Goal: Task Accomplishment & Management: Complete application form

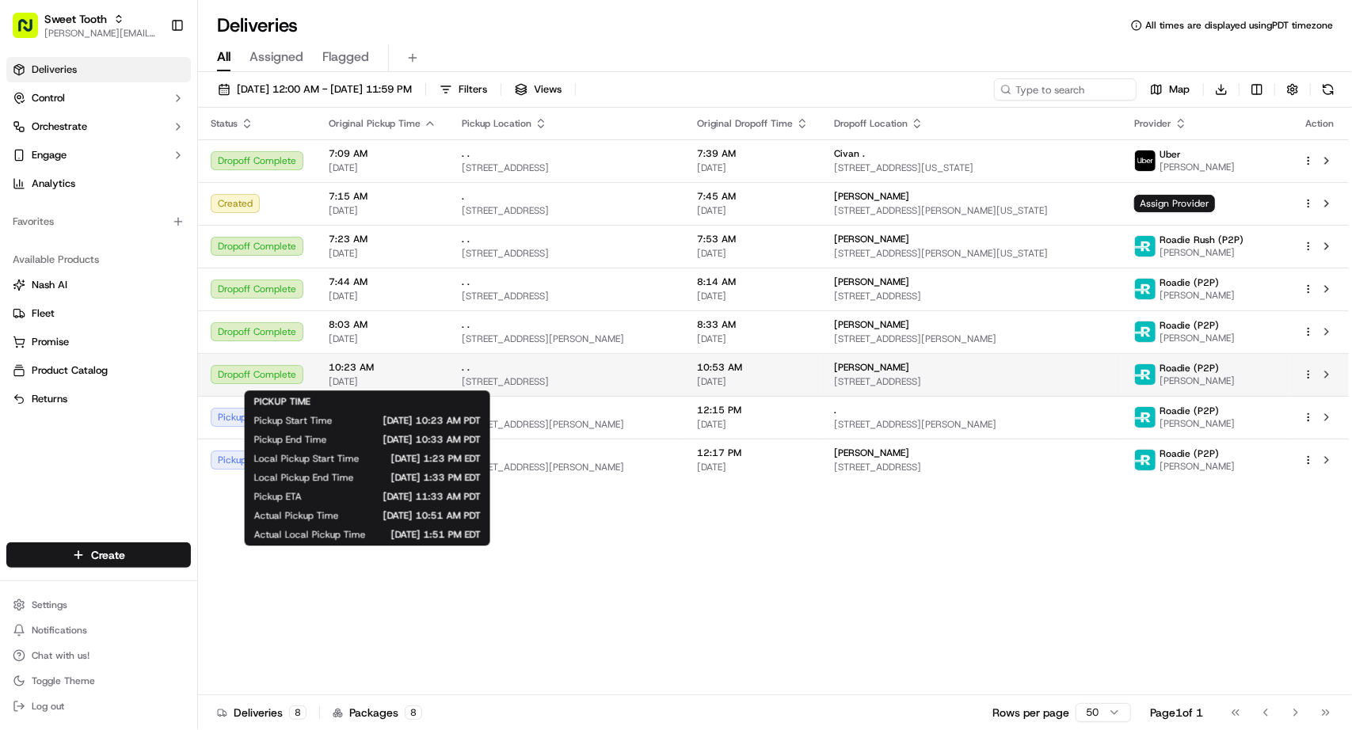
click at [392, 366] on span "10:23 AM" at bounding box center [383, 367] width 108 height 13
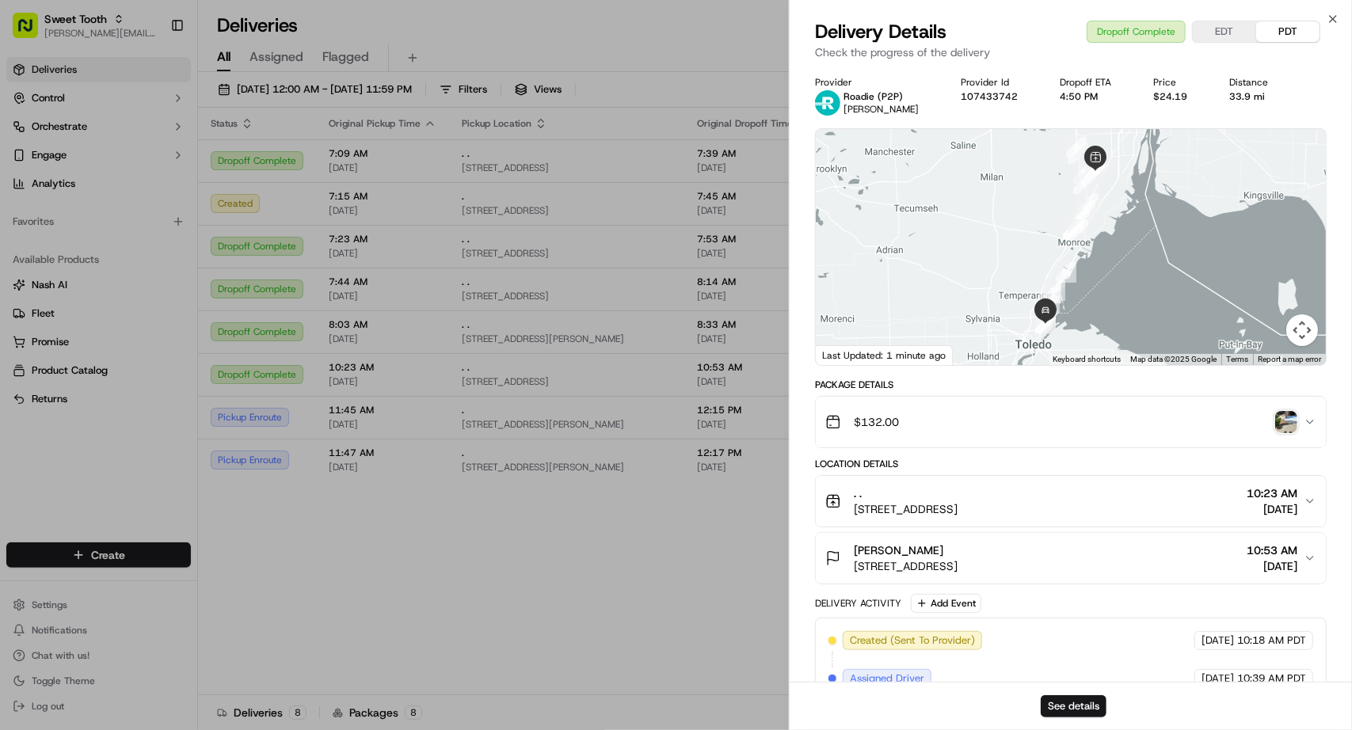
scroll to position [79, 0]
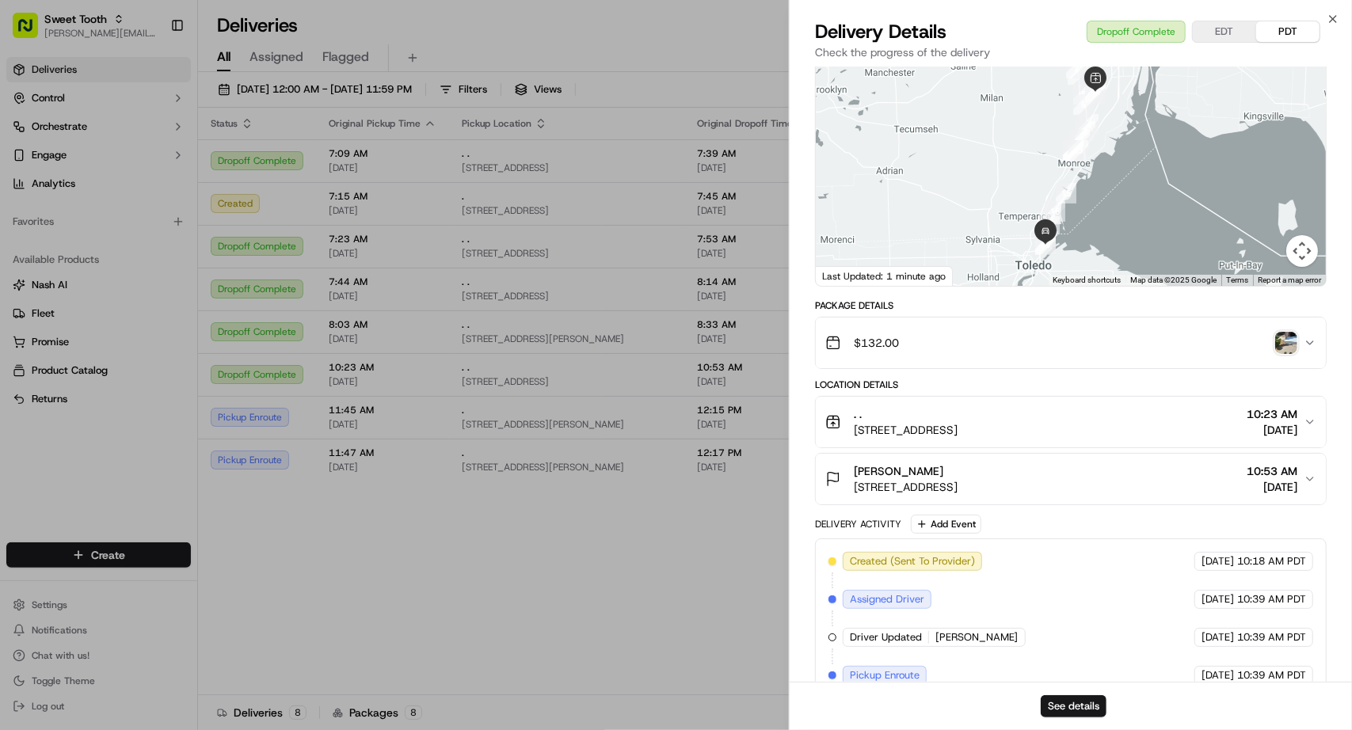
click at [1287, 351] on img "button" at bounding box center [1286, 343] width 22 height 22
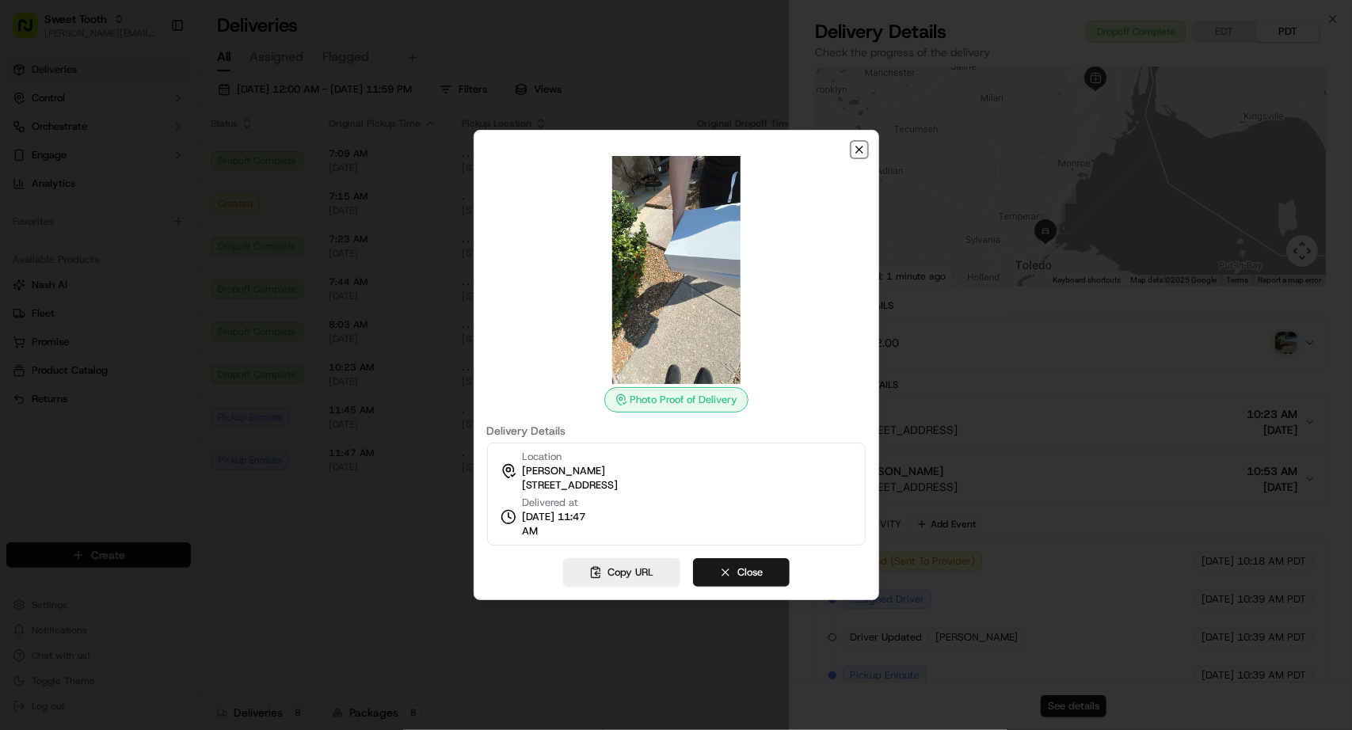
click at [854, 149] on icon "button" at bounding box center [859, 149] width 13 height 13
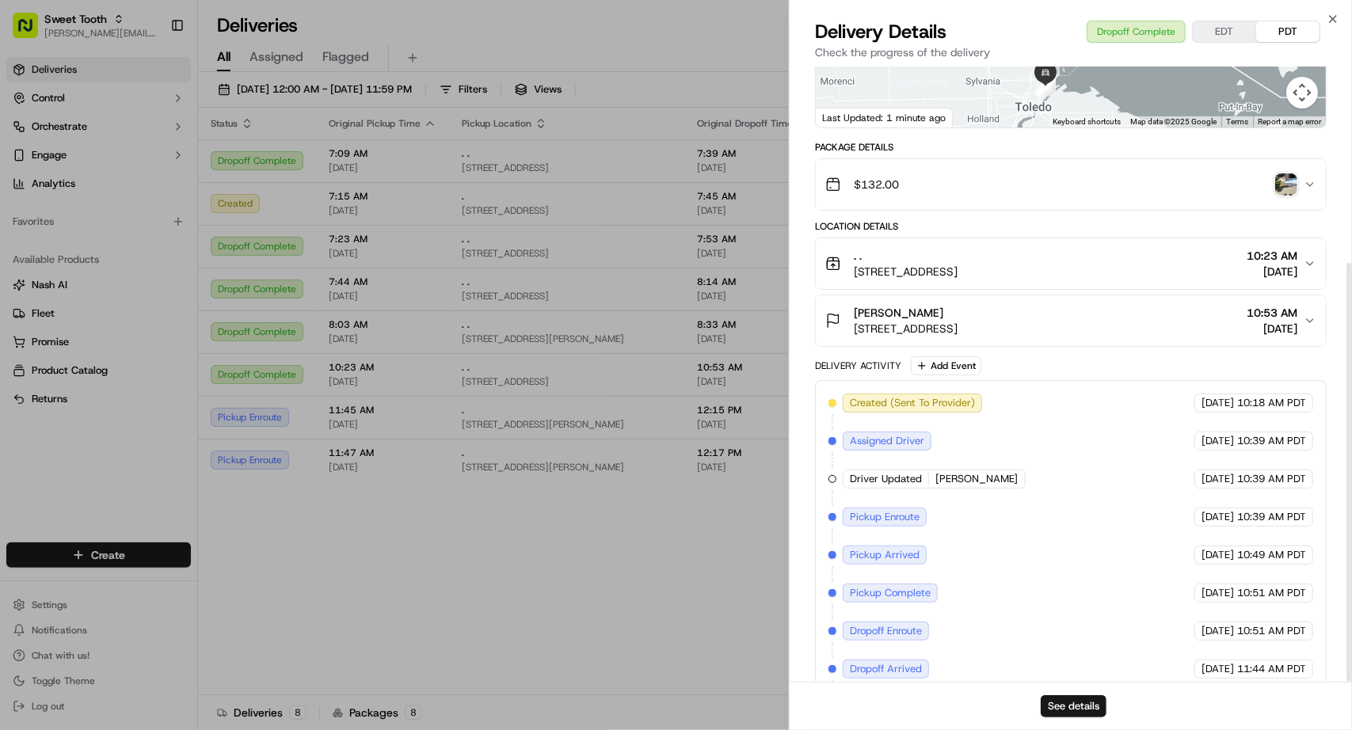
scroll to position [288, 0]
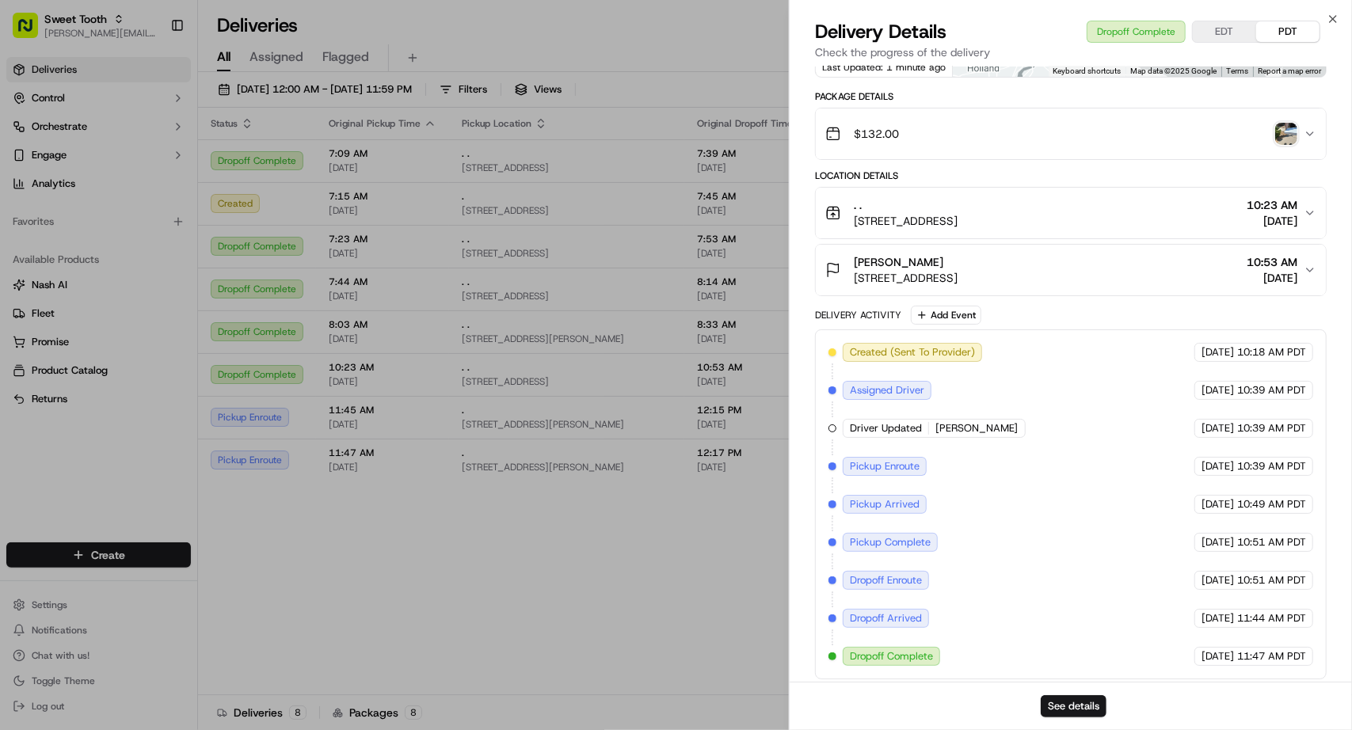
click at [1286, 142] on img "button" at bounding box center [1286, 134] width 22 height 22
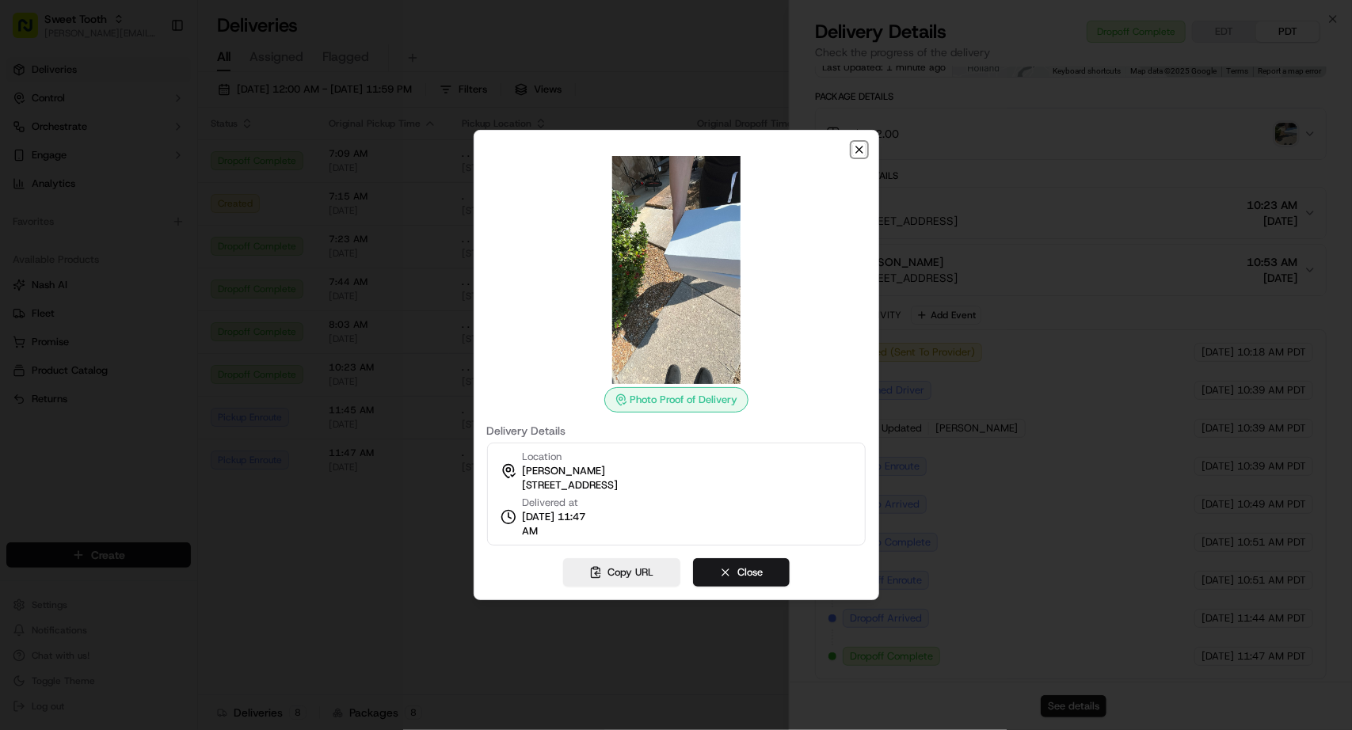
click at [864, 146] on icon "button" at bounding box center [859, 149] width 13 height 13
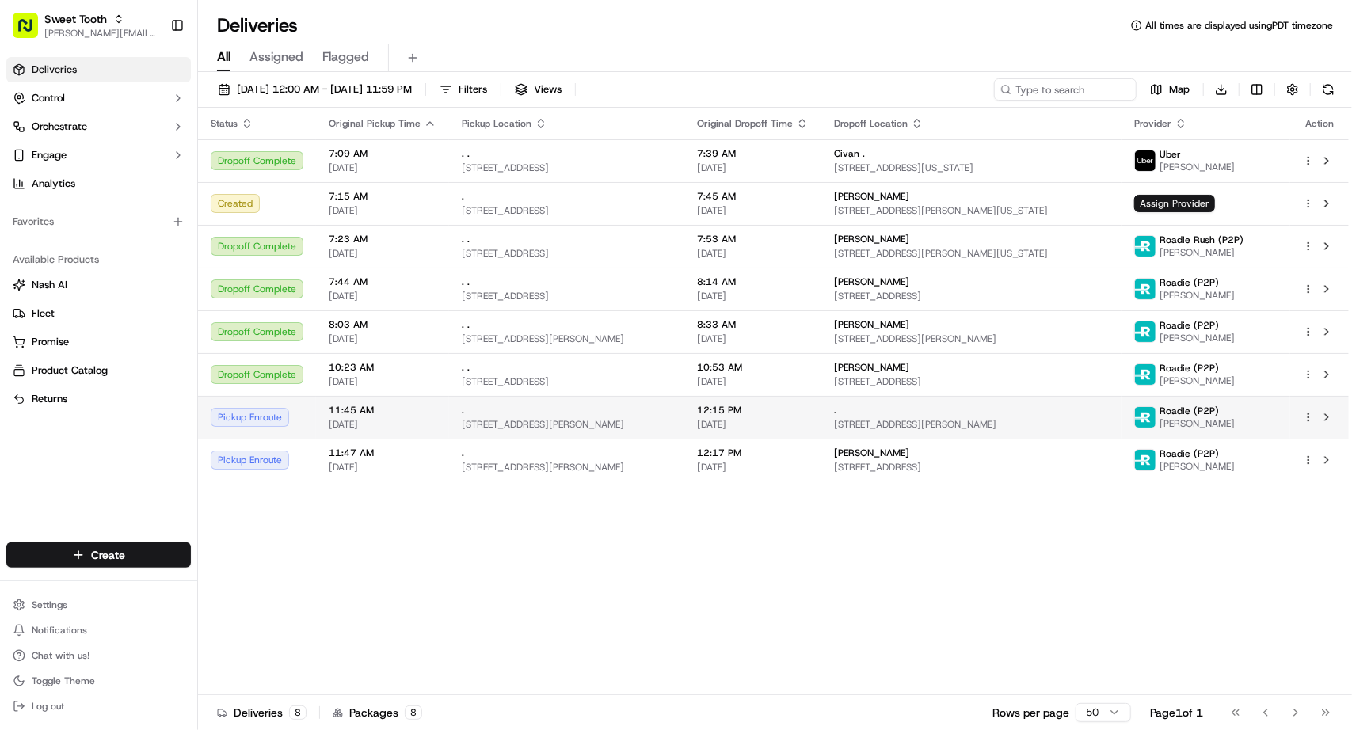
click at [578, 424] on span "[STREET_ADDRESS][PERSON_NAME]" at bounding box center [567, 424] width 210 height 13
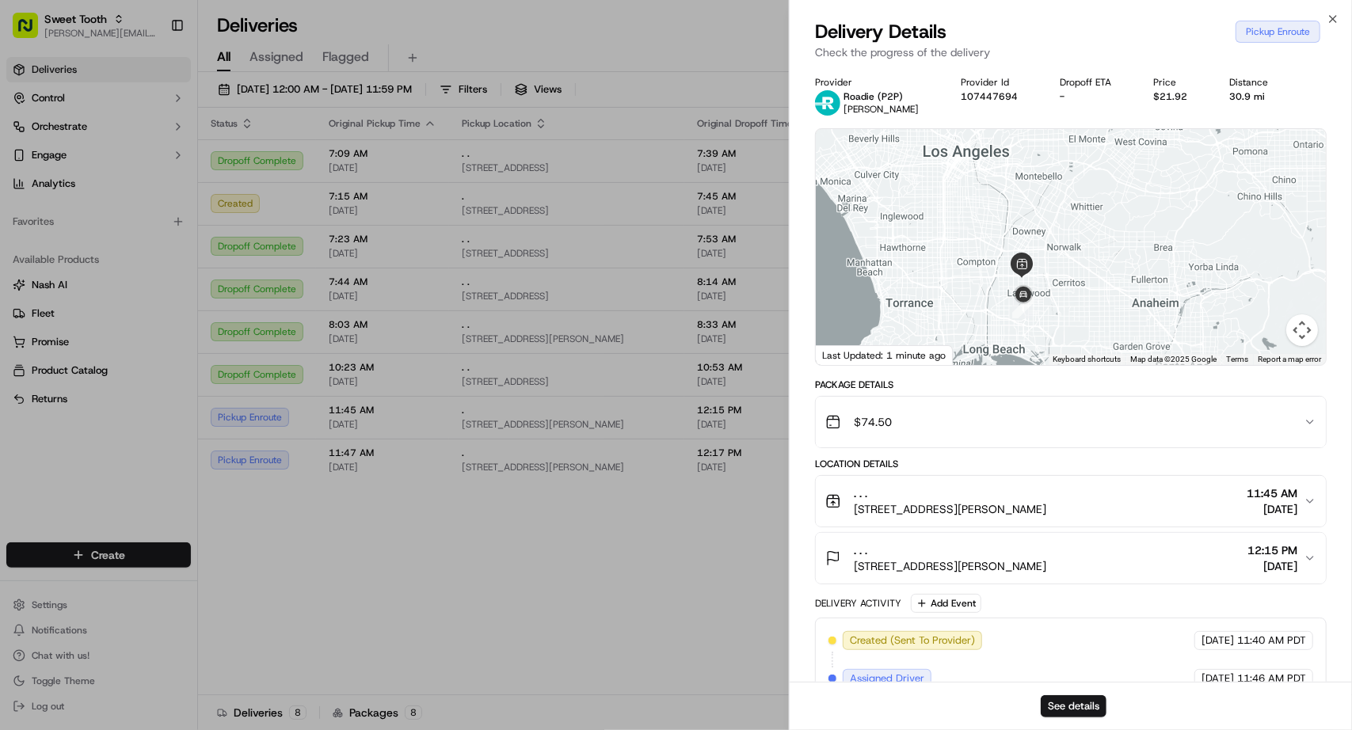
drag, startPoint x: 1052, startPoint y: 296, endPoint x: 1049, endPoint y: 270, distance: 26.3
click at [1049, 270] on div at bounding box center [1071, 247] width 510 height 236
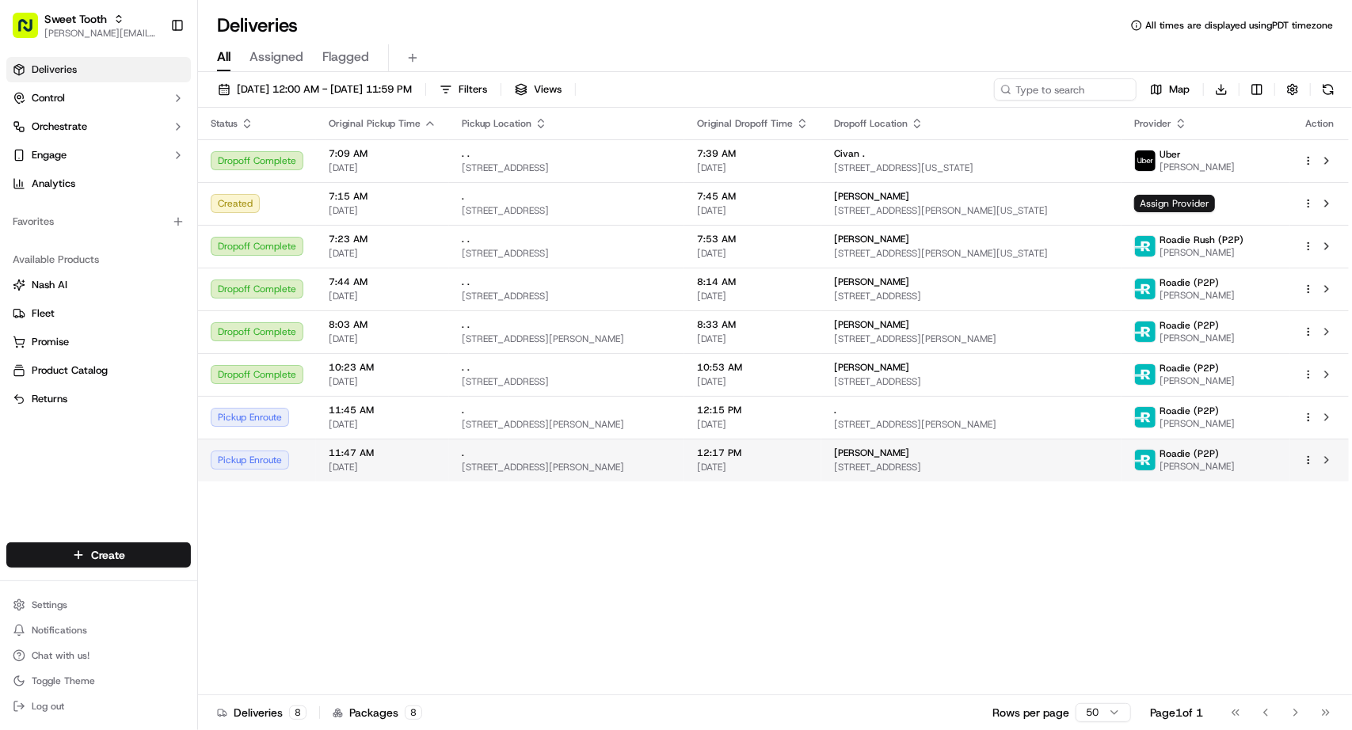
click at [710, 466] on td "12:17 PM [DATE]" at bounding box center [752, 460] width 137 height 43
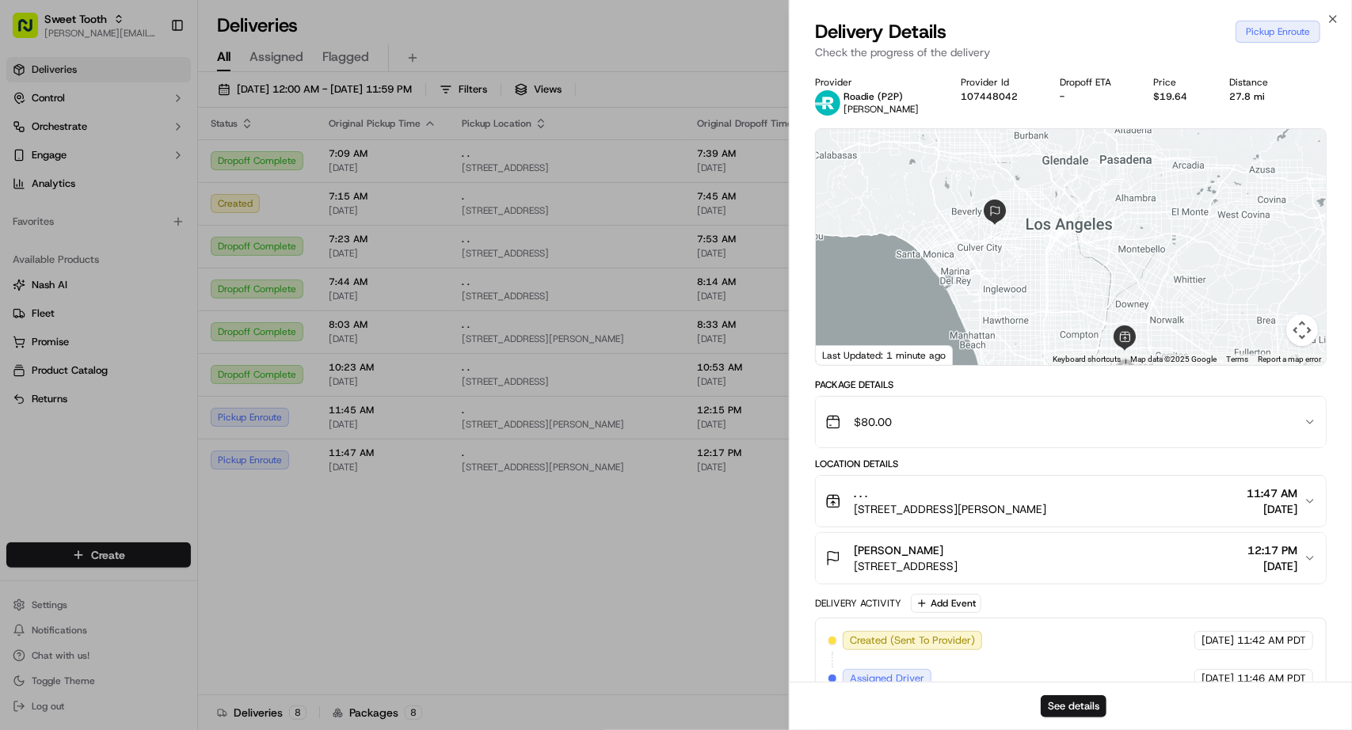
drag, startPoint x: 1023, startPoint y: 222, endPoint x: 1012, endPoint y: 257, distance: 36.3
click at [1012, 257] on div at bounding box center [1071, 247] width 510 height 236
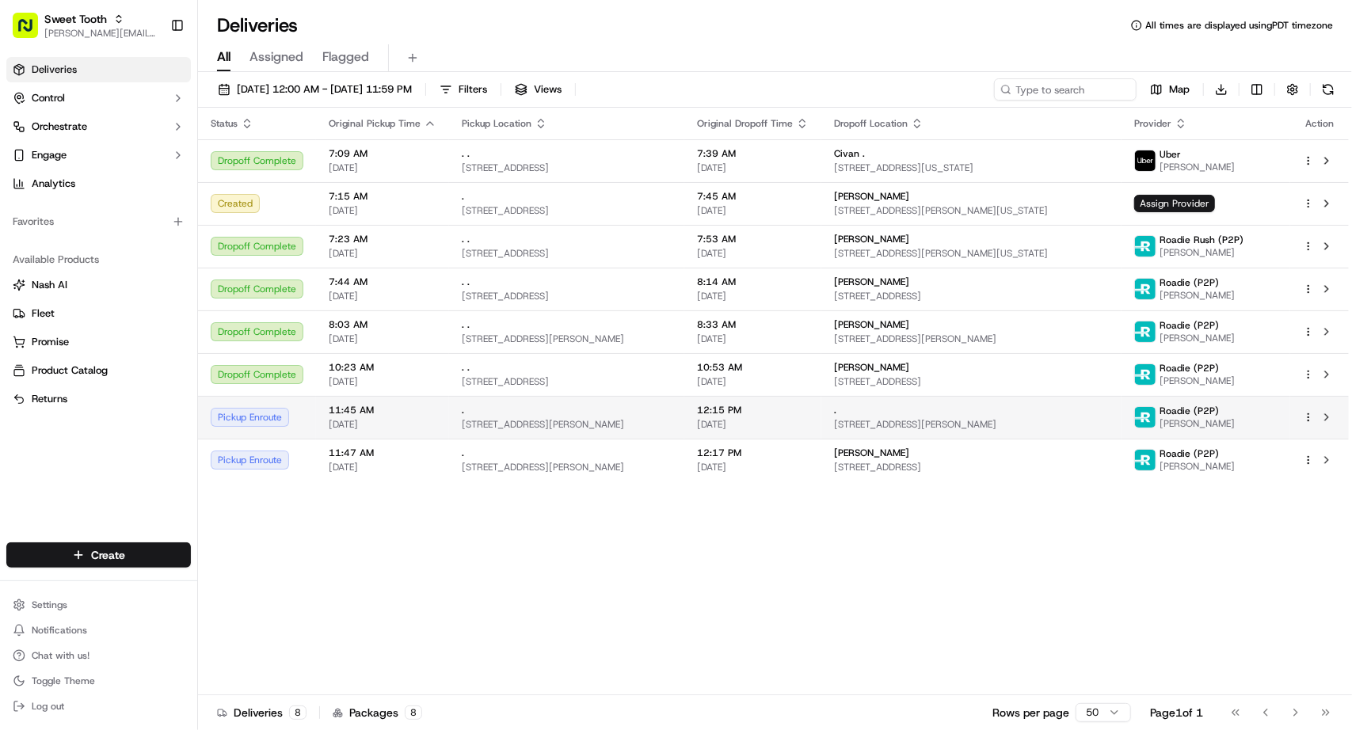
click at [290, 417] on div "Pickup Enroute" at bounding box center [257, 417] width 93 height 19
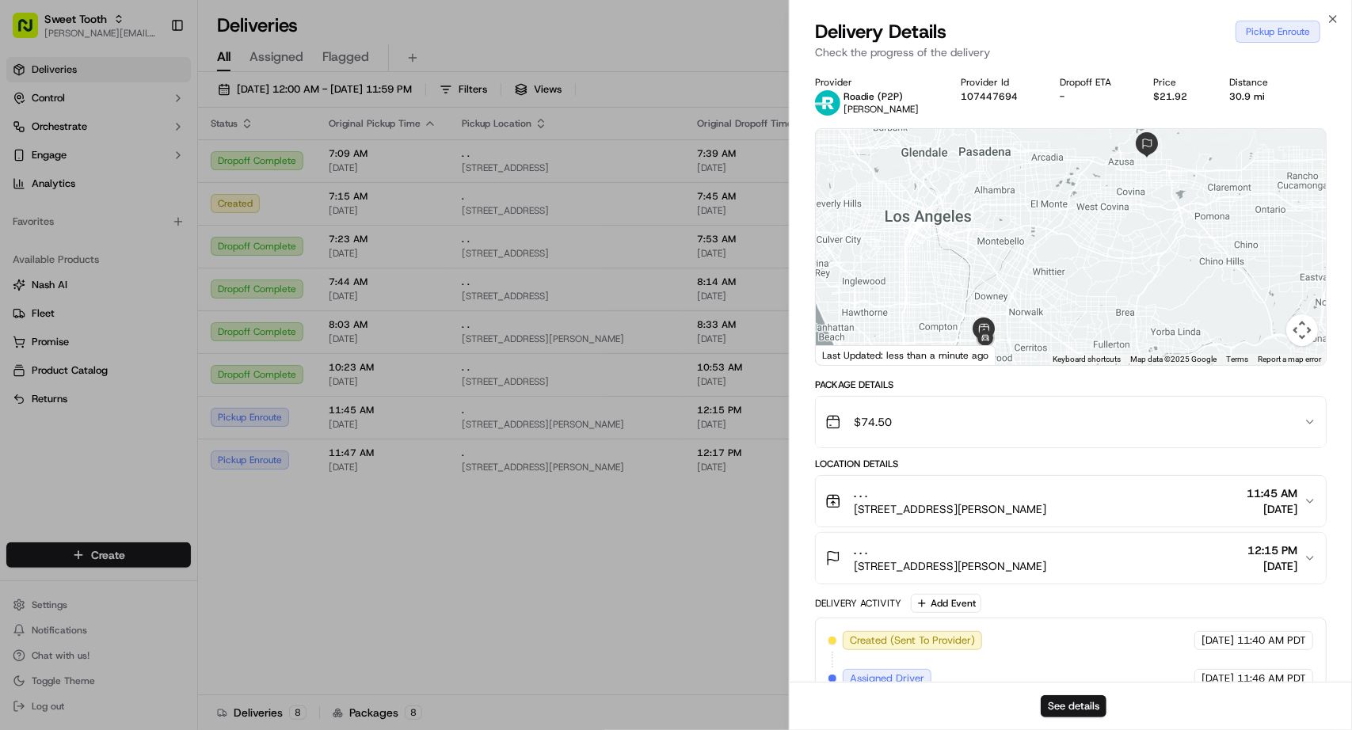
drag, startPoint x: 1094, startPoint y: 203, endPoint x: 1103, endPoint y: 257, distance: 55.3
click at [1103, 257] on div at bounding box center [1071, 247] width 510 height 236
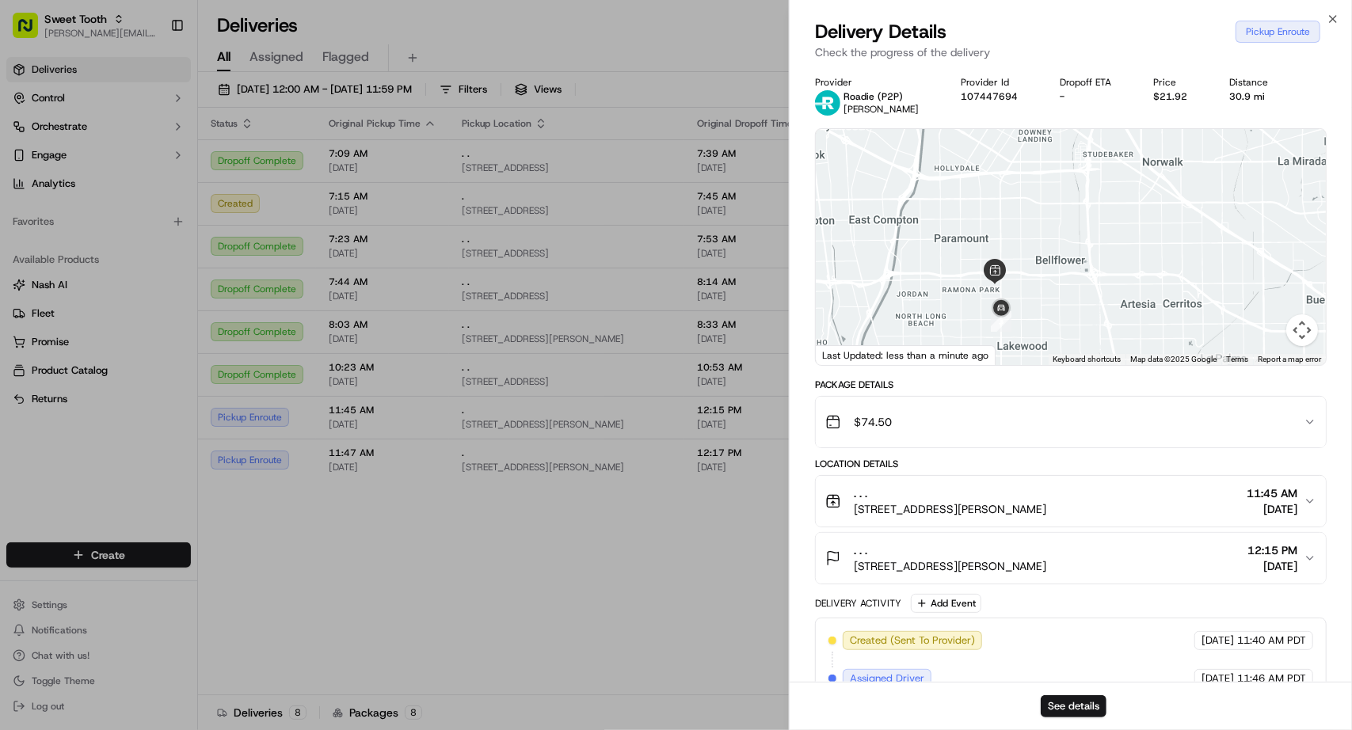
drag, startPoint x: 1033, startPoint y: 333, endPoint x: 1045, endPoint y: 261, distance: 72.3
click at [1045, 261] on div at bounding box center [1071, 247] width 510 height 236
click at [1087, 705] on button "See details" at bounding box center [1074, 706] width 66 height 22
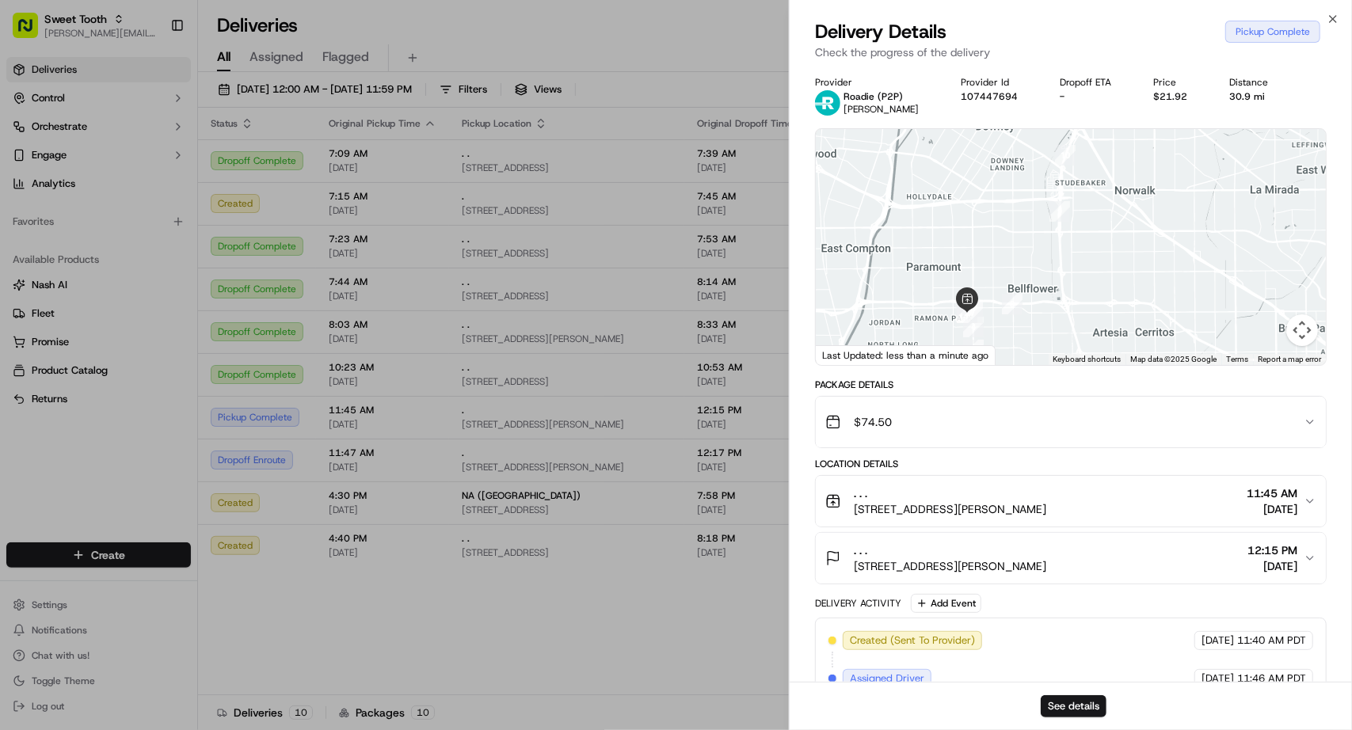
drag, startPoint x: 1076, startPoint y: 267, endPoint x: 1044, endPoint y: 291, distance: 39.6
click at [1044, 291] on div at bounding box center [1071, 247] width 510 height 236
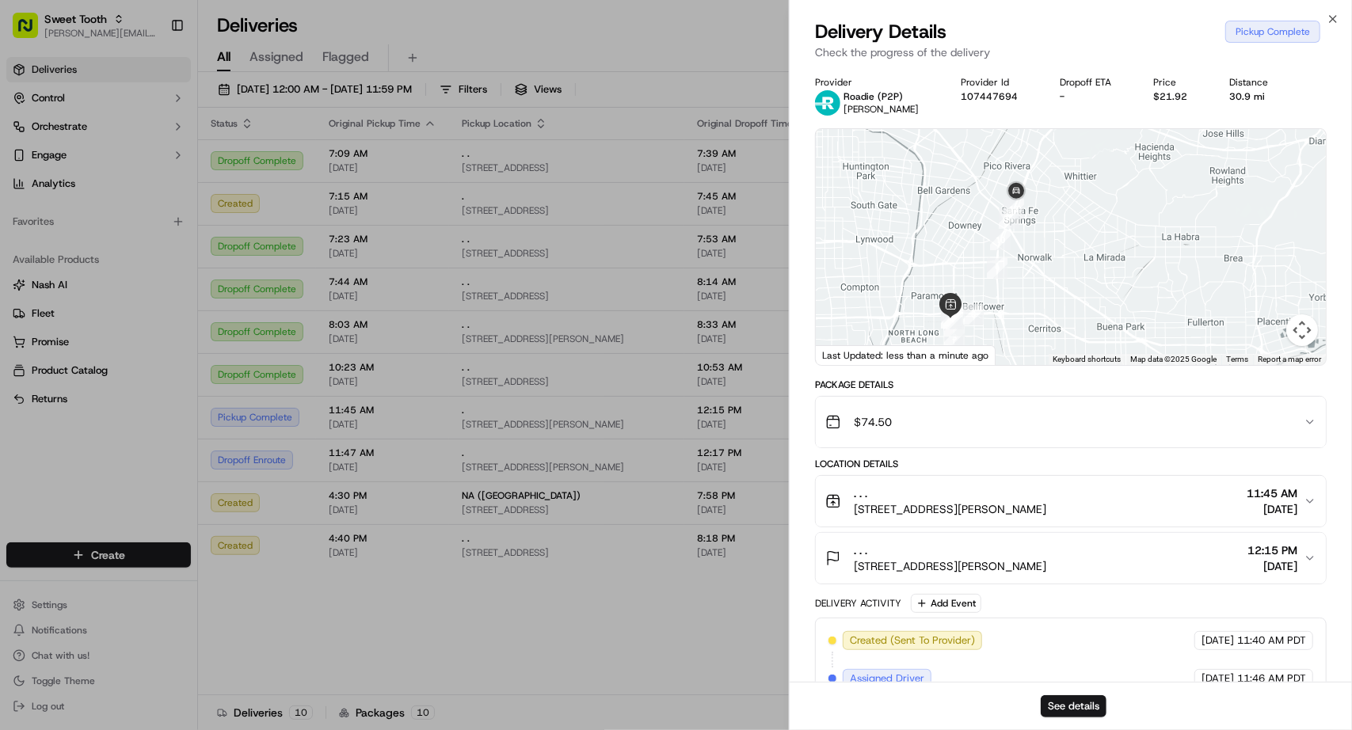
drag, startPoint x: 1057, startPoint y: 230, endPoint x: 985, endPoint y: 321, distance: 115.7
click at [985, 321] on div at bounding box center [1071, 247] width 510 height 236
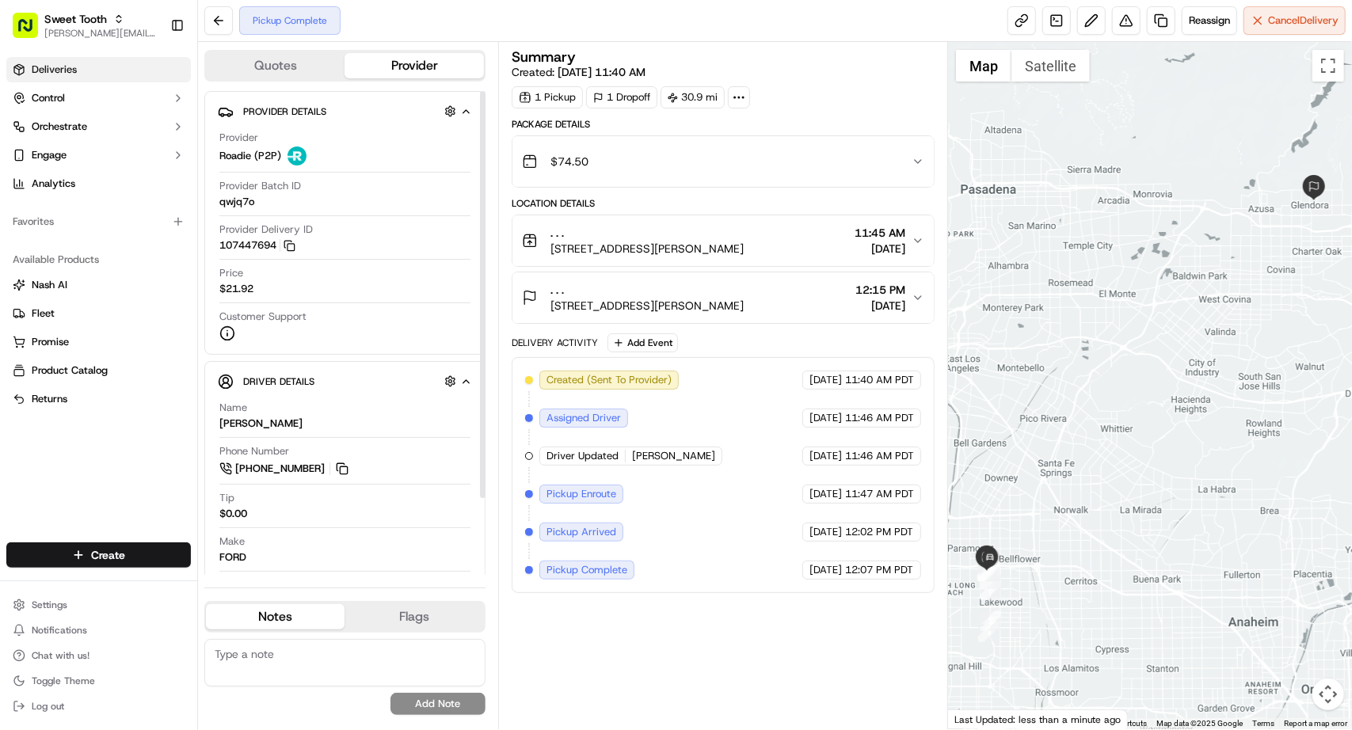
click at [112, 67] on link "Deliveries" at bounding box center [98, 69] width 185 height 25
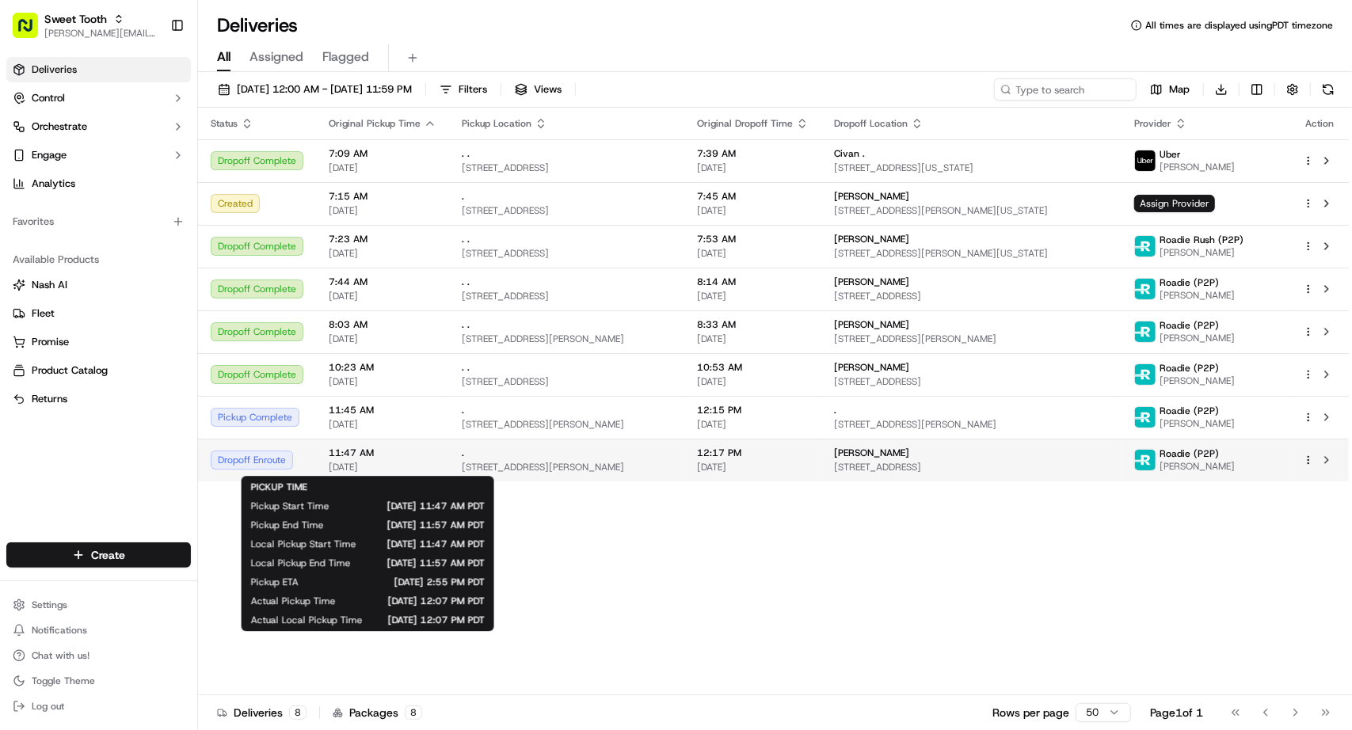
click at [383, 461] on span "[DATE]" at bounding box center [383, 467] width 108 height 13
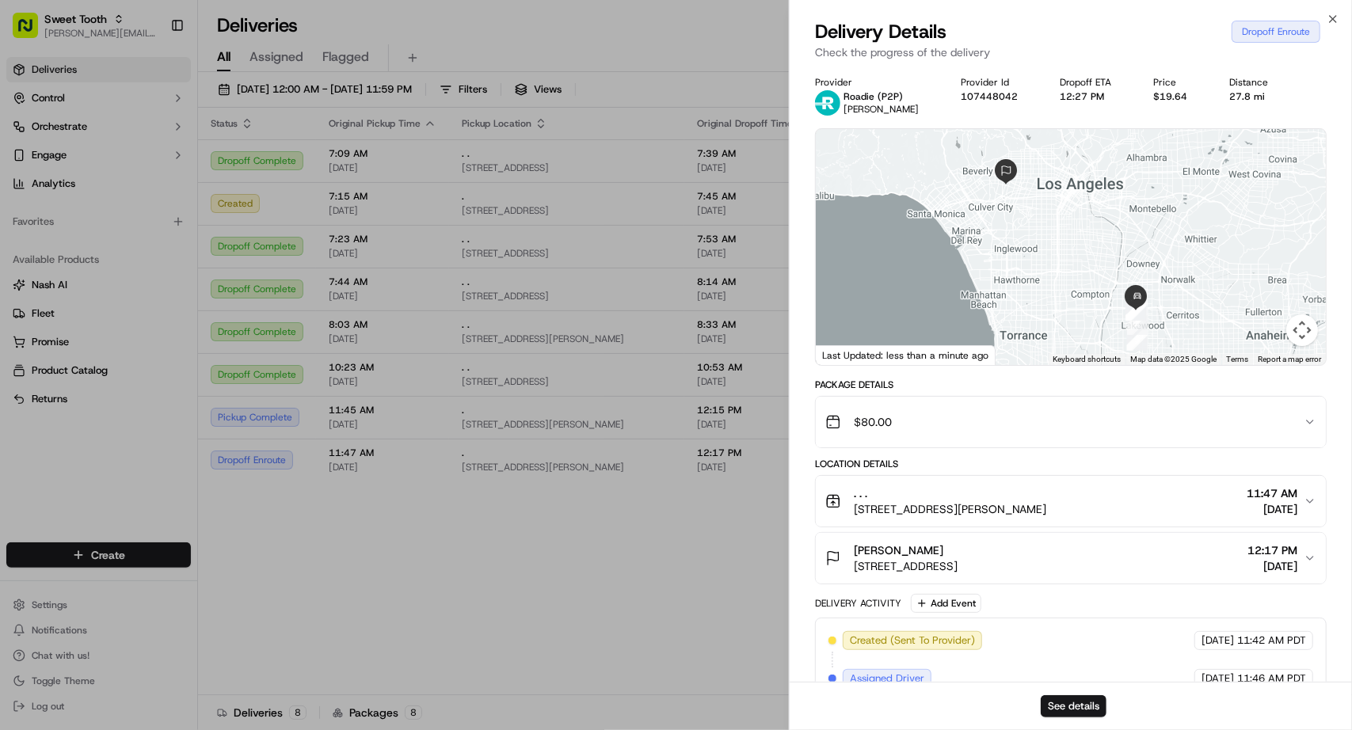
scroll to position [158, 0]
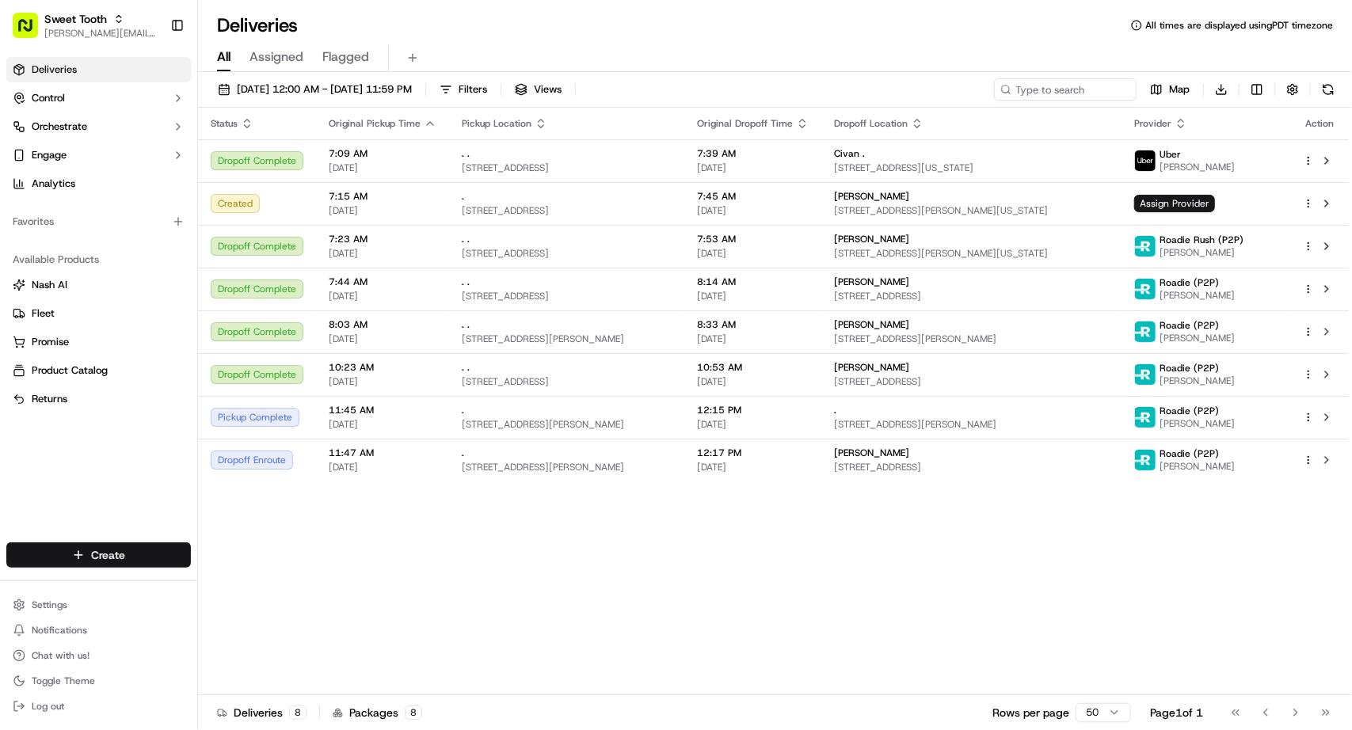
click at [118, 553] on html "Sweet Tooth anthony@oases-io.com Toggle Sidebar Deliveries Control Orchestrate …" at bounding box center [676, 365] width 1352 height 730
click at [242, 583] on link "Delivery" at bounding box center [286, 584] width 177 height 29
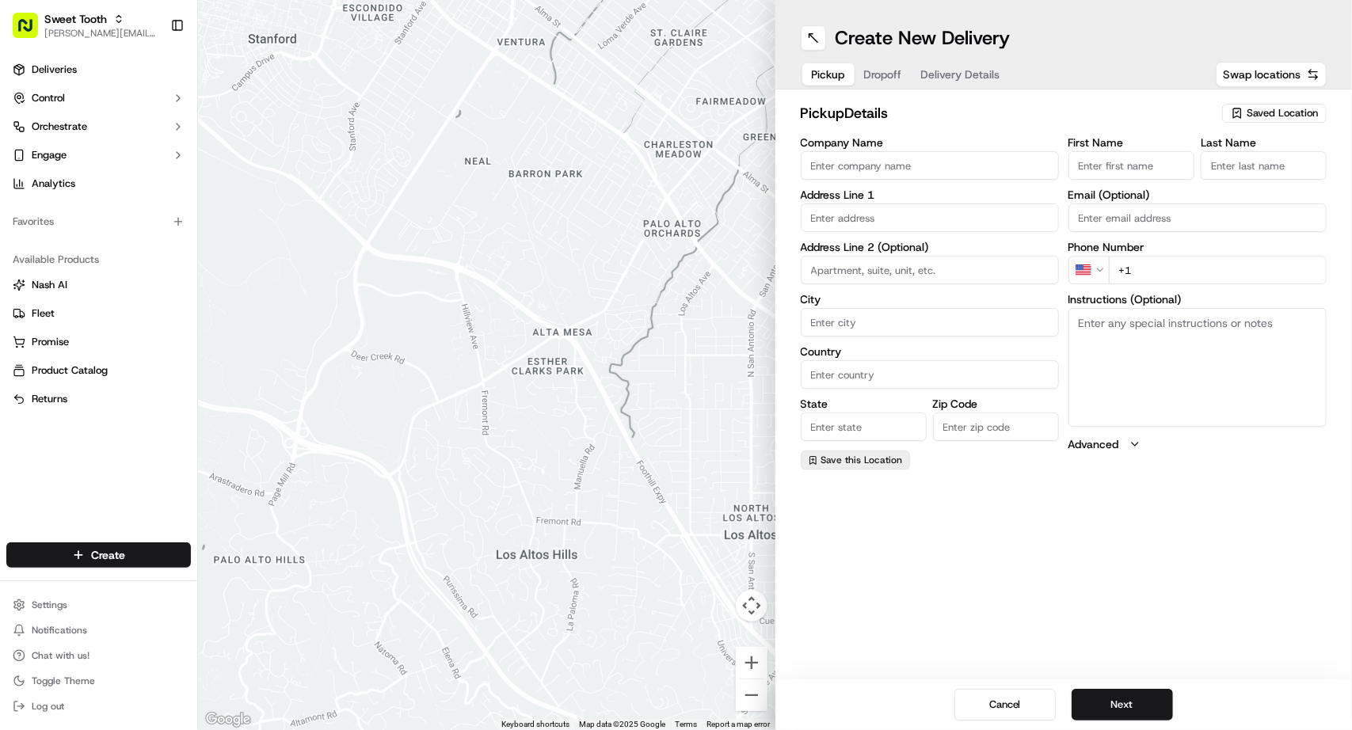
click at [848, 465] on span "Save this Location" at bounding box center [862, 460] width 82 height 13
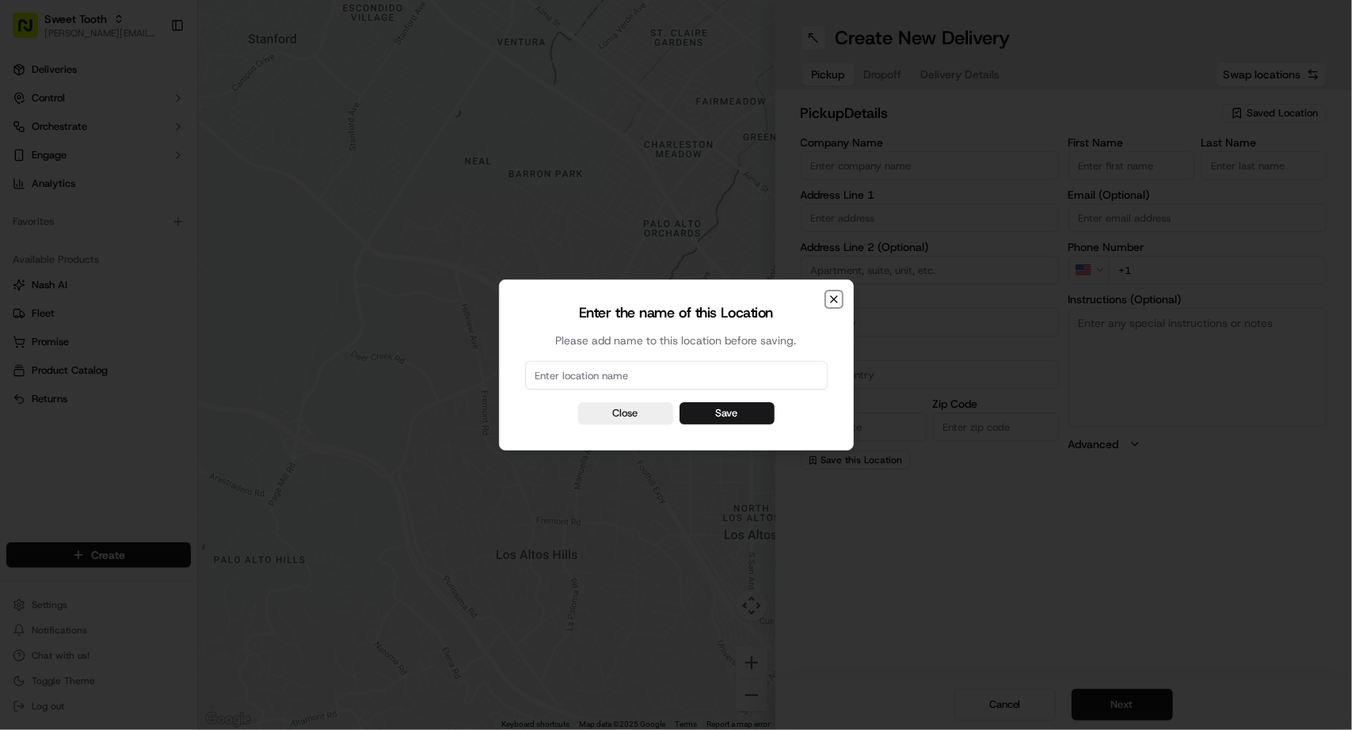
click at [840, 296] on icon "button" at bounding box center [834, 299] width 13 height 13
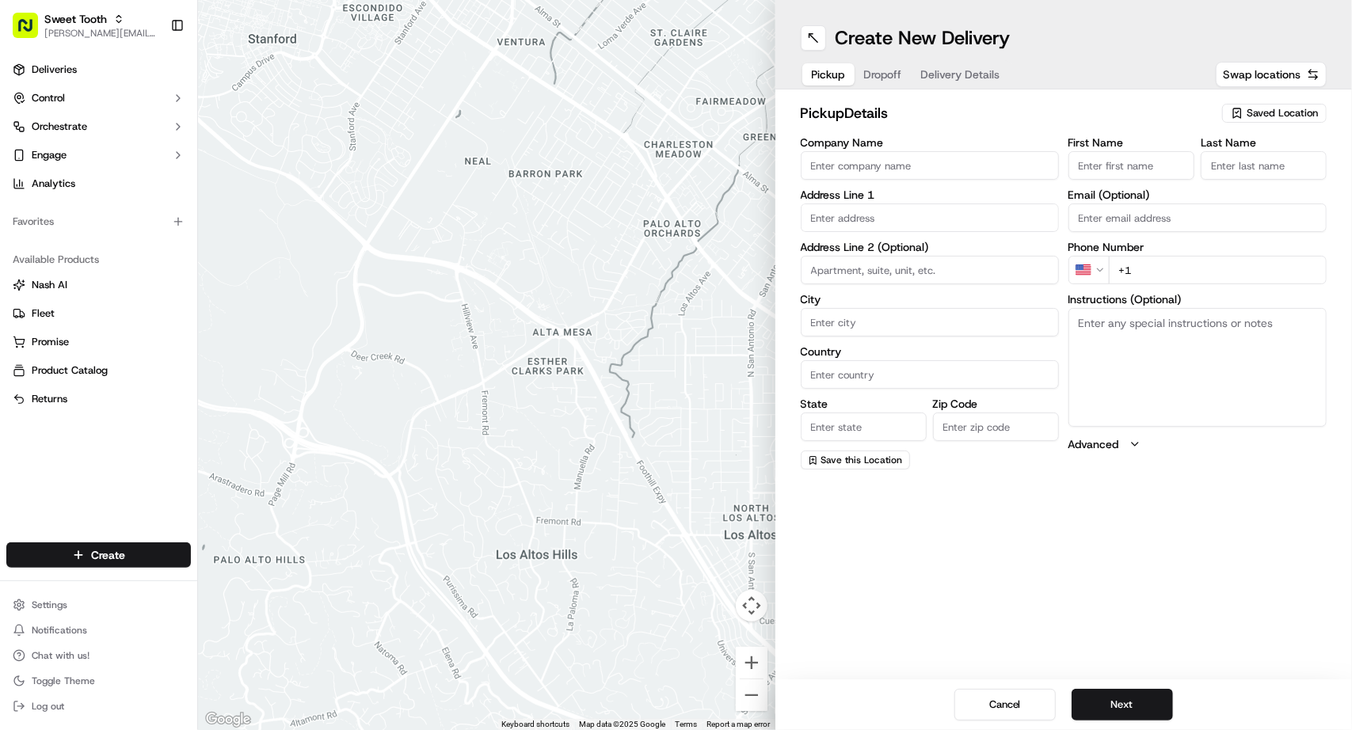
click at [1256, 116] on span "Saved Location" at bounding box center [1282, 113] width 71 height 14
type input "cass"
click at [1135, 97] on html "Sweet Tooth anthony@oases-io.com Toggle Sidebar Deliveries Control Orchestrate …" at bounding box center [676, 365] width 1352 height 730
click at [884, 209] on input "text" at bounding box center [930, 218] width 258 height 29
paste input "[STREET_ADDRESS]"
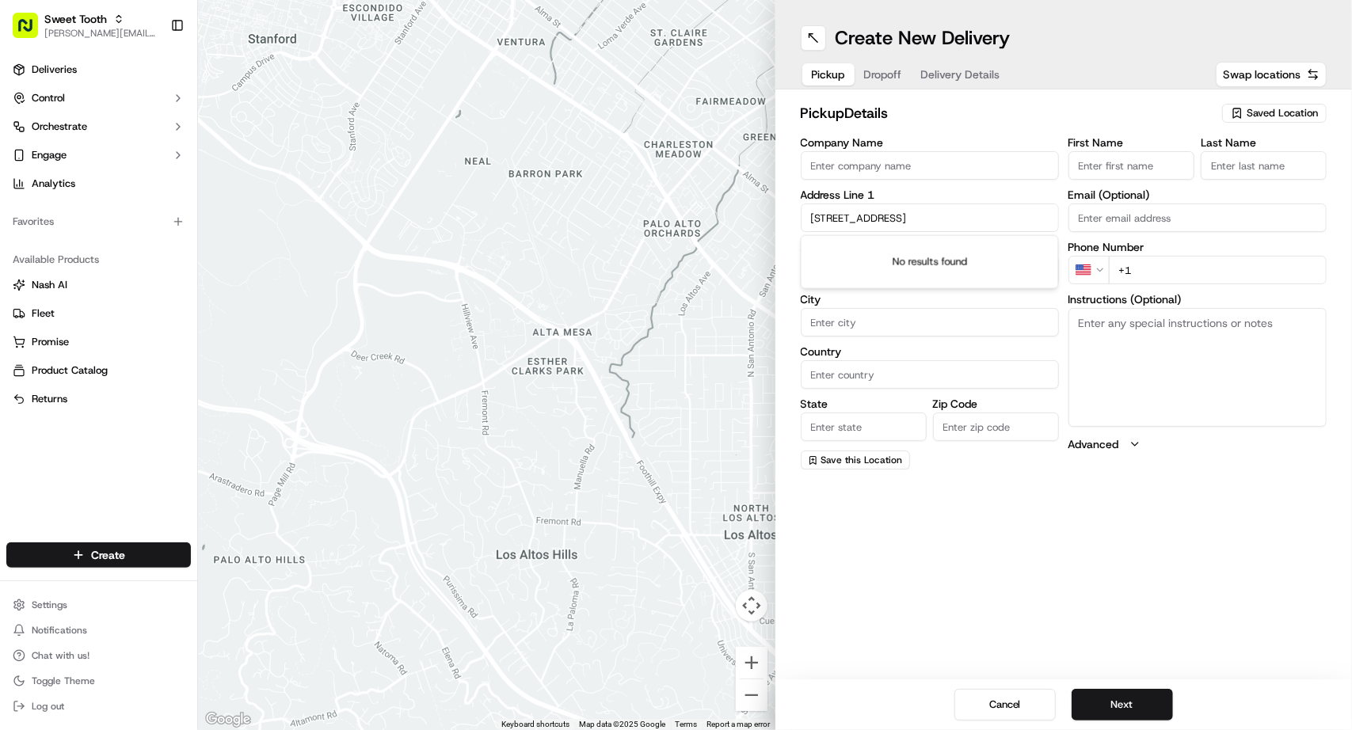
scroll to position [0, 5]
click at [889, 248] on div "[STREET_ADDRESS]" at bounding box center [930, 251] width 250 height 24
type input "[STREET_ADDRESS]"
type input "Oak Creek"
type input "United States"
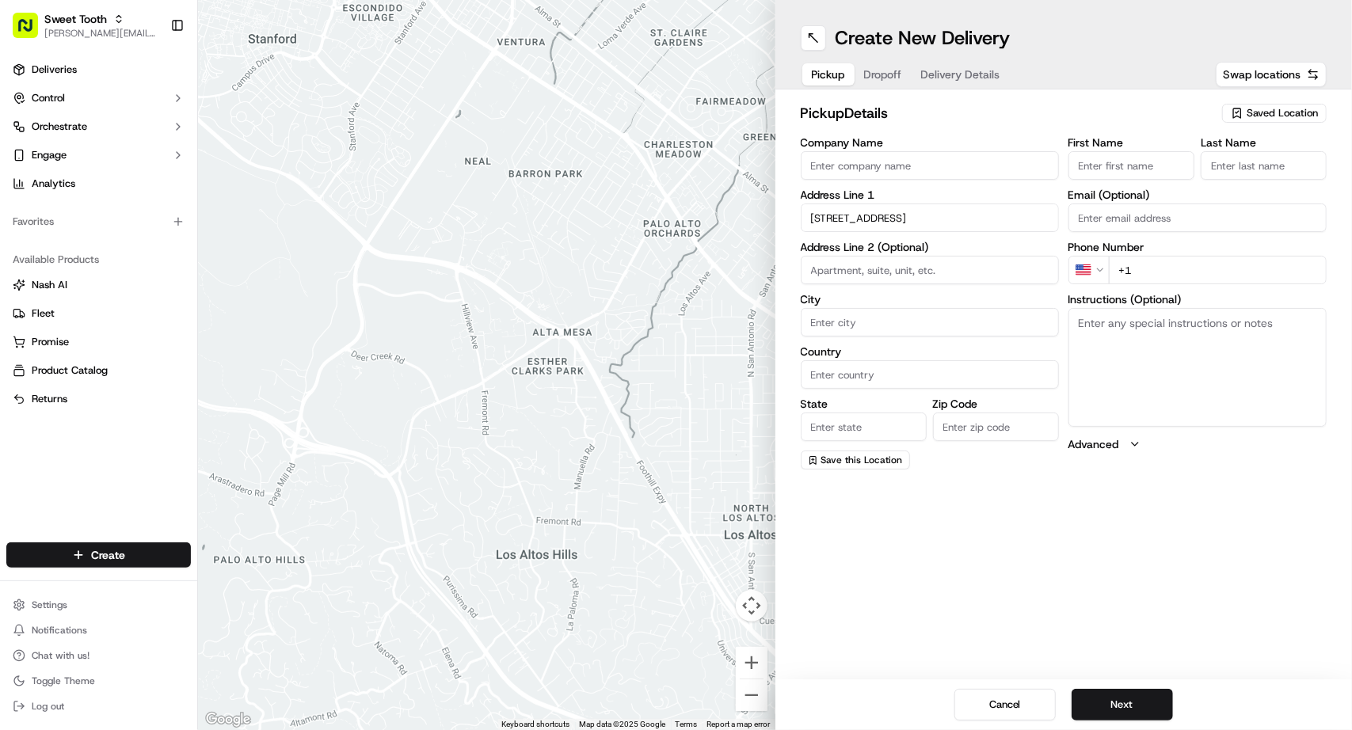
type input "WI"
type input "53154"
type input "700 East Village Green Court"
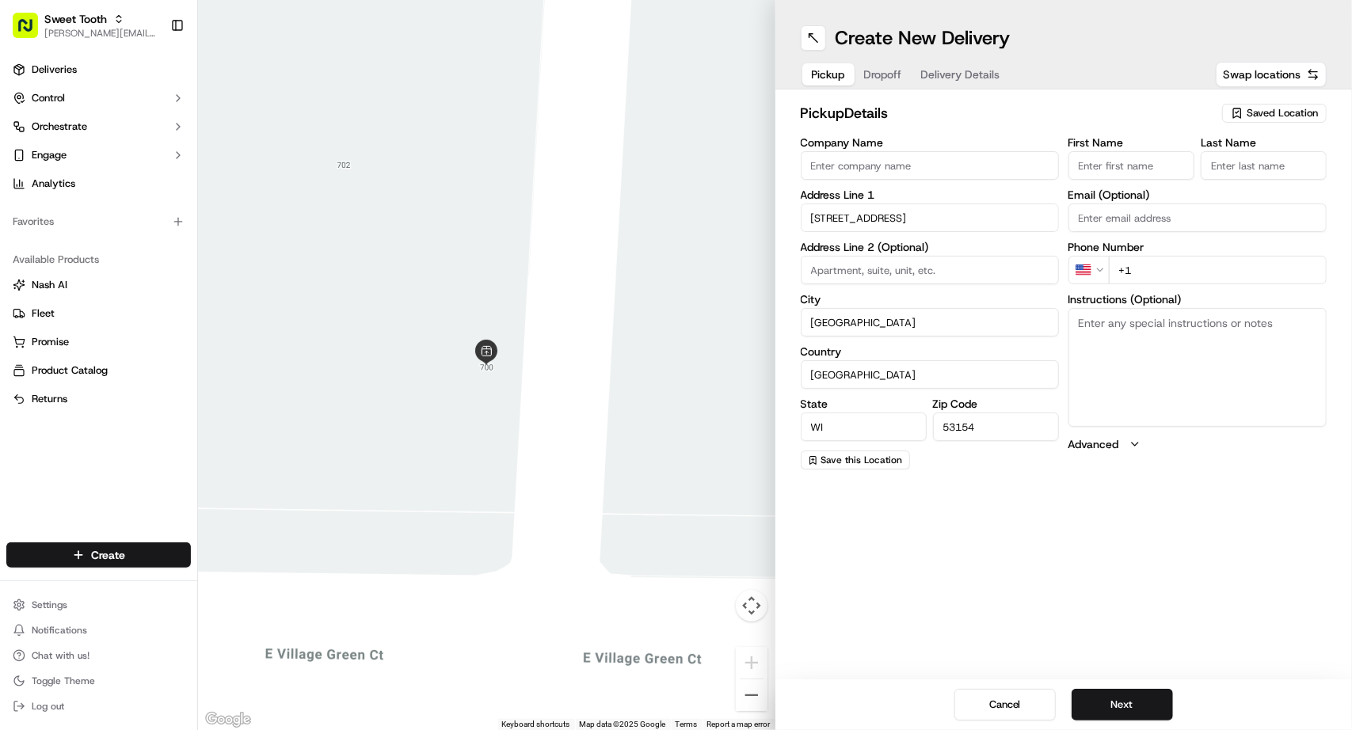
click at [1122, 165] on input "First Name" at bounding box center [1131, 165] width 126 height 29
type input "."
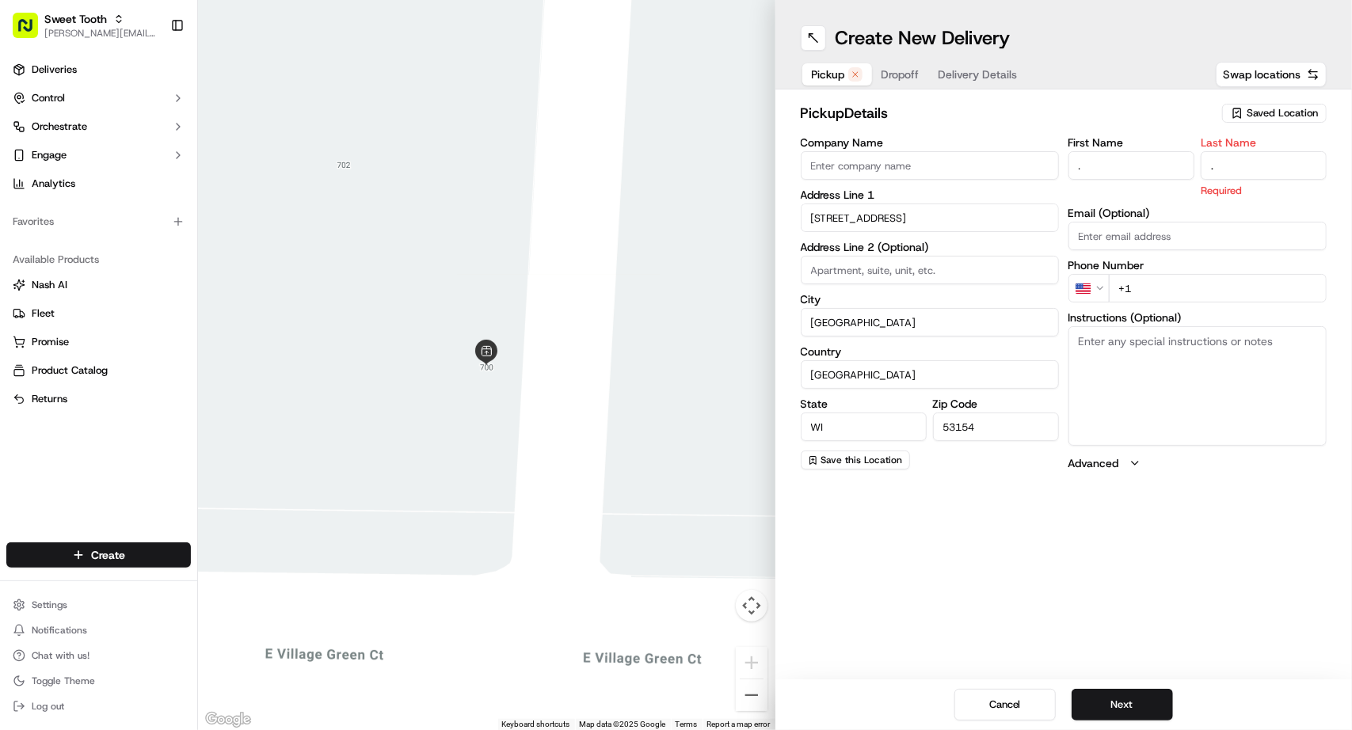
type input "."
click at [1141, 294] on div "First Name . Last Name . Required Email (Optional) Phone Number US +1 Instructi…" at bounding box center [1197, 304] width 258 height 334
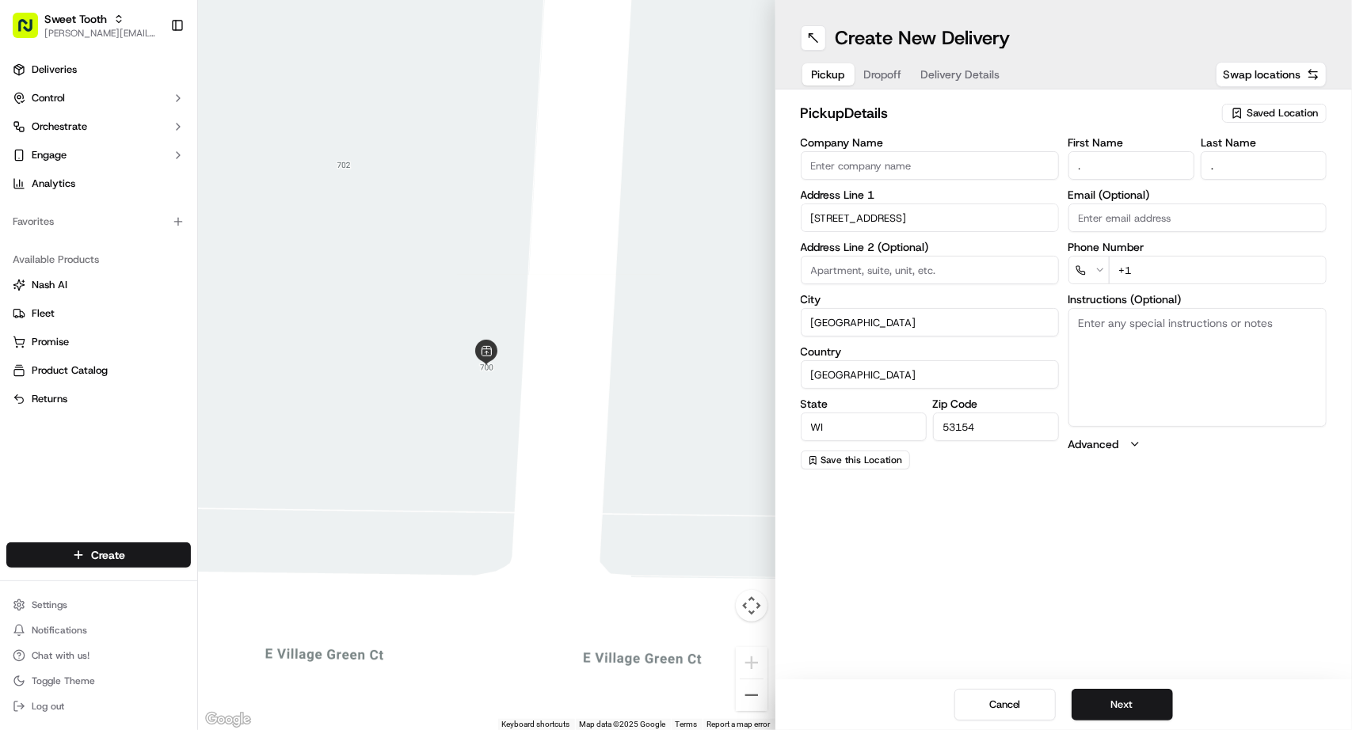
paste input "414 702 0478"
type input "+1 414 702 0478"
click at [1240, 470] on div "pickup Details Saved Location Company Name Address Line 1 700 East Village Gree…" at bounding box center [1063, 286] width 577 height 393
click at [1124, 689] on button "Next" at bounding box center [1122, 705] width 101 height 32
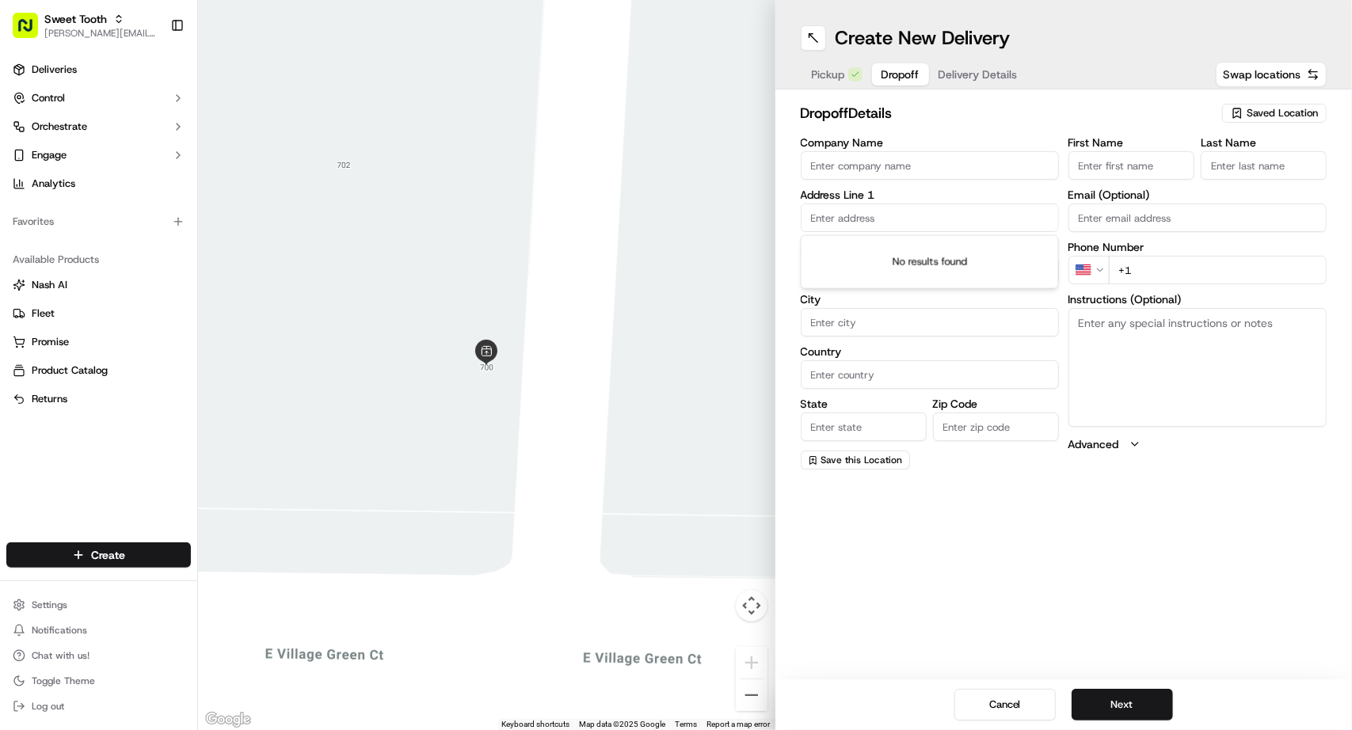
click at [882, 218] on input "text" at bounding box center [930, 218] width 258 height 29
paste input "w565 county road L"
click at [893, 253] on div "W565 County Road L, East Troy, WI" at bounding box center [930, 251] width 250 height 24
type input "[STREET_ADDRESS][PERSON_NAME]"
type input "East Troy"
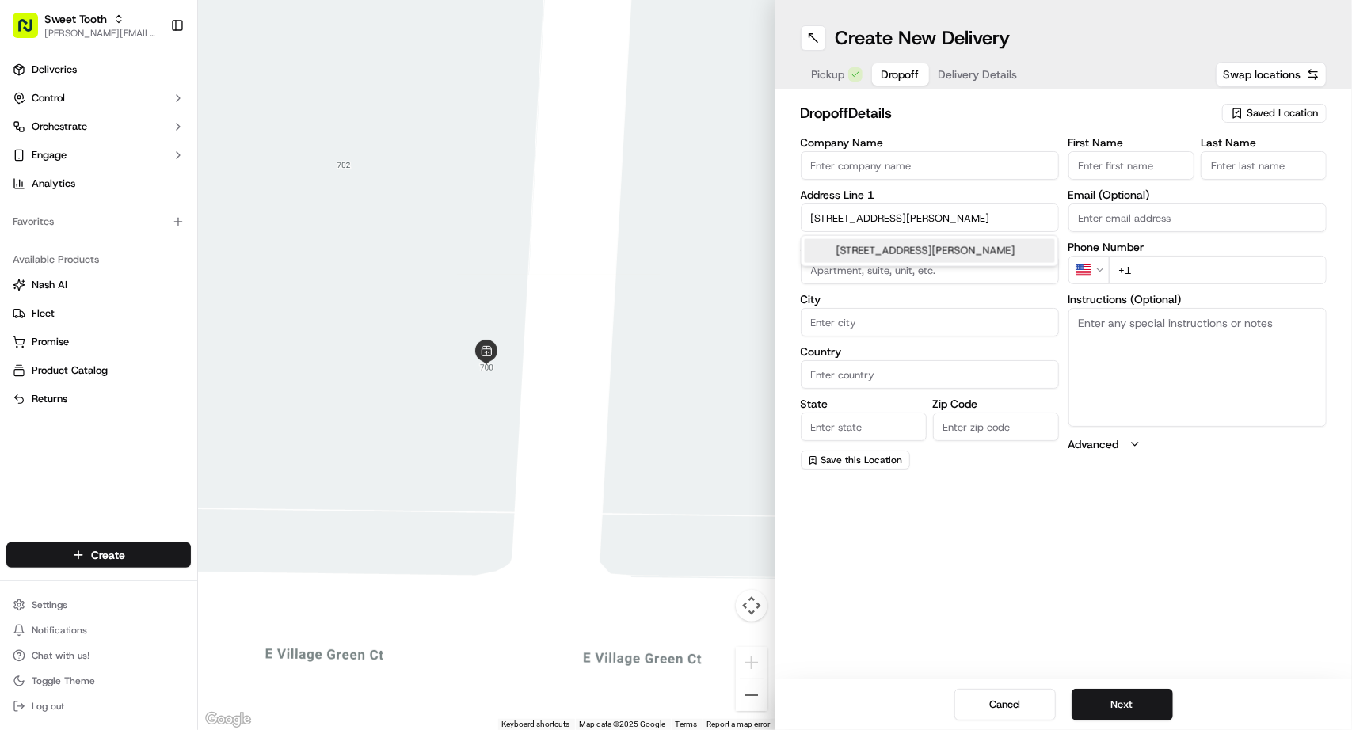
type input "United States"
type input "WI"
type input "53120"
type input "W565 County Road L"
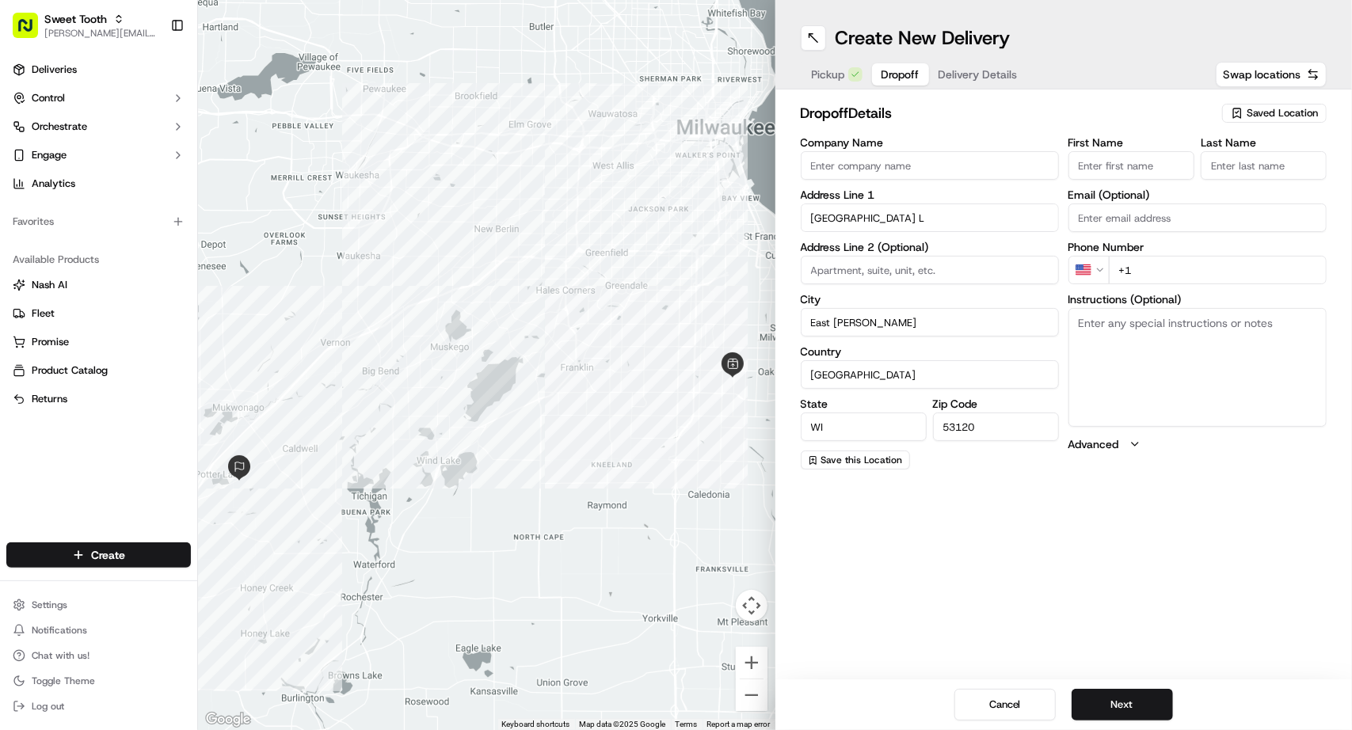
click at [1129, 166] on input "First Name" at bounding box center [1131, 165] width 126 height 29
paste input "Ashley"
type input "Ashley"
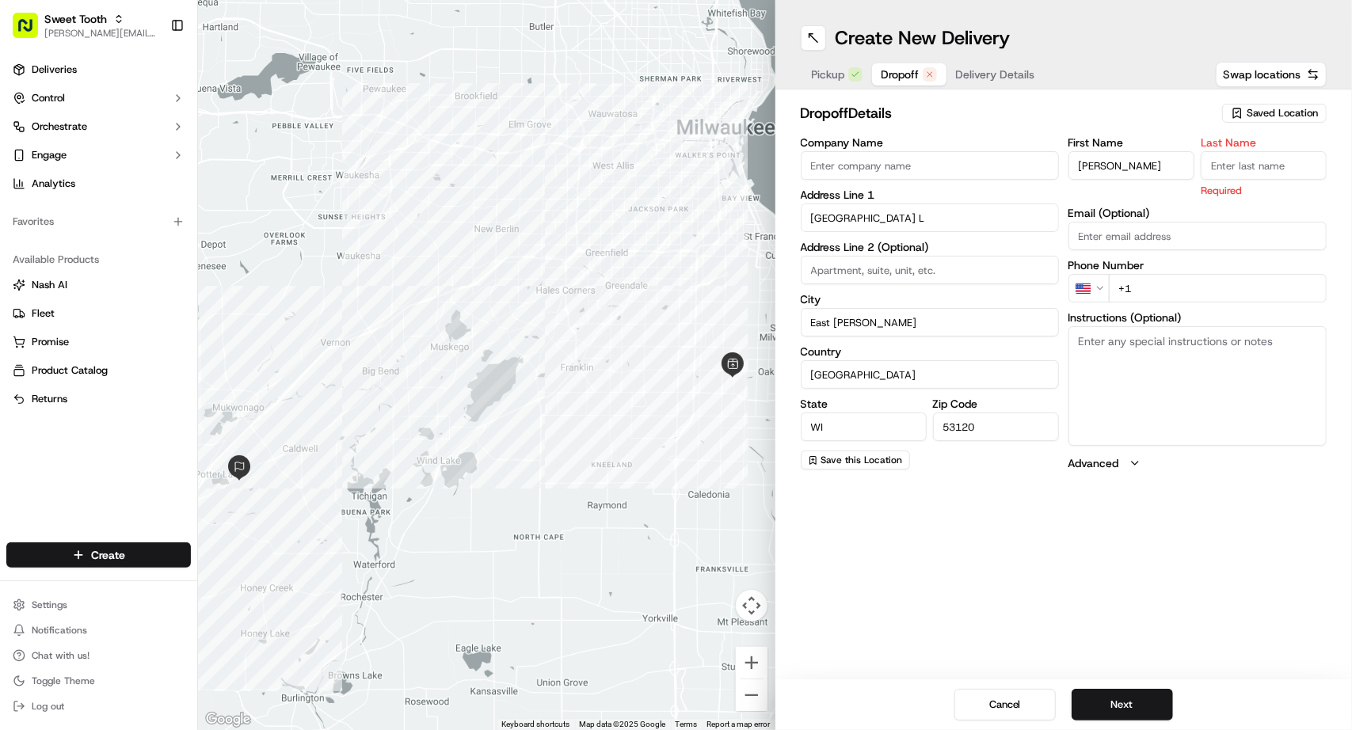
drag, startPoint x: 1228, startPoint y: 177, endPoint x: 1218, endPoint y: 172, distance: 10.6
click at [1228, 177] on input "Last Name" at bounding box center [1264, 165] width 126 height 29
paste input "Farrell"
type input "Farrell"
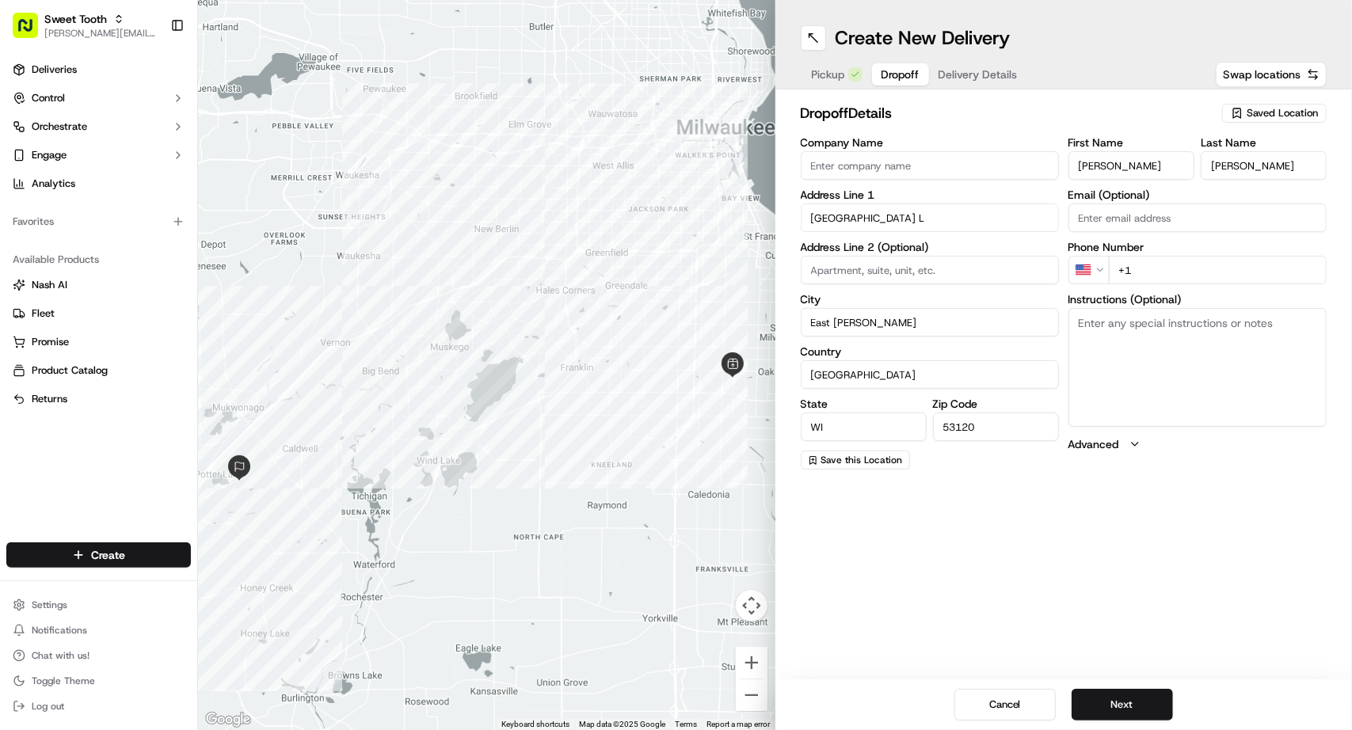
click at [1141, 112] on h2 "dropoff Details" at bounding box center [1007, 113] width 413 height 22
click at [1193, 249] on label "Phone Number" at bounding box center [1197, 247] width 258 height 11
click at [1188, 263] on input "+1" at bounding box center [1218, 270] width 218 height 29
paste input "262 470 5977"
type input "+1 262 470 5977"
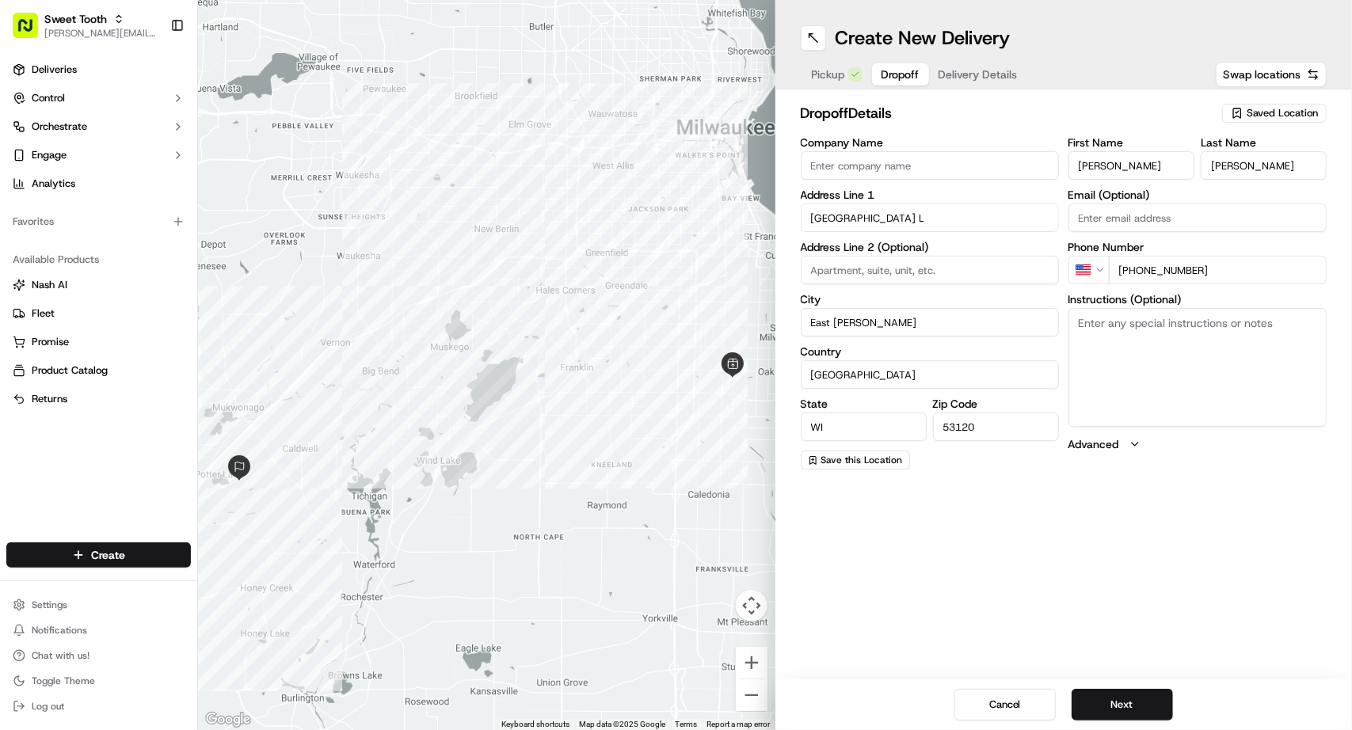
click at [1217, 489] on div "Create New Delivery Pickup Dropoff Delivery Details Swap locations dropoff Deta…" at bounding box center [1063, 365] width 577 height 730
click at [1136, 702] on button "Next" at bounding box center [1122, 705] width 101 height 32
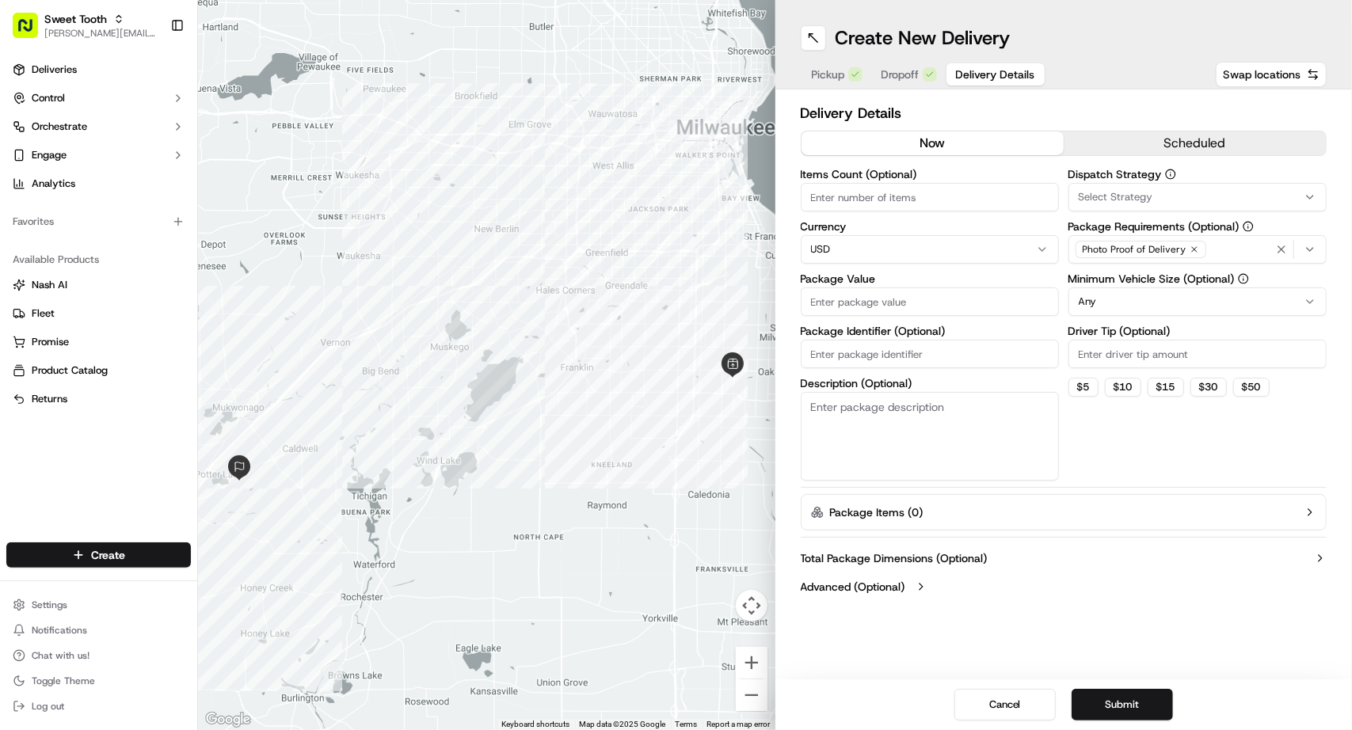
click at [849, 298] on input "Package Value" at bounding box center [930, 302] width 258 height 29
type input "74.50"
click at [1096, 148] on button "scheduled" at bounding box center [1195, 143] width 262 height 24
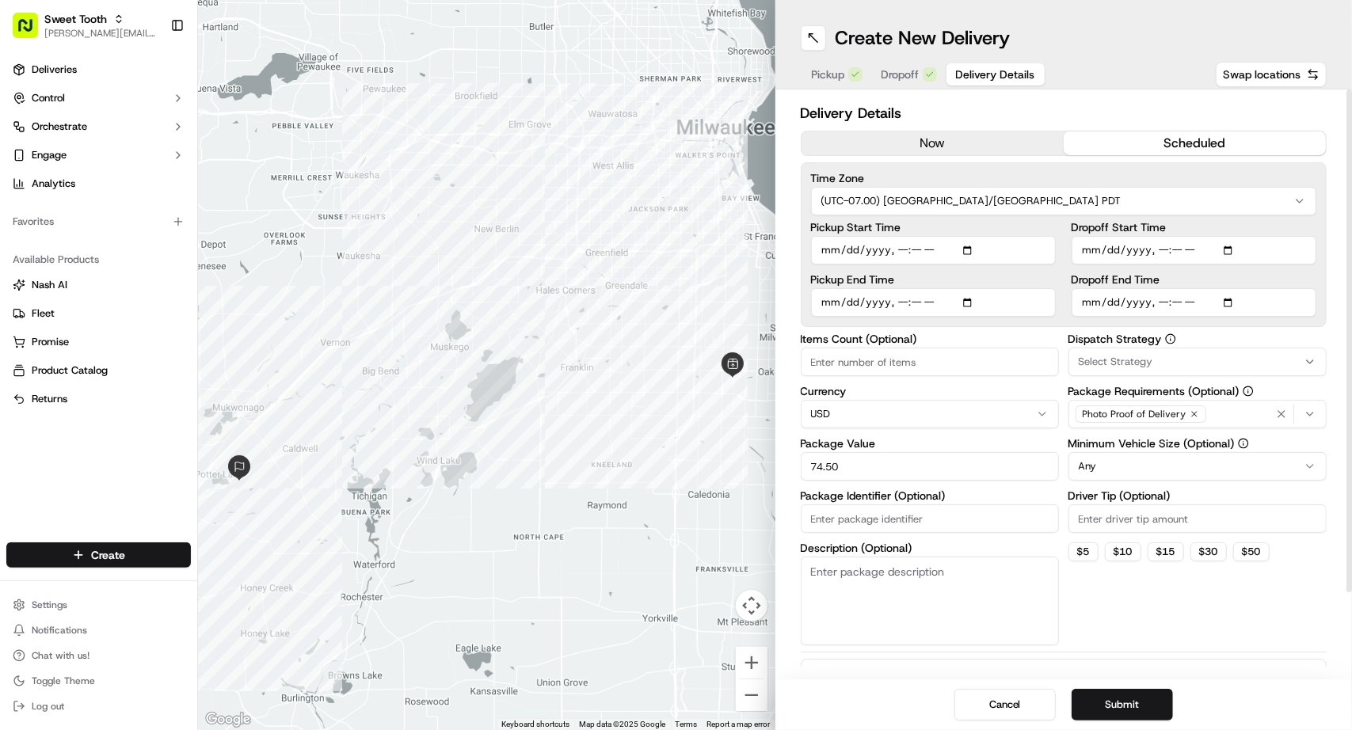
click at [821, 245] on input "Pickup Start Time" at bounding box center [933, 250] width 245 height 29
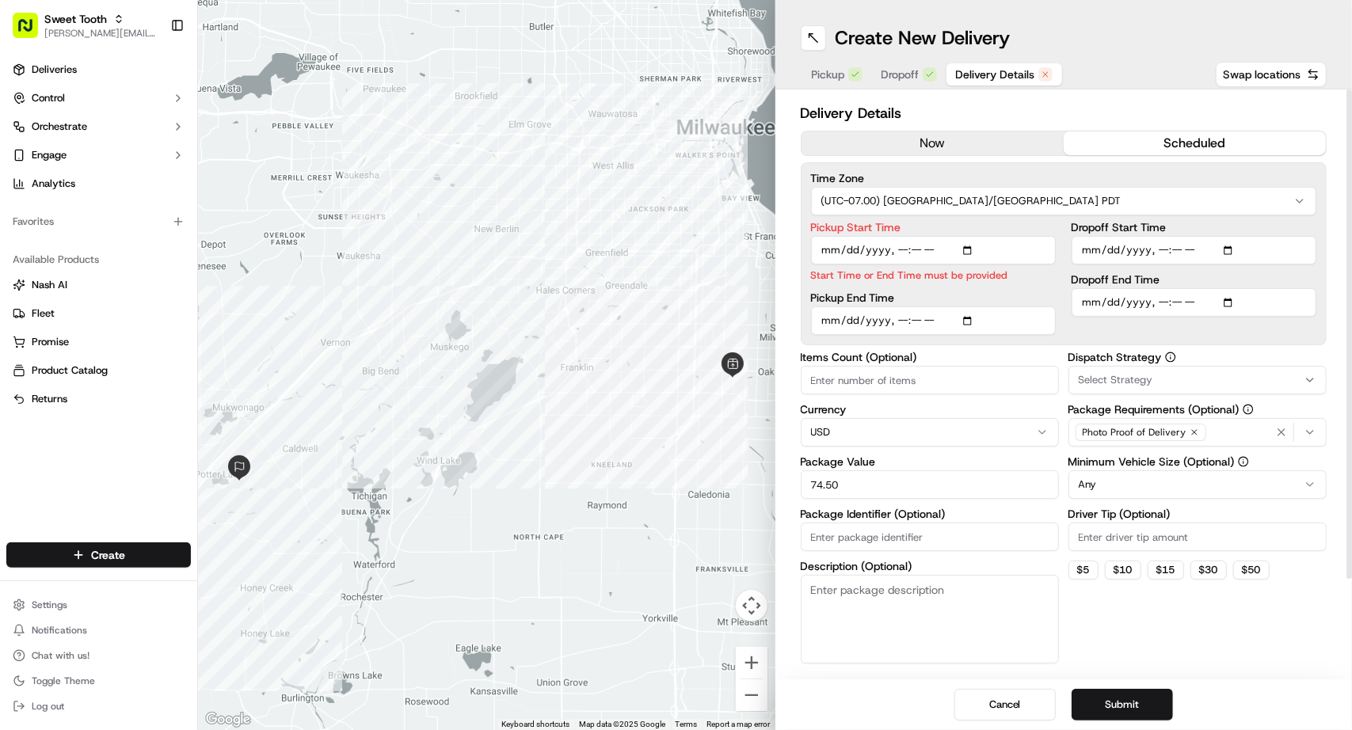
type input "2025-09-19T16:40"
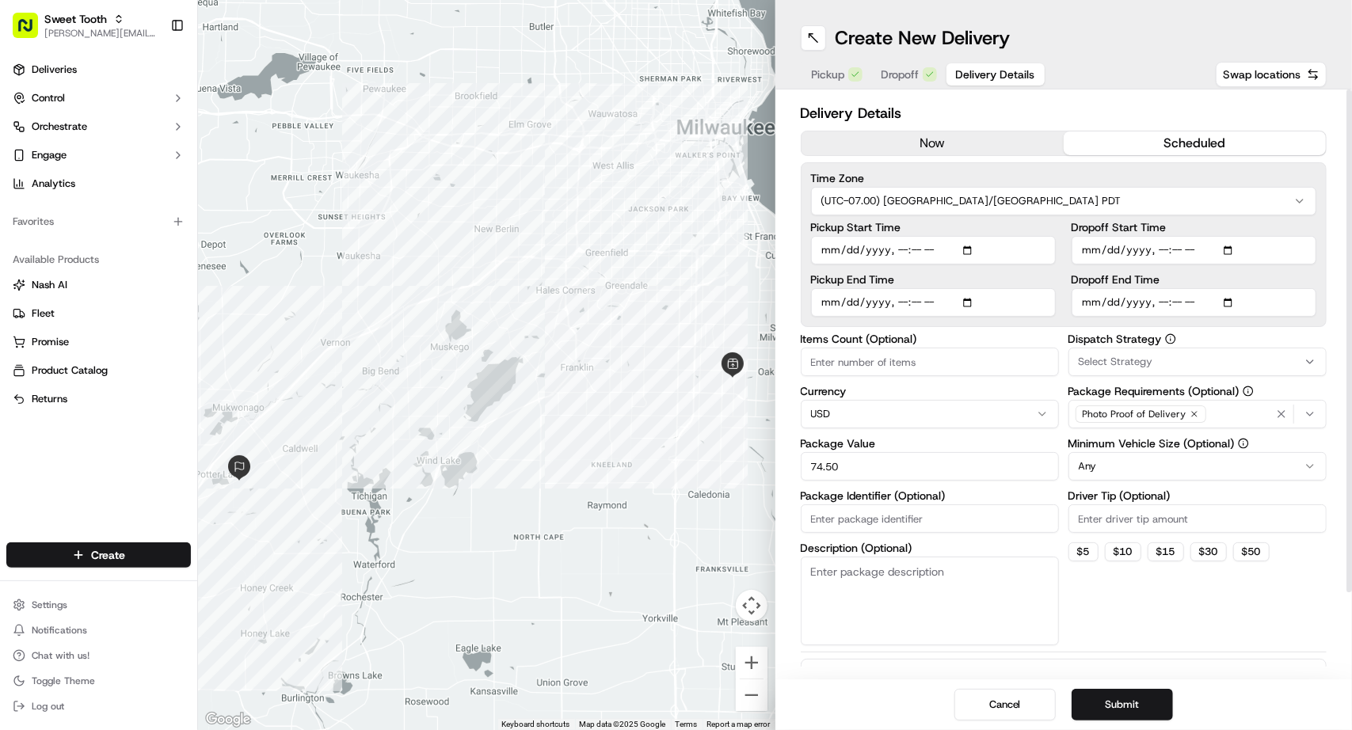
type input "2025-09-19T19:40"
click at [1161, 707] on button "Submit" at bounding box center [1122, 705] width 101 height 32
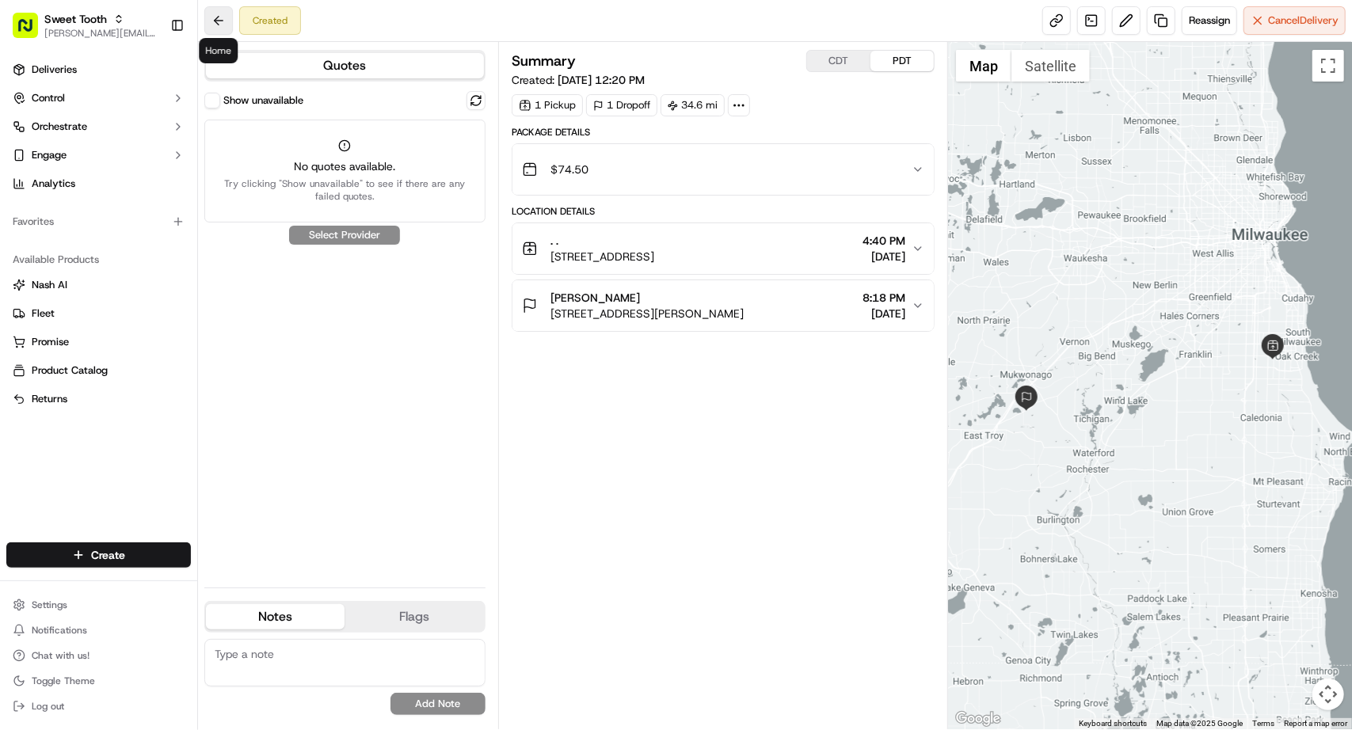
click at [217, 31] on button at bounding box center [218, 20] width 29 height 29
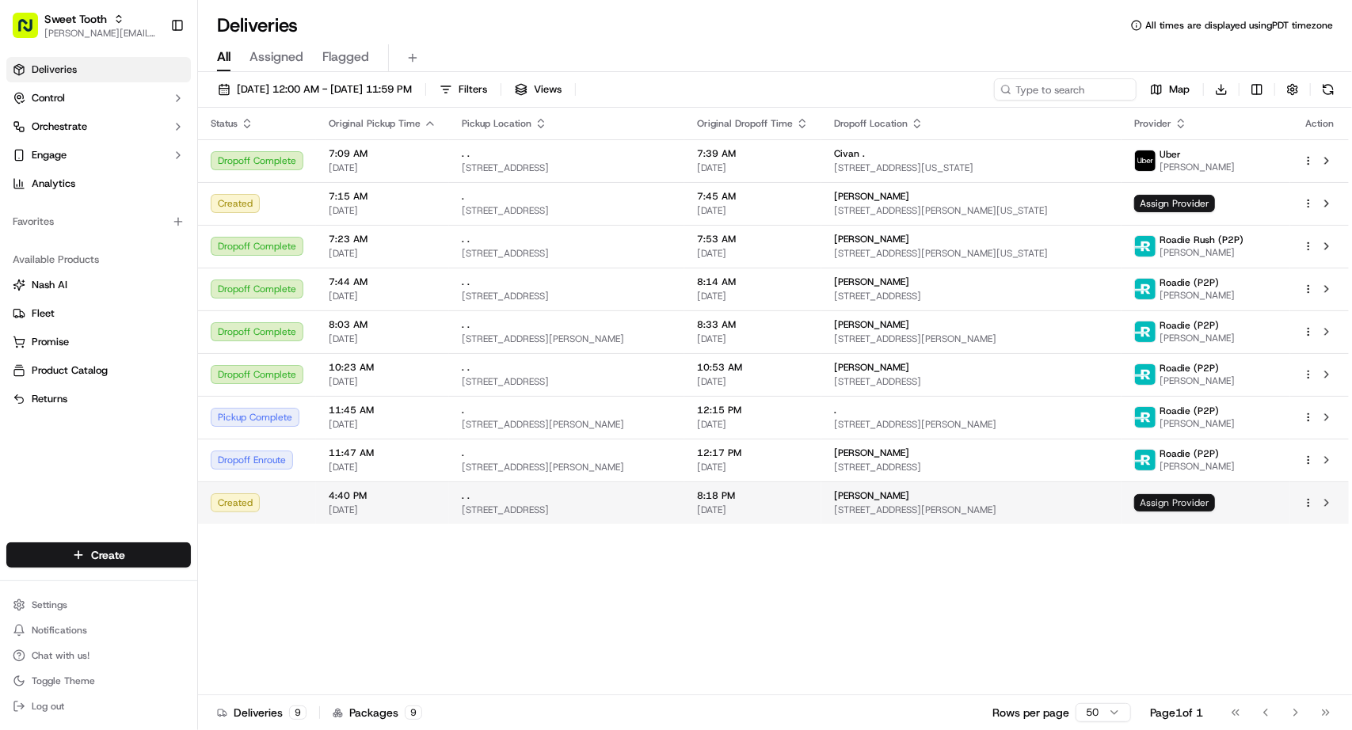
click at [1188, 502] on span "Assign Provider" at bounding box center [1174, 502] width 81 height 17
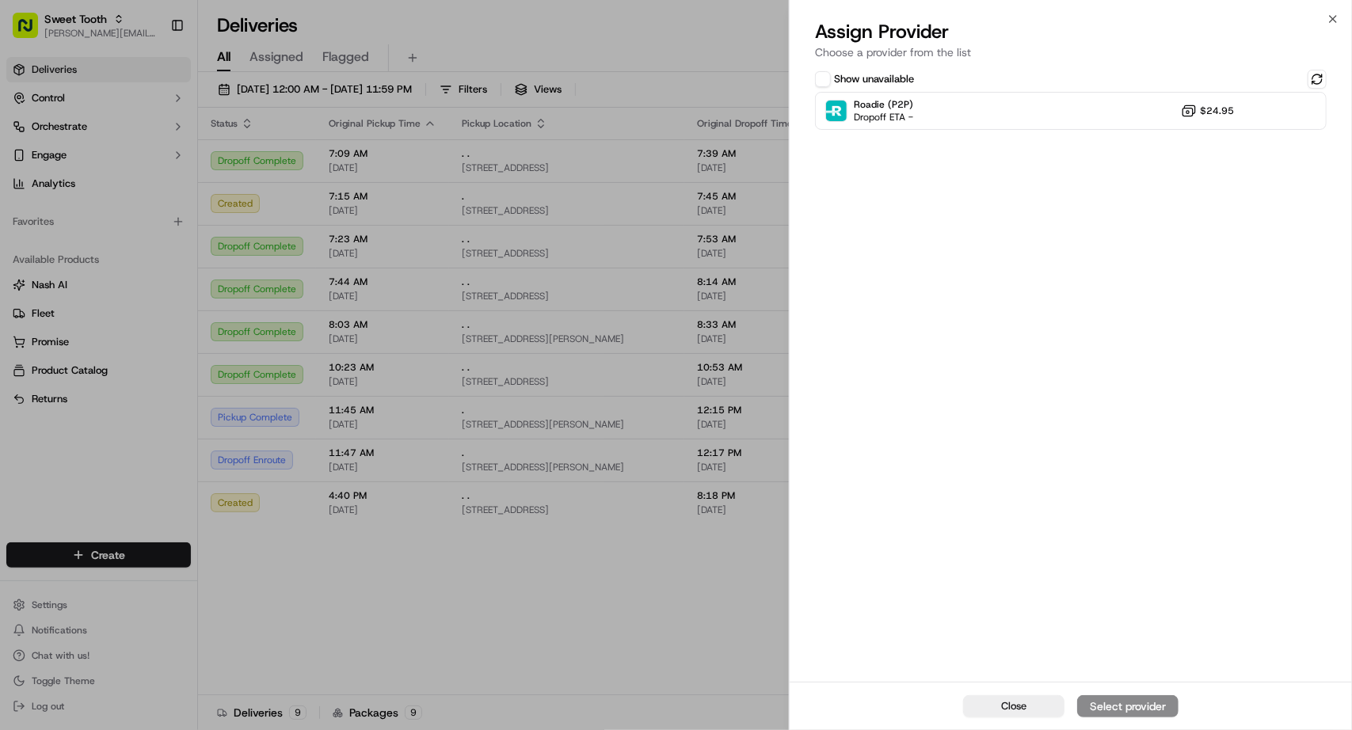
click at [1030, 134] on div "Show unavailable Roadie (P2P) Dropoff ETA - $24.95" at bounding box center [1071, 374] width 562 height 615
click at [1047, 111] on div "Roadie (P2P) Dropoff ETA - $24.95" at bounding box center [1071, 111] width 512 height 38
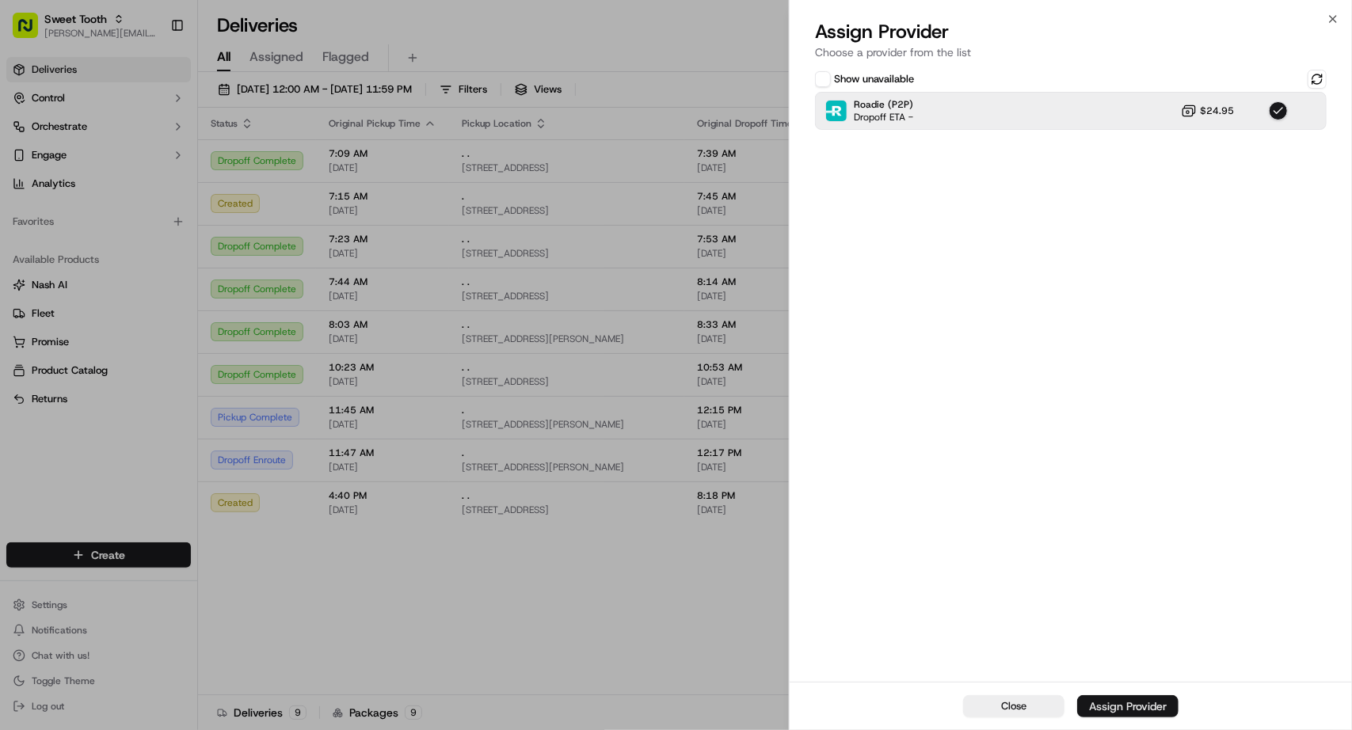
click at [1134, 703] on div "Assign Provider" at bounding box center [1128, 707] width 78 height 16
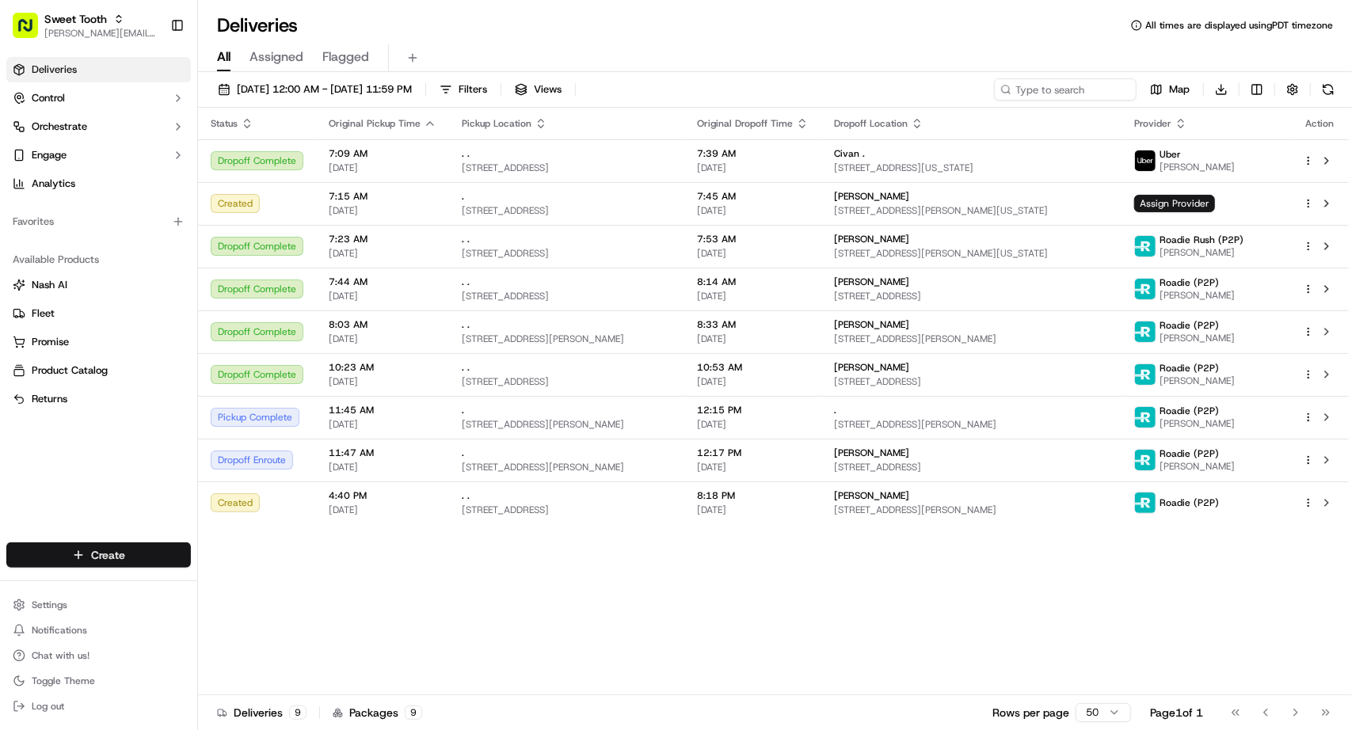
click at [117, 562] on html "Sweet Tooth anthony@oases-io.com Toggle Sidebar Deliveries Control Orchestrate …" at bounding box center [676, 365] width 1352 height 730
click at [242, 592] on link "Delivery" at bounding box center [286, 584] width 177 height 29
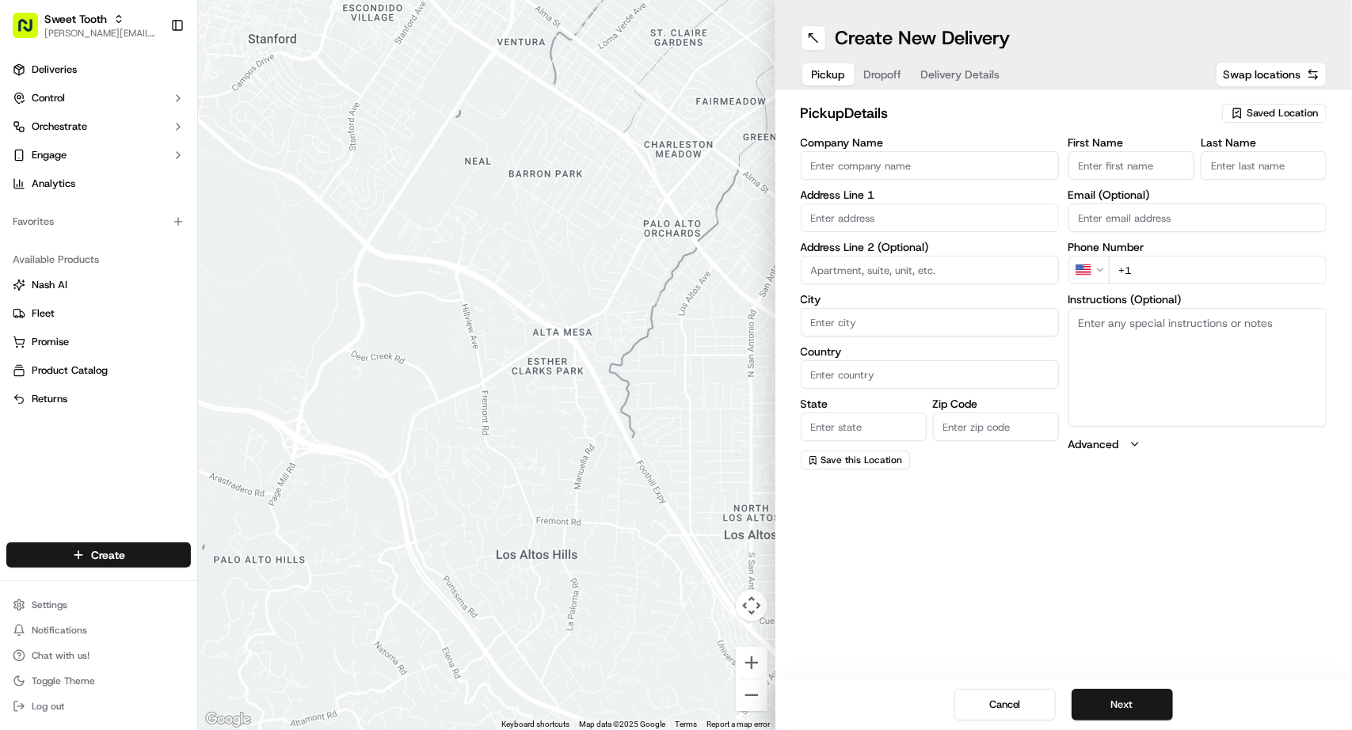
click at [1289, 123] on button "Saved Location" at bounding box center [1274, 113] width 105 height 22
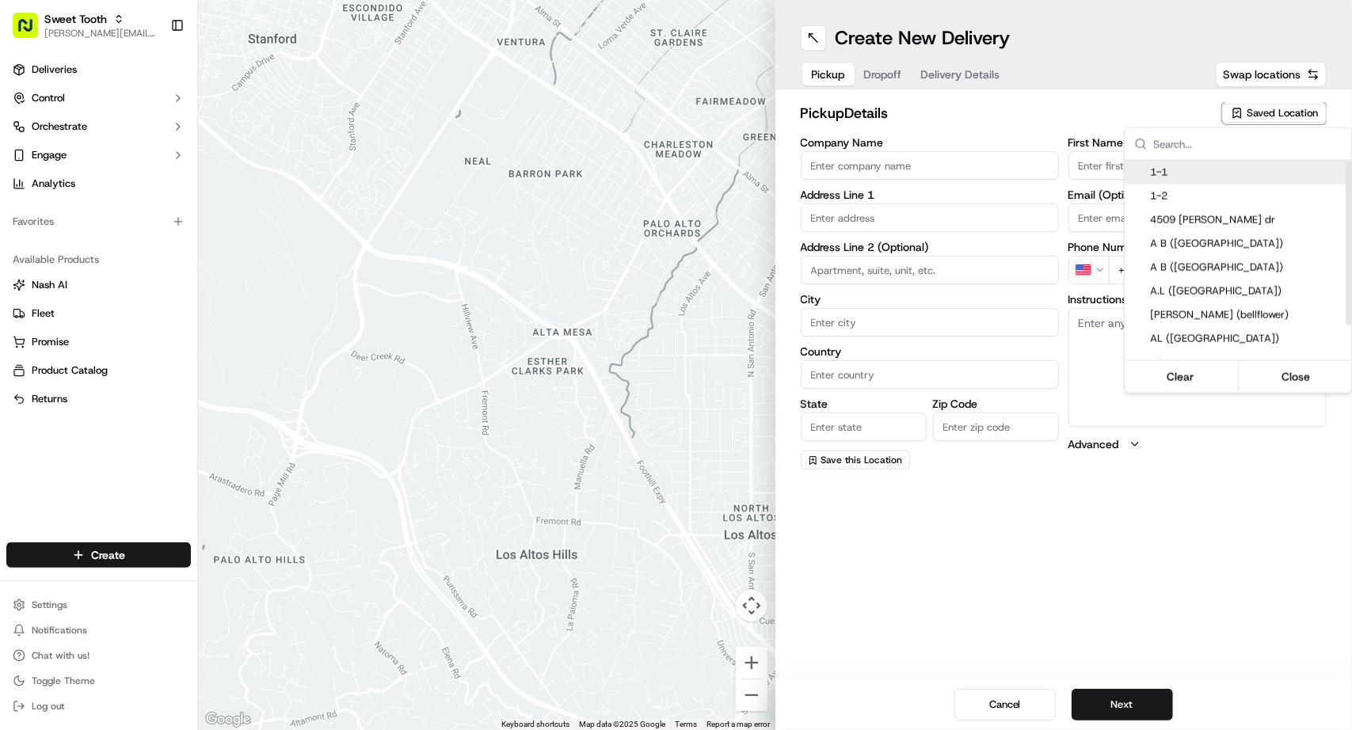
click at [1068, 113] on html "Sweet Tooth anthony@oases-io.com Toggle Sidebar Deliveries Control Orchestrate …" at bounding box center [676, 365] width 1352 height 730
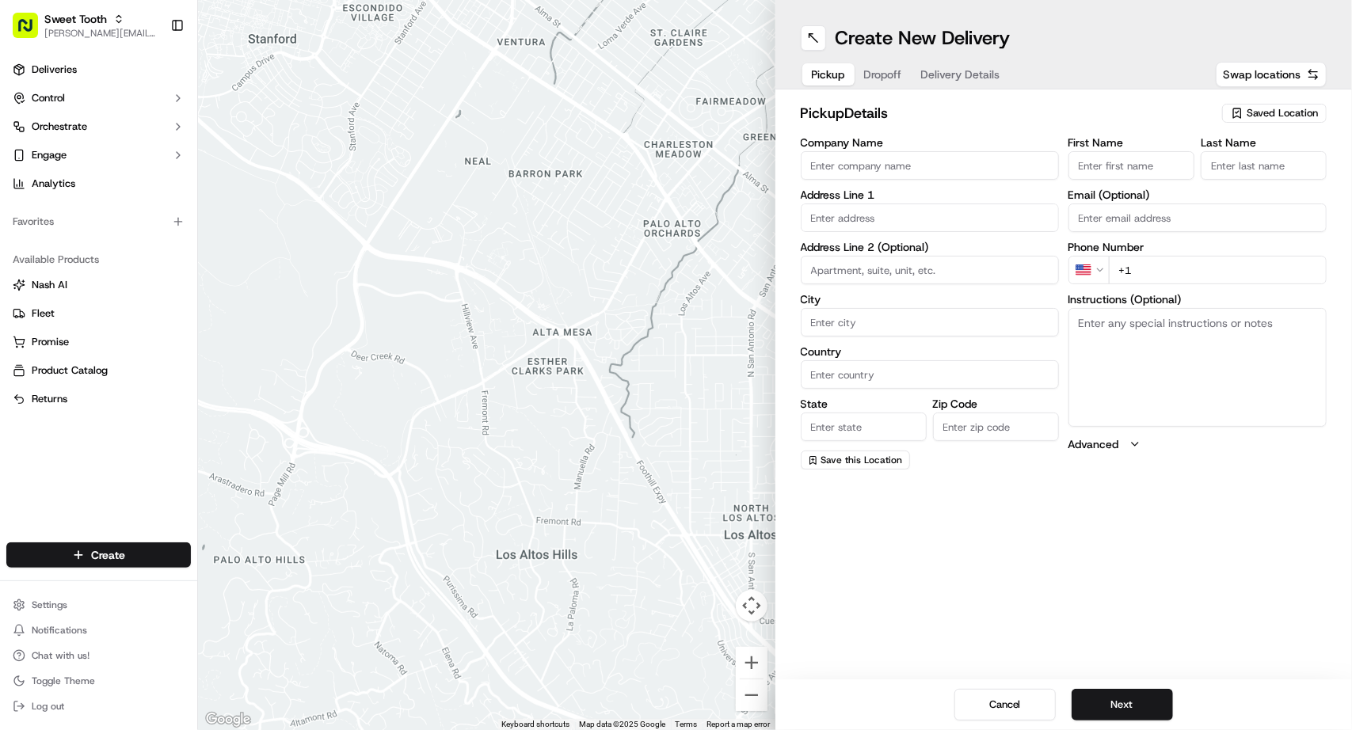
click at [1283, 112] on span "Saved Location" at bounding box center [1282, 113] width 71 height 14
type input "n"
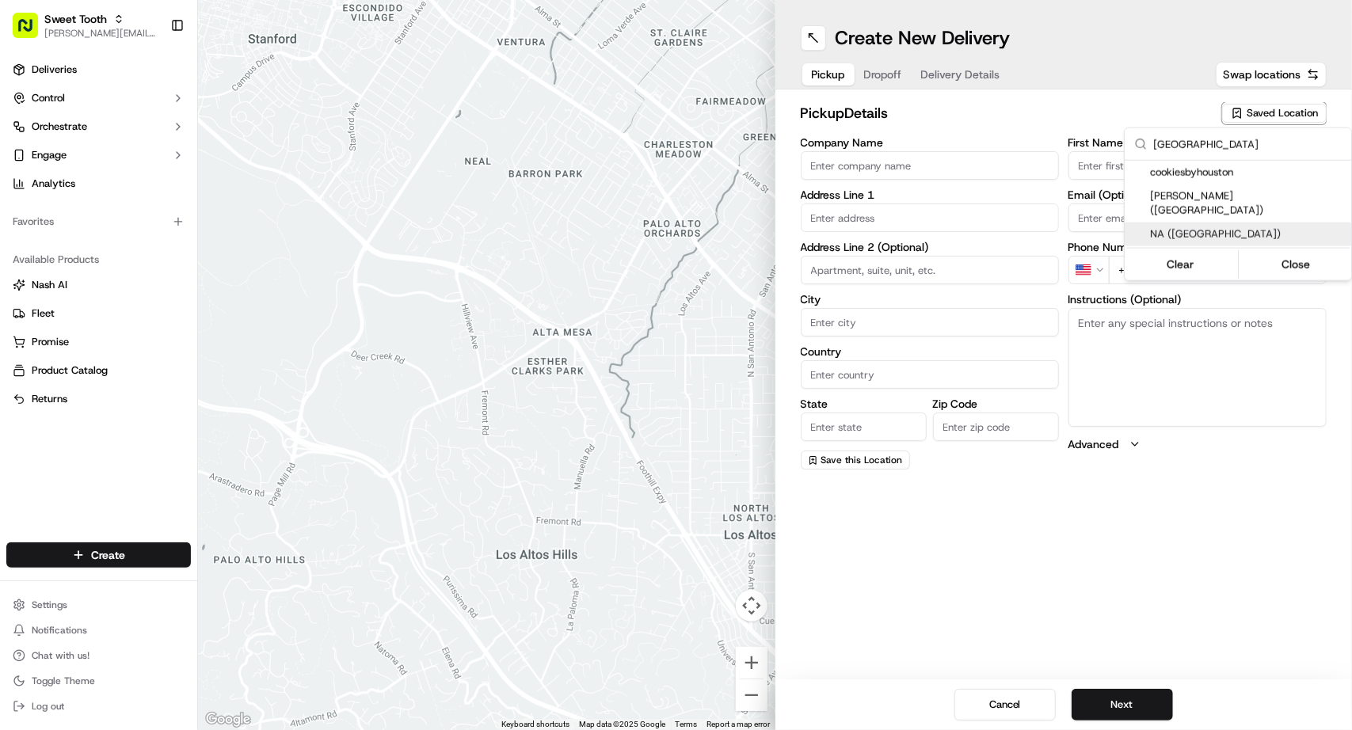
type input "houston"
click at [1197, 227] on span "NA ([GEOGRAPHIC_DATA])" at bounding box center [1247, 234] width 195 height 14
type input "NA ([GEOGRAPHIC_DATA])"
type input "6830 Champions Plaza Dr"
type input "#509"
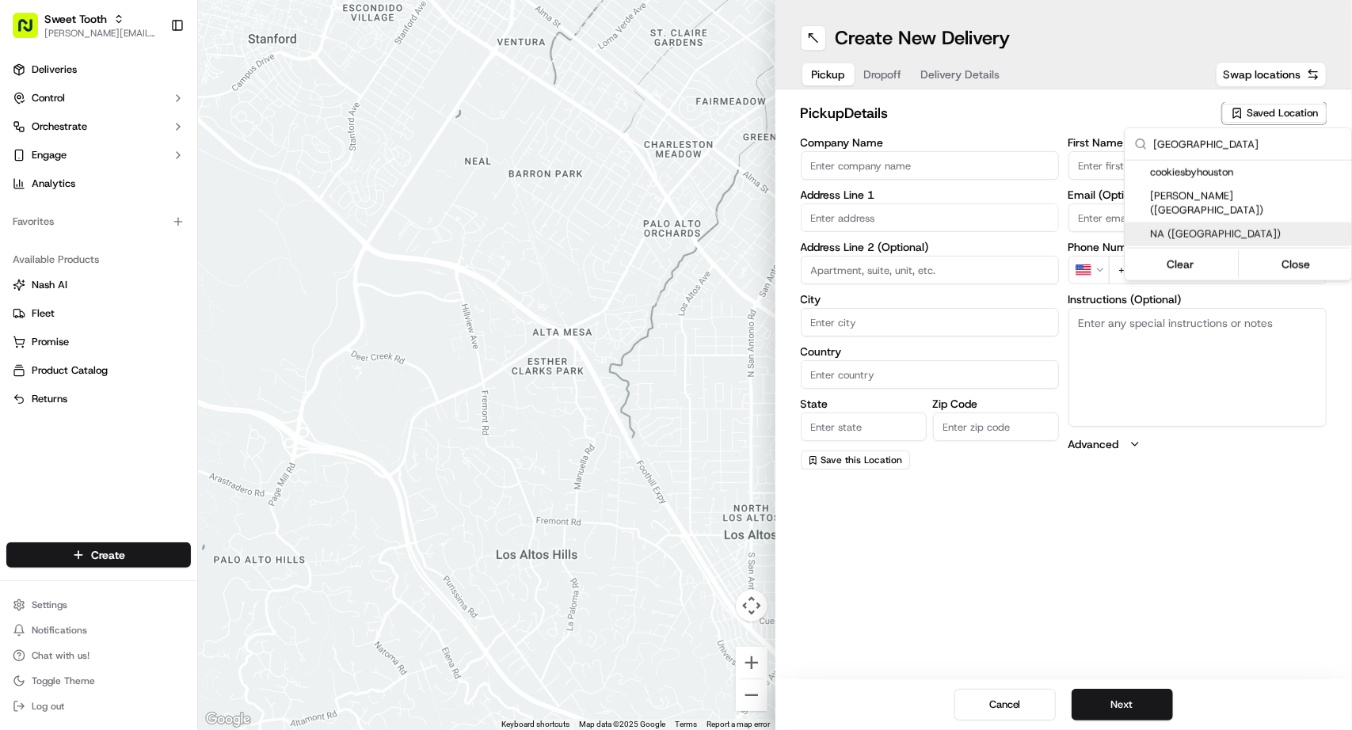
type input "Houston"
type input "US"
type input "TX"
type input "77069"
type input "."
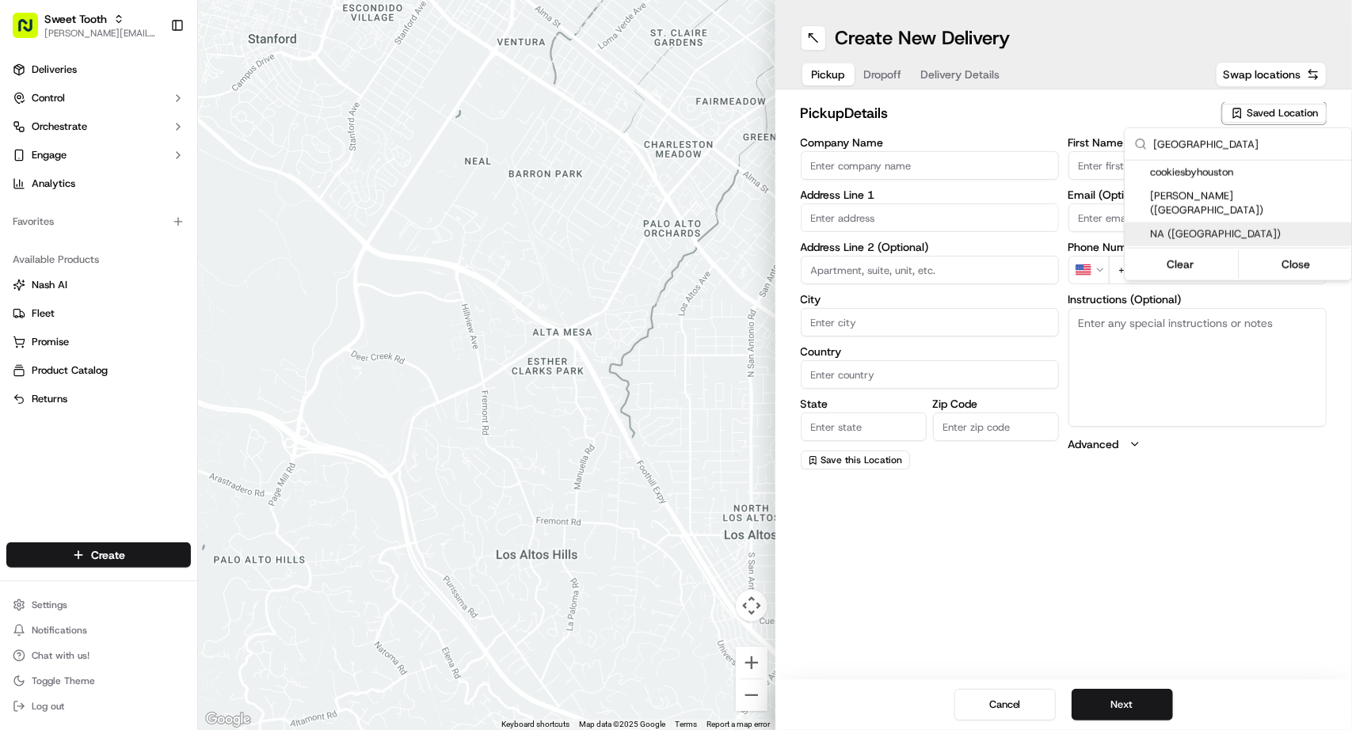
type input "."
type input "+1 281 601 7633"
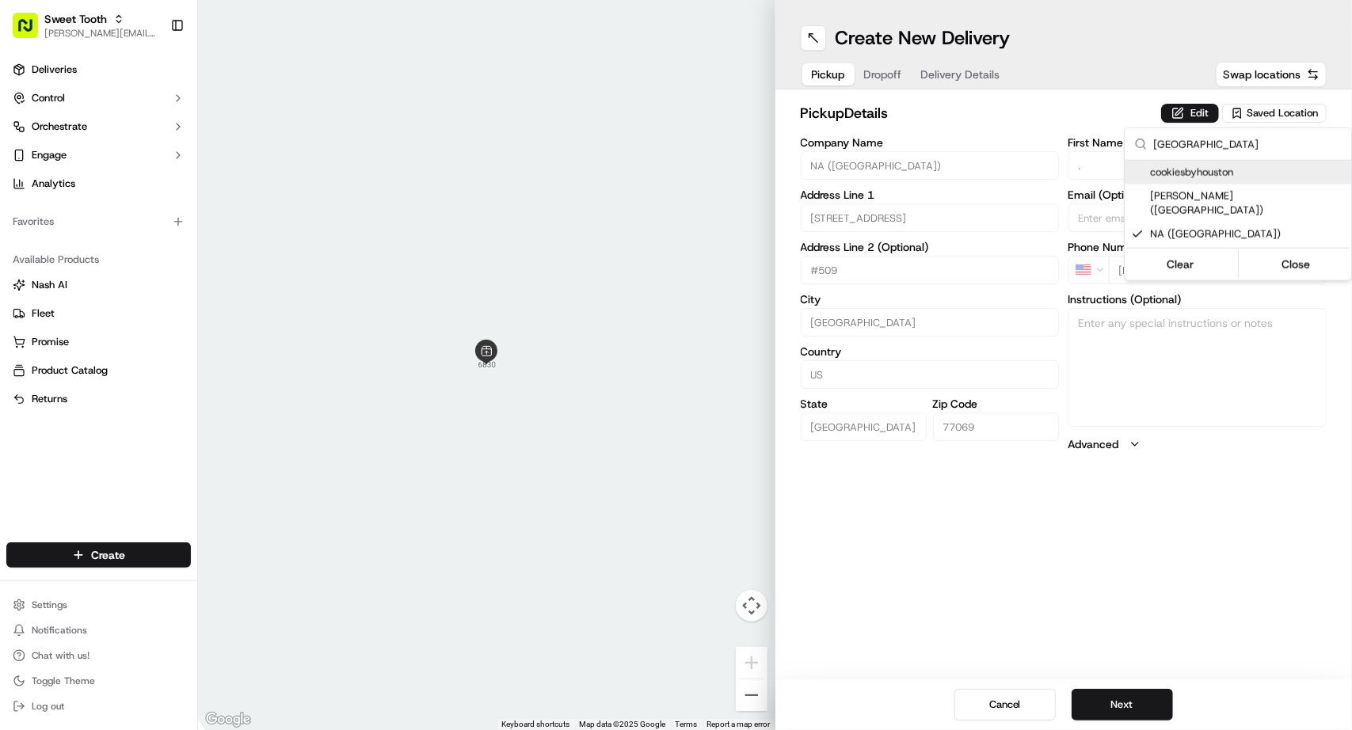
click at [1065, 114] on html "Sweet Tooth anthony@oases-io.com Toggle Sidebar Deliveries Control Orchestrate …" at bounding box center [676, 365] width 1352 height 730
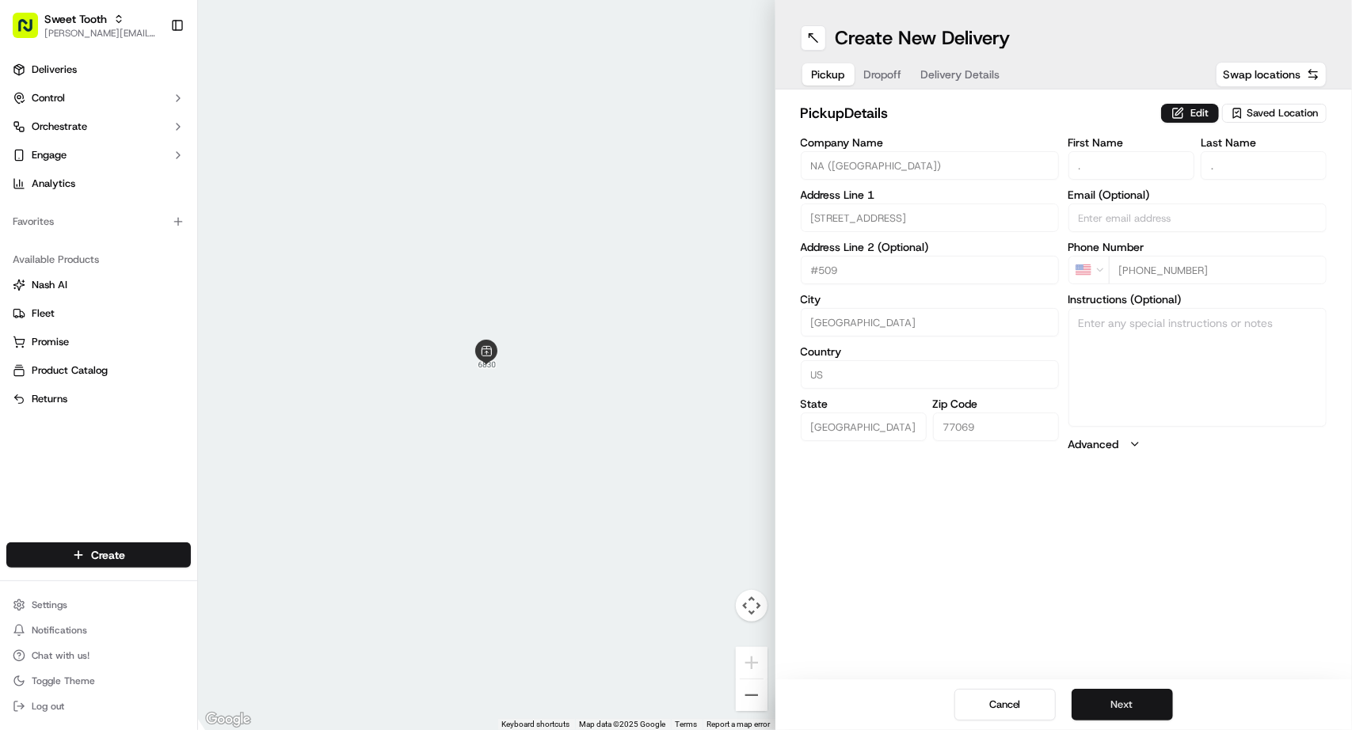
click at [1137, 691] on button "Next" at bounding box center [1122, 705] width 101 height 32
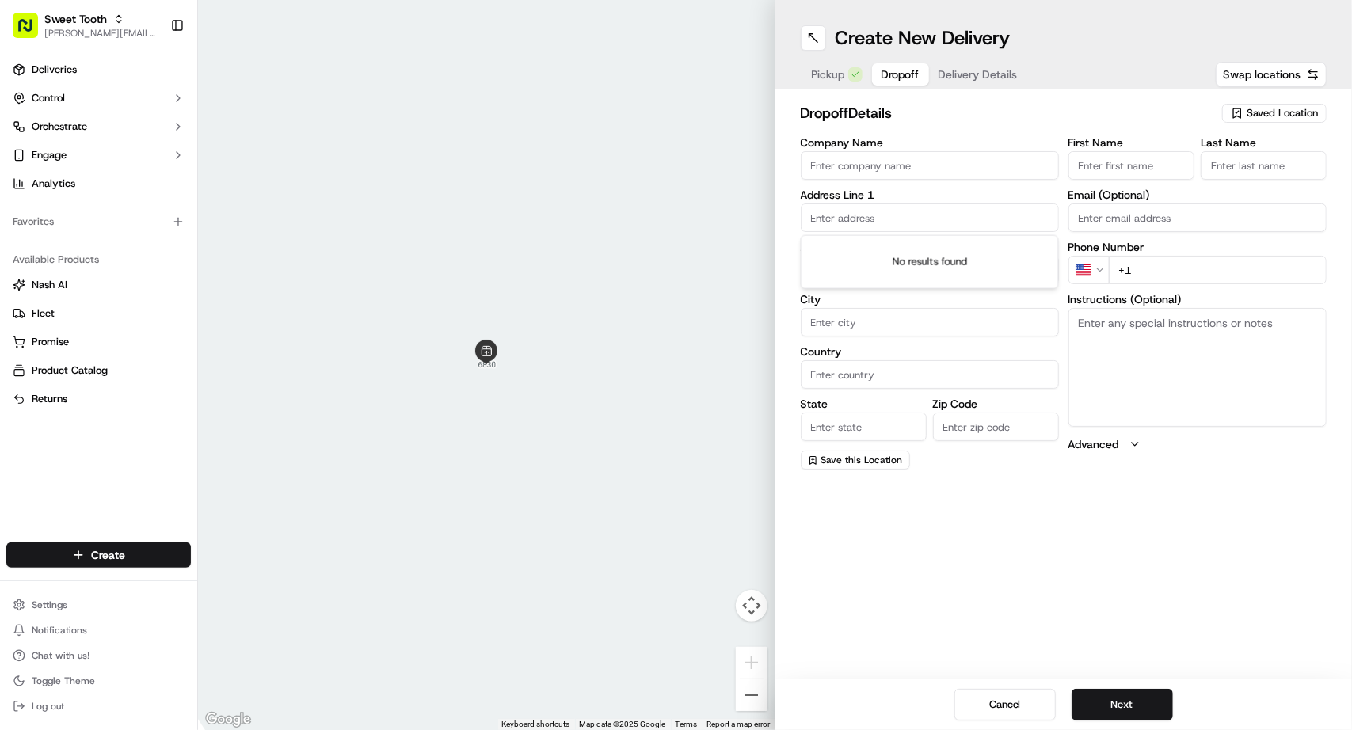
click at [898, 219] on input "text" at bounding box center [930, 218] width 258 height 29
paste input "1422 Lawrence St"
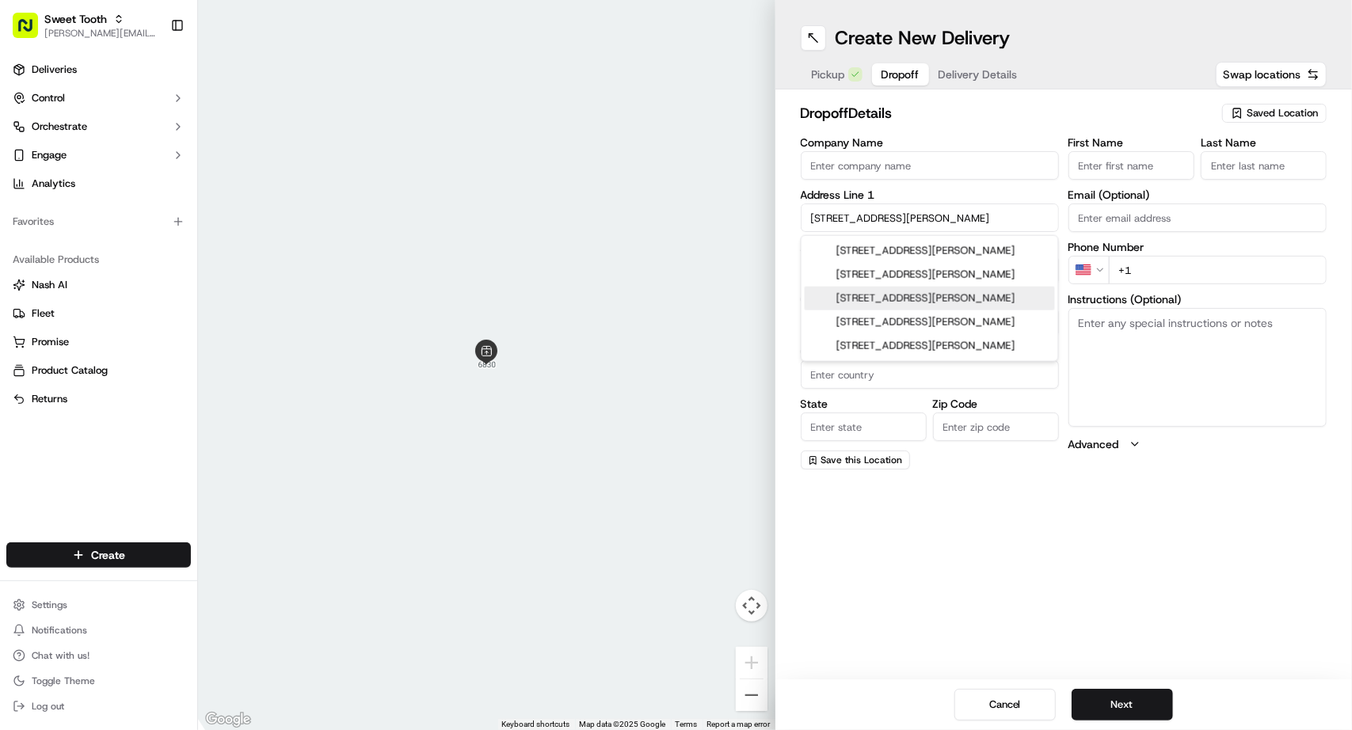
click at [918, 295] on div "1422 Lawrence Street, Houston, TX" at bounding box center [930, 299] width 250 height 24
type input "1422 Lawrence Street"
type input "Houston"
type input "United States"
type input "TX"
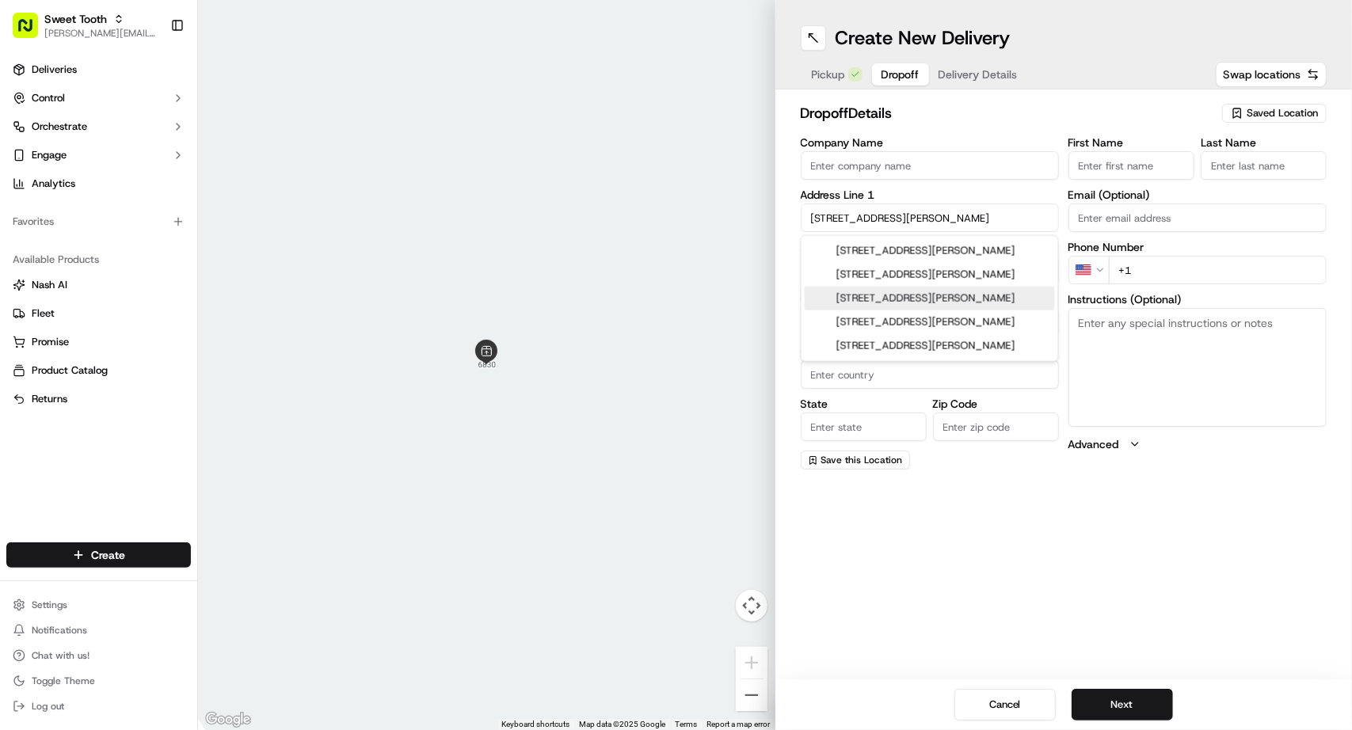
type input "77008"
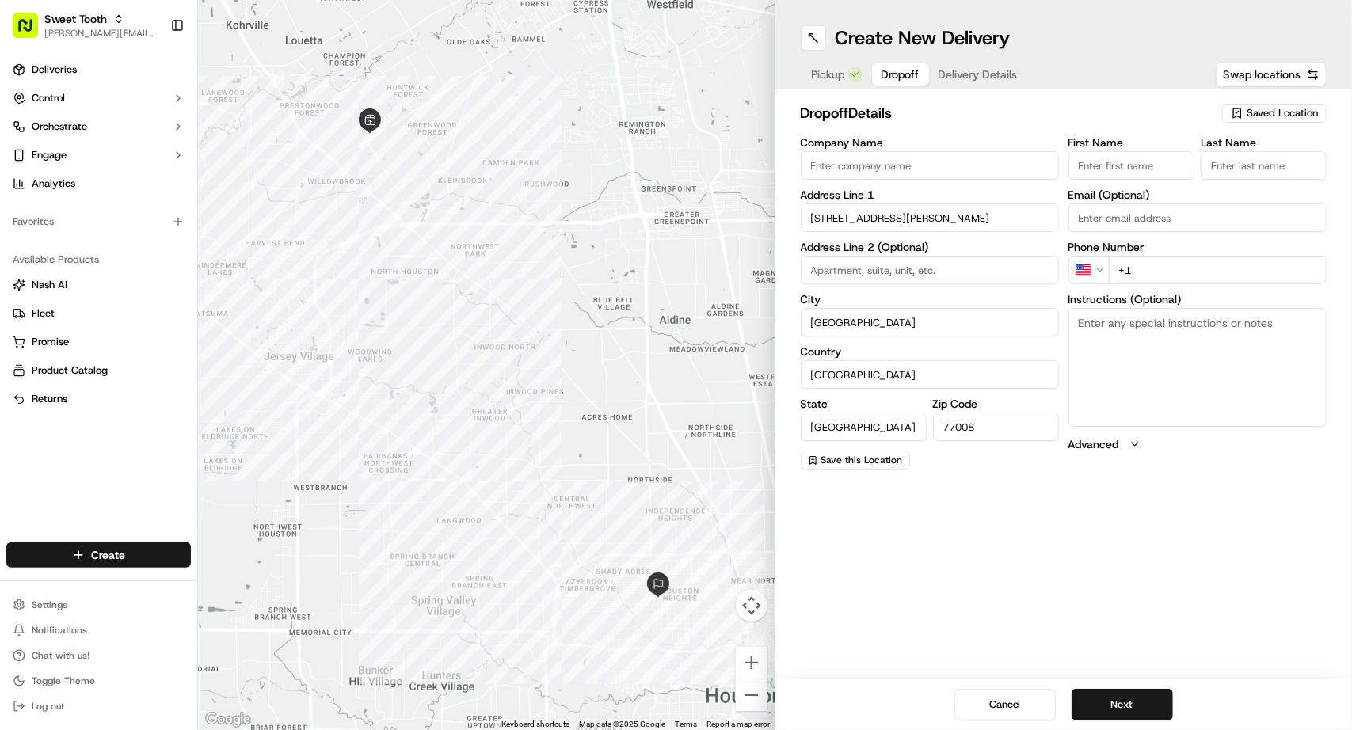
click at [1107, 166] on input "First Name" at bounding box center [1131, 165] width 126 height 29
paste input "Dylin"
type input "Dylin"
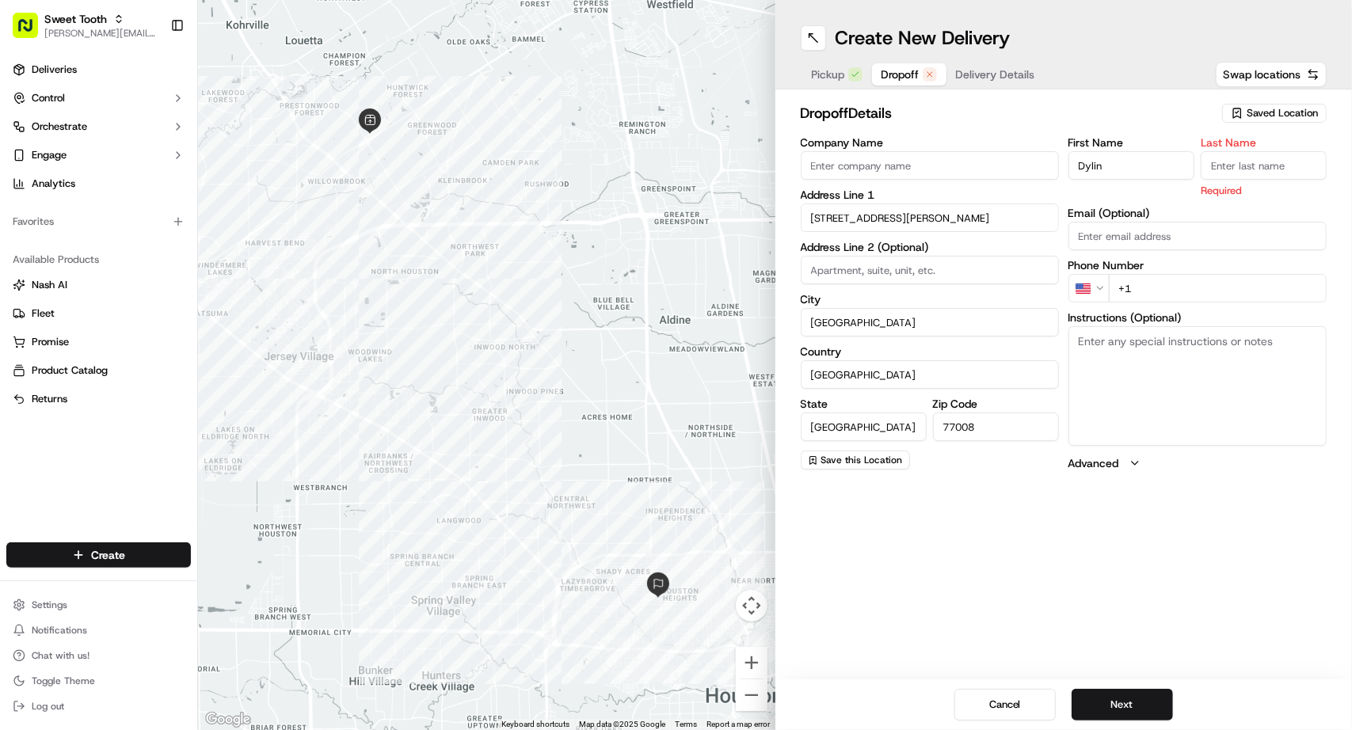
click at [1245, 174] on input "Last Name" at bounding box center [1264, 165] width 126 height 29
paste input "Webster"
type input "Webster"
click at [1152, 126] on div "dropoff Details Saved Location" at bounding box center [1064, 116] width 527 height 29
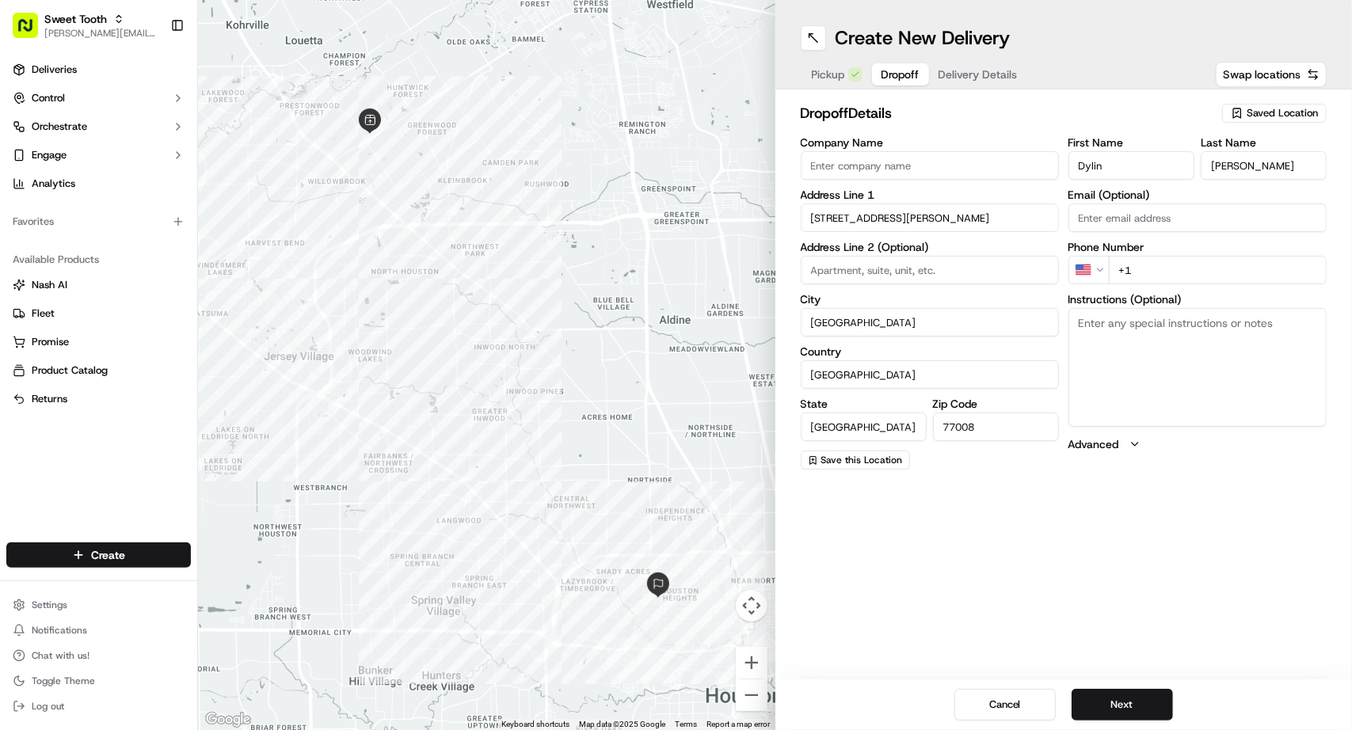
click at [1167, 265] on input "+1" at bounding box center [1218, 270] width 218 height 29
paste input "413 221 1788"
type input "+1 413 221 1788"
click at [1205, 590] on div "Create New Delivery Pickup Dropoff Delivery Details Swap locations dropoff Deta…" at bounding box center [1063, 365] width 577 height 730
click at [1132, 706] on button "Next" at bounding box center [1122, 705] width 101 height 32
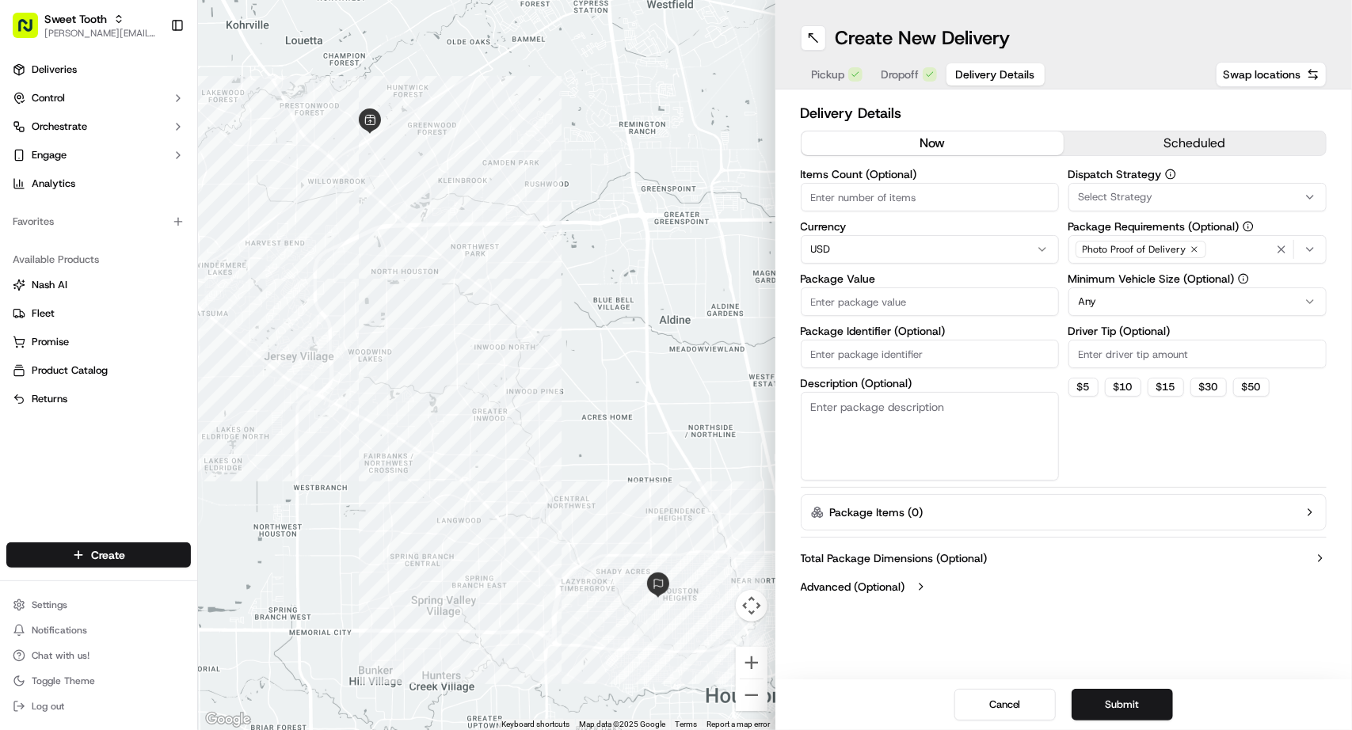
click at [882, 298] on input "Package Value" at bounding box center [930, 302] width 258 height 29
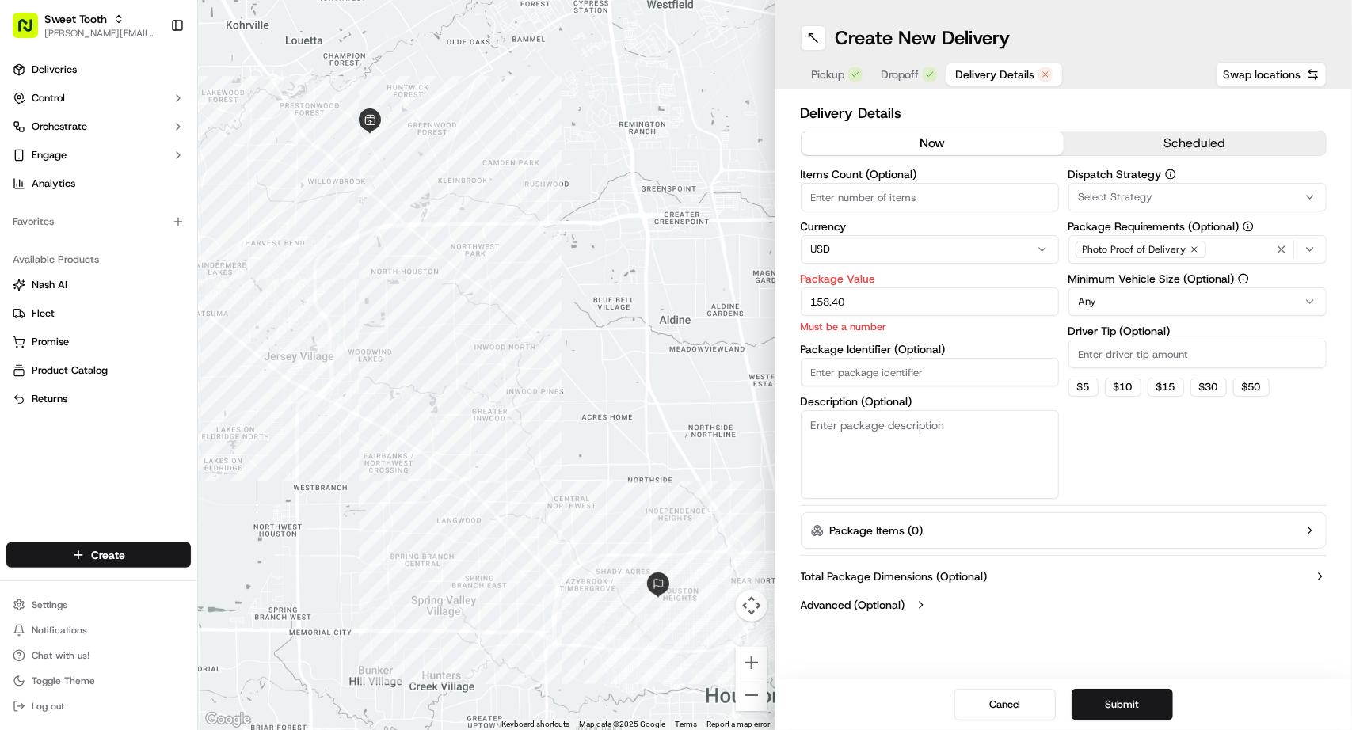
type input "158.40"
click at [982, 277] on label "Package Value" at bounding box center [930, 278] width 258 height 11
click at [982, 288] on input "158.40" at bounding box center [930, 302] width 258 height 29
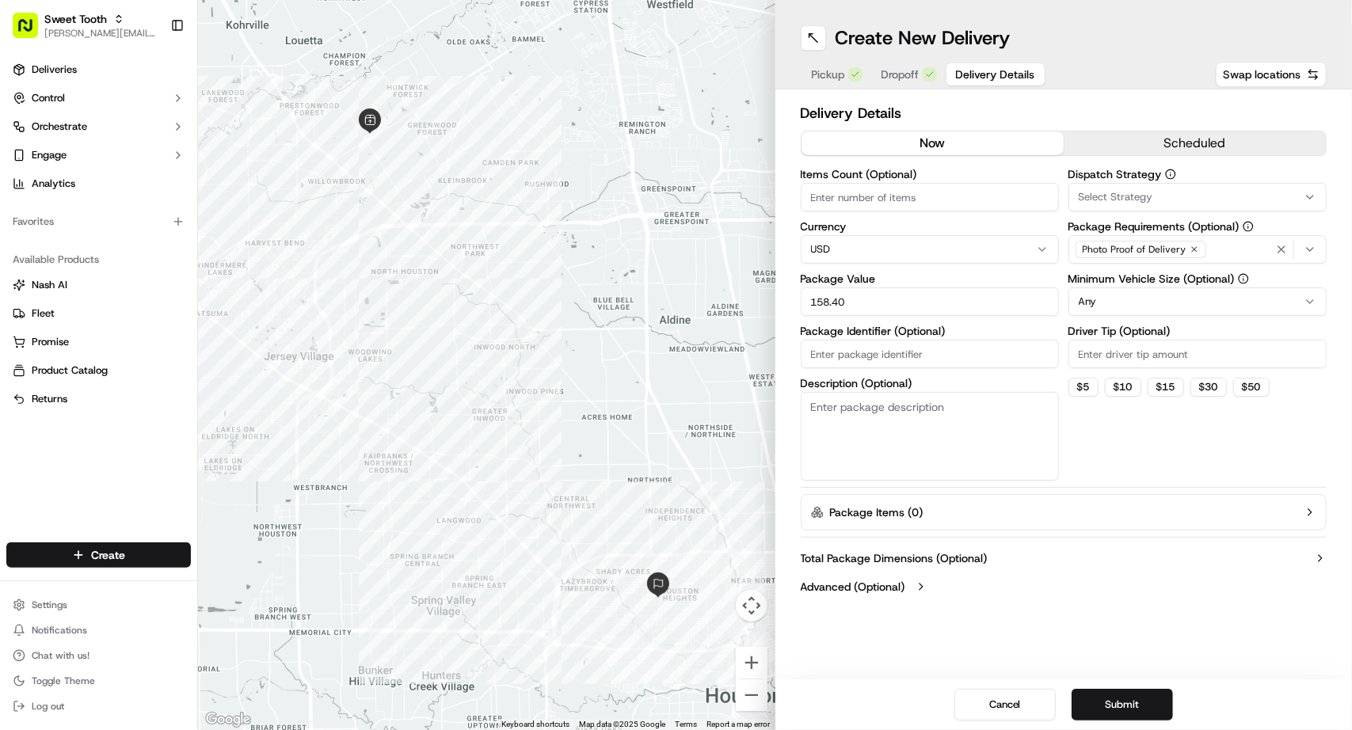
click at [1136, 145] on button "scheduled" at bounding box center [1195, 143] width 262 height 24
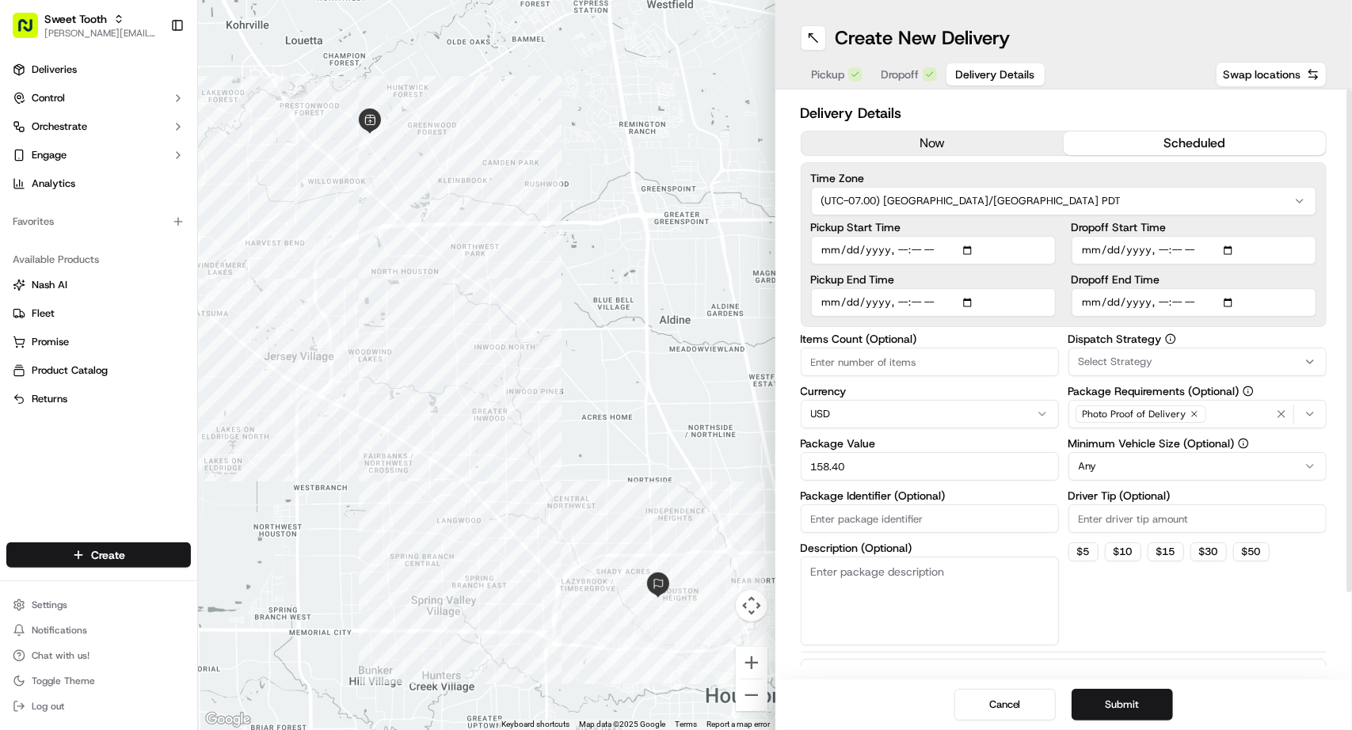
click at [835, 248] on input "Pickup Start Time" at bounding box center [933, 250] width 245 height 29
click at [920, 253] on input "Pickup Start Time" at bounding box center [933, 250] width 245 height 29
click at [825, 300] on input "Pickup End Time" at bounding box center [933, 302] width 245 height 29
click at [912, 253] on input "Pickup Start Time" at bounding box center [933, 250] width 245 height 29
type input "2025-09-19T16:30"
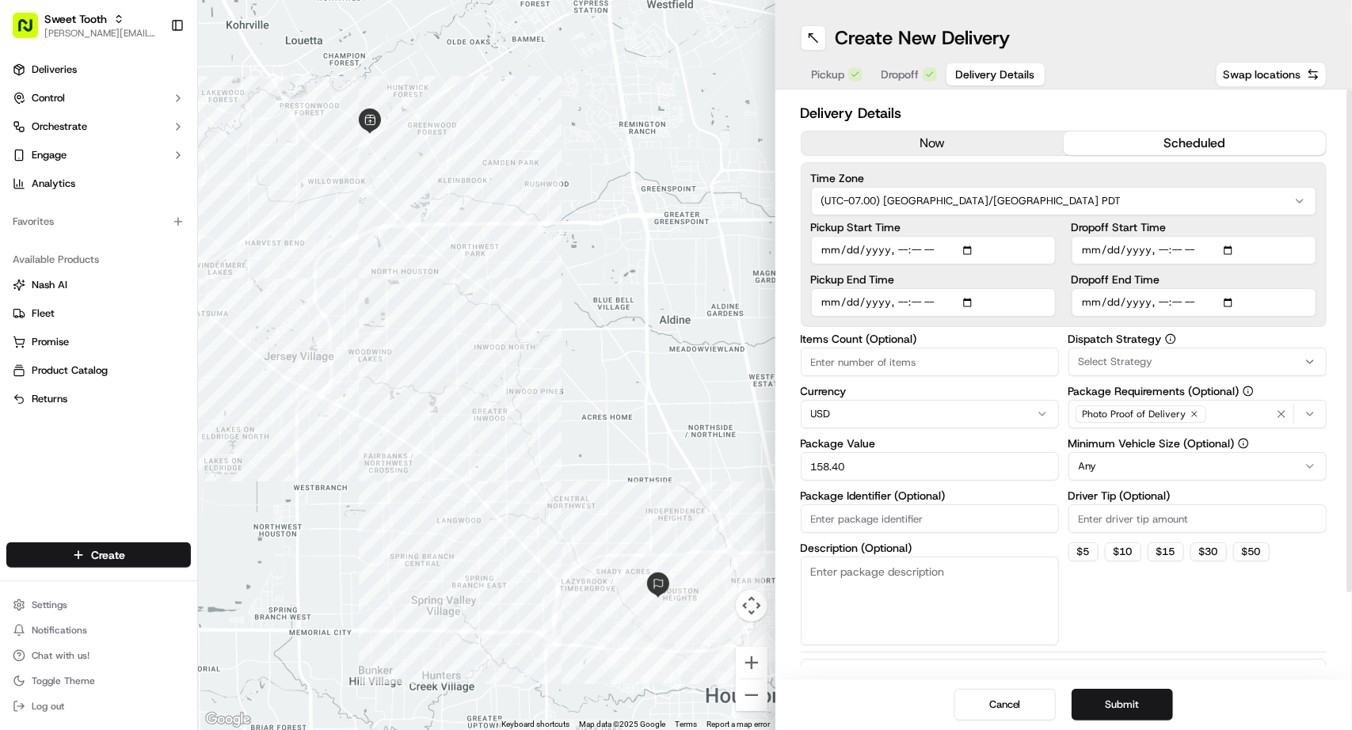
click at [808, 303] on div "Time Zone (UTC-07.00) America/Los Angeles PDT Pickup Start Time Pickup End Time…" at bounding box center [1064, 244] width 527 height 165
click at [822, 301] on input "Pickup End Time" at bounding box center [933, 302] width 245 height 29
type input "2025-09-19T19:30"
click at [1140, 696] on button "Submit" at bounding box center [1122, 705] width 101 height 32
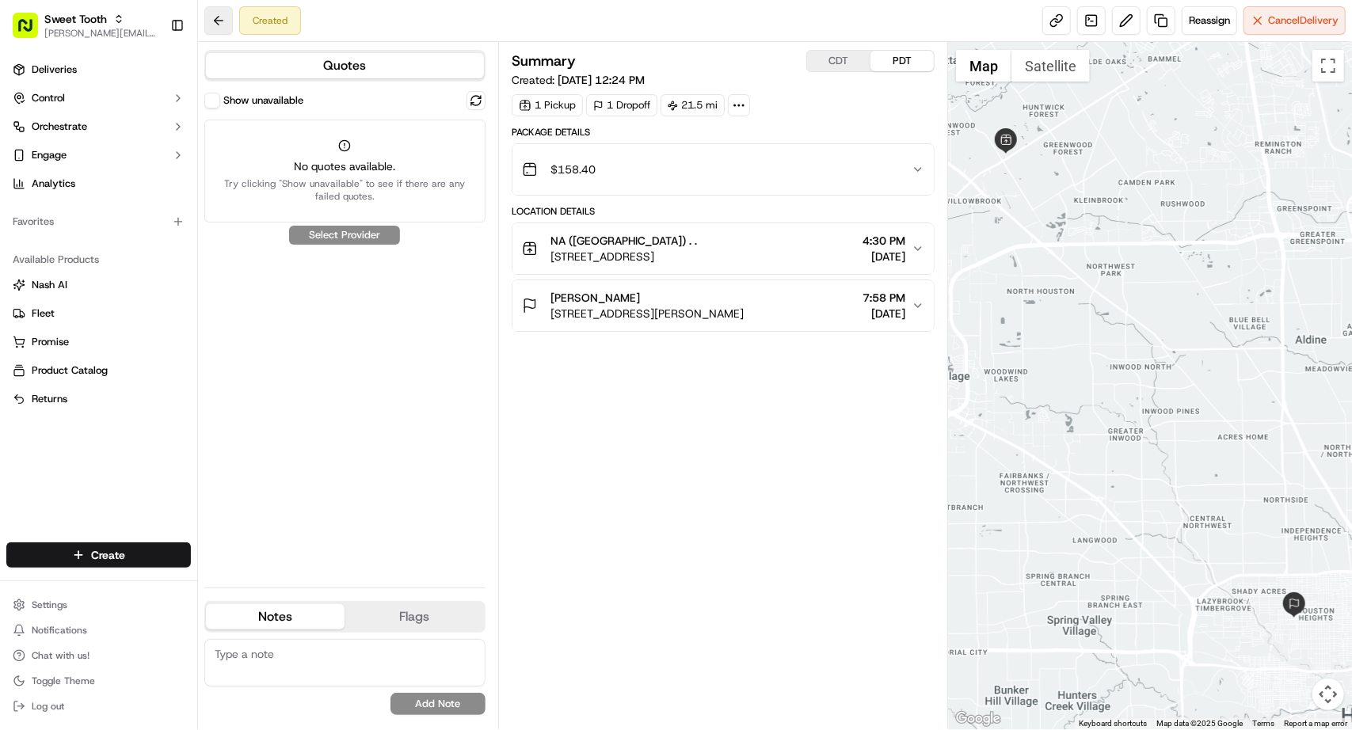
click at [213, 32] on button at bounding box center [218, 20] width 29 height 29
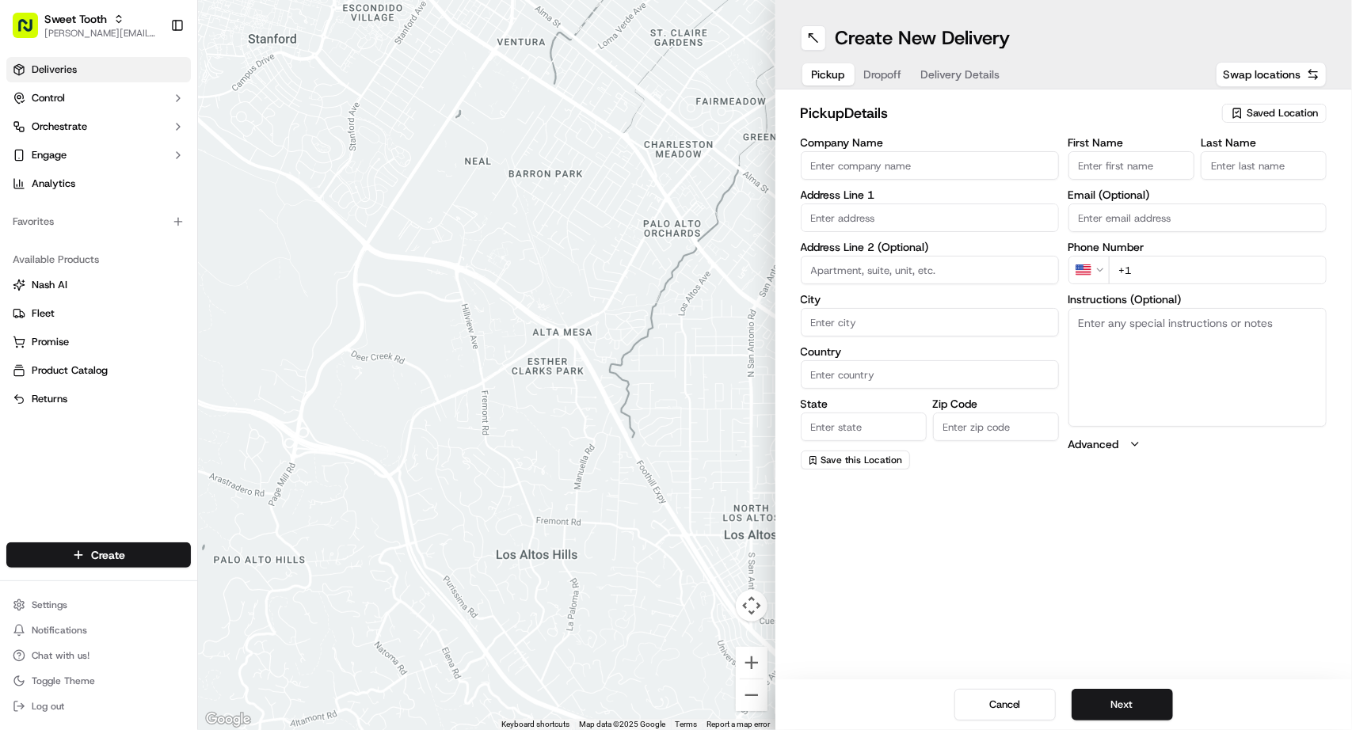
click at [89, 78] on link "Deliveries" at bounding box center [98, 69] width 185 height 25
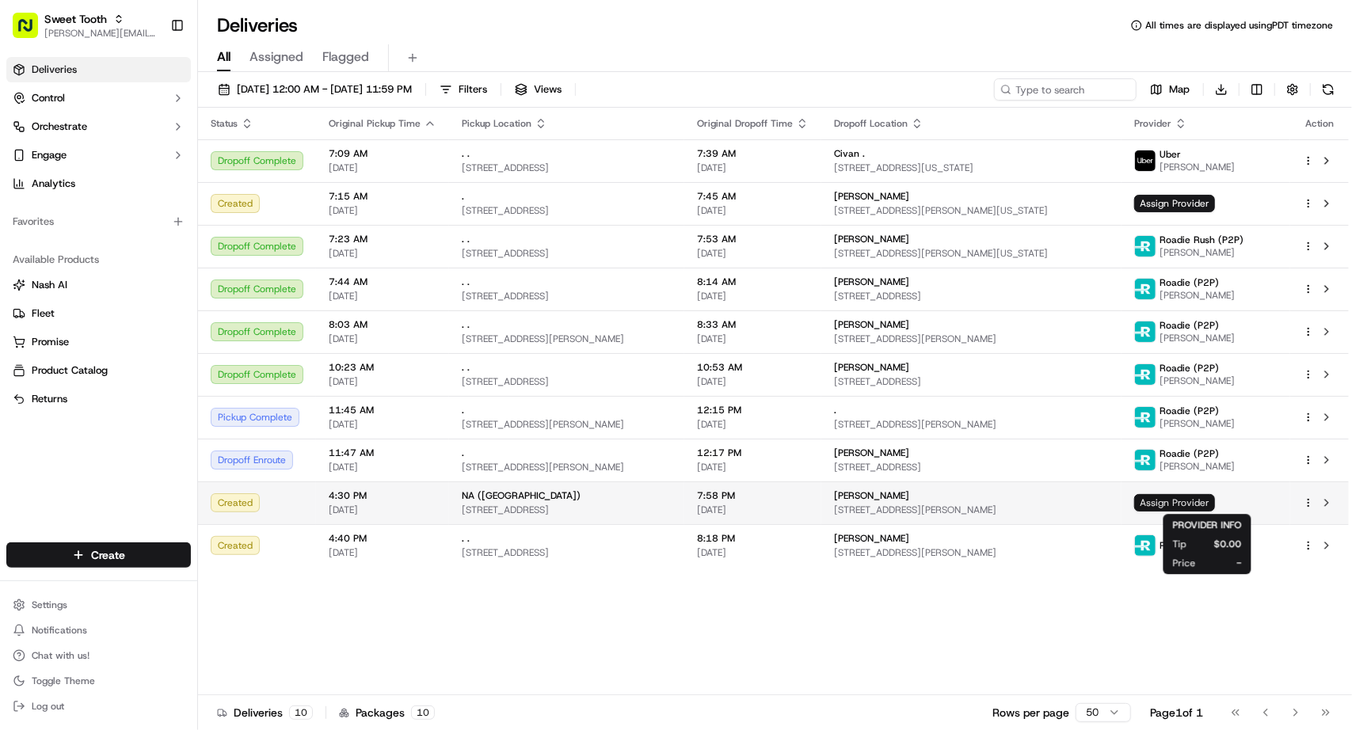
click at [1190, 502] on span "Assign Provider" at bounding box center [1174, 502] width 81 height 17
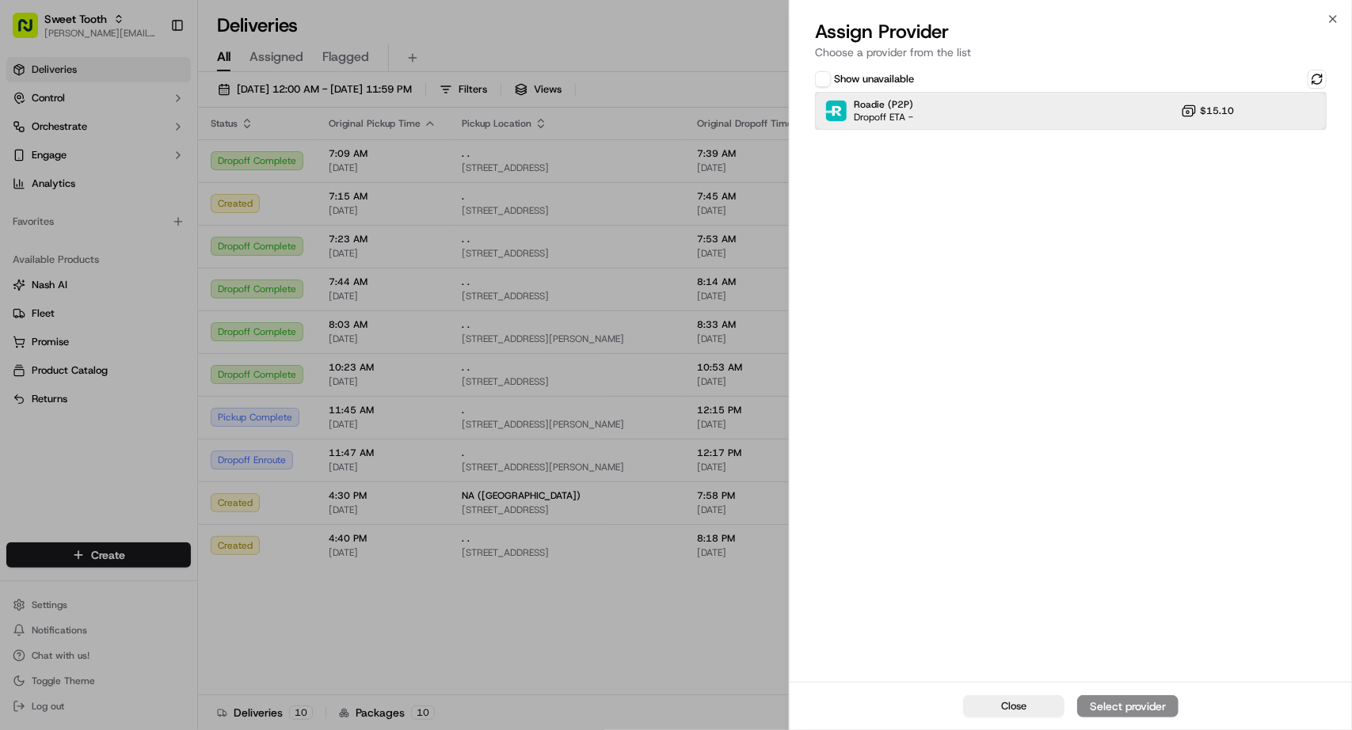
click at [1014, 116] on div "Roadie (P2P) Dropoff ETA - $15.10" at bounding box center [1071, 111] width 512 height 38
click at [1126, 701] on div "Assign Provider" at bounding box center [1128, 707] width 78 height 16
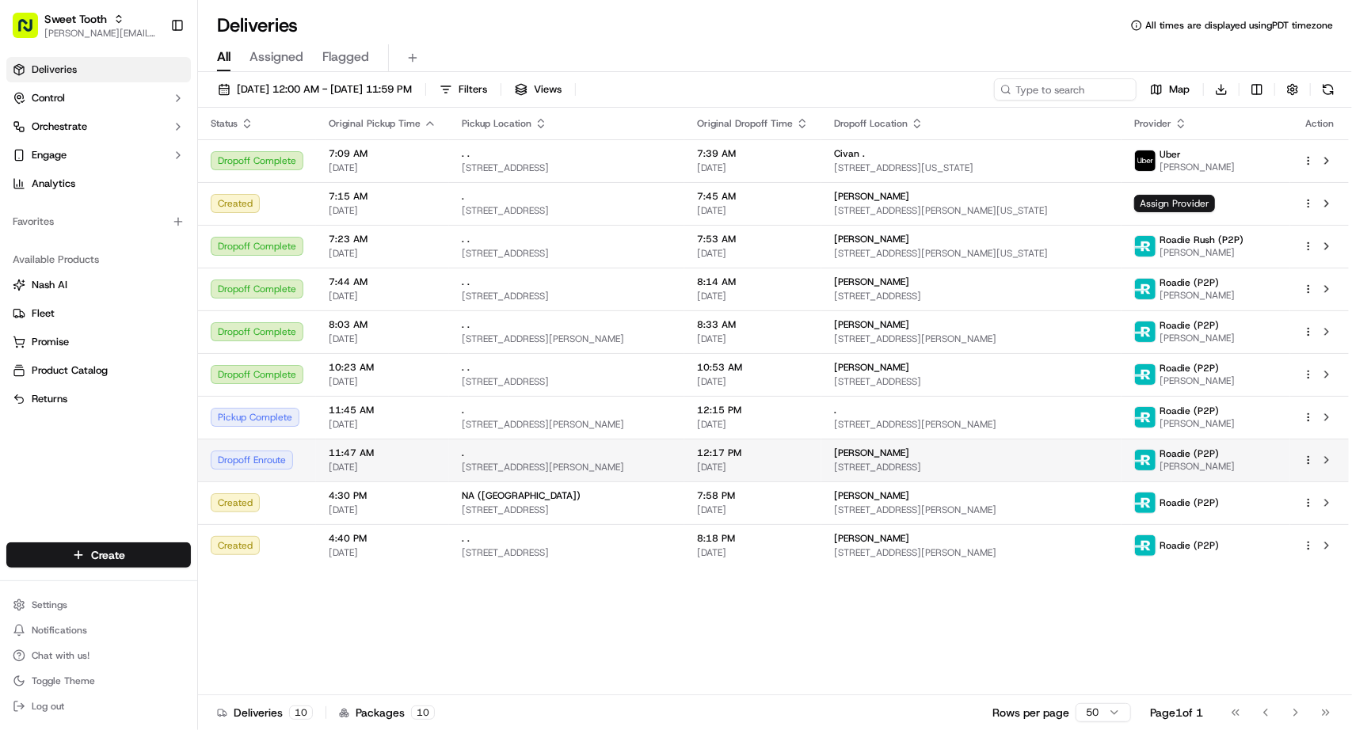
click at [631, 459] on div ". [STREET_ADDRESS][PERSON_NAME]" at bounding box center [567, 460] width 210 height 27
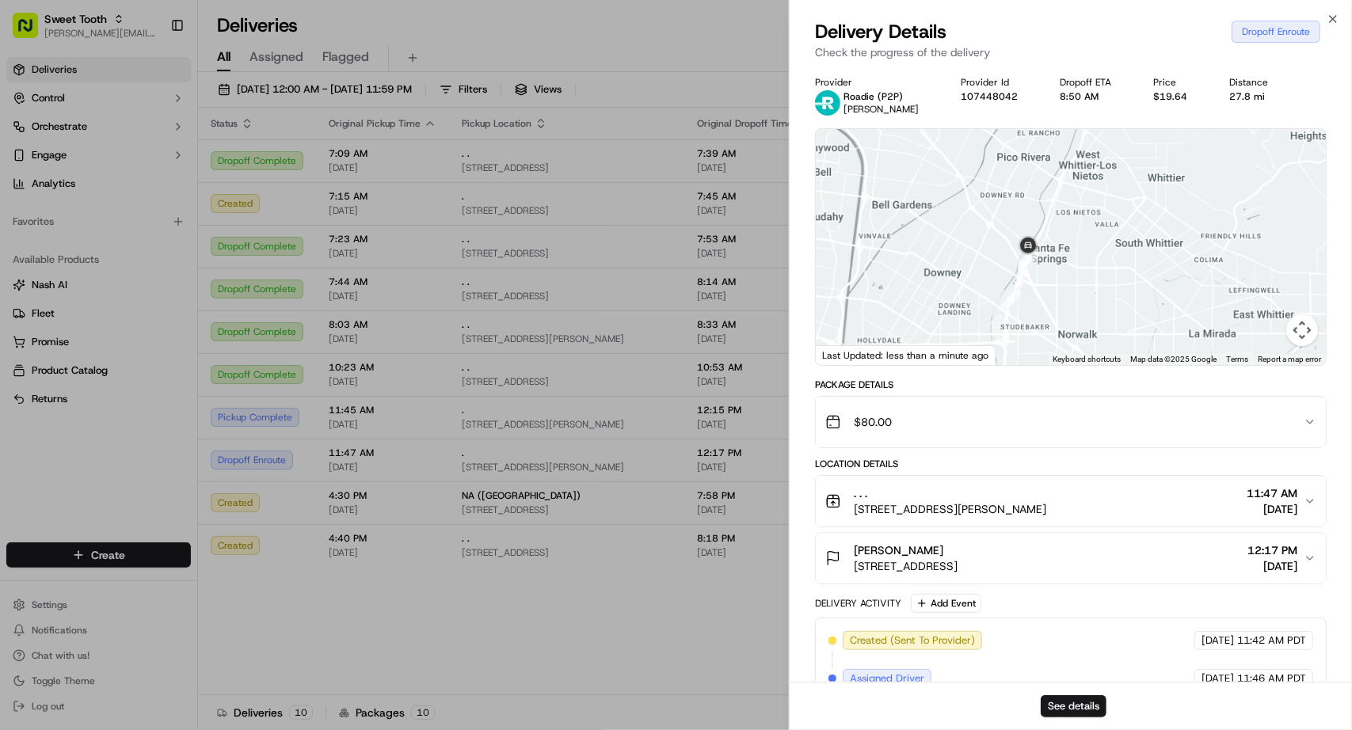
drag, startPoint x: 1169, startPoint y: 286, endPoint x: 1117, endPoint y: 321, distance: 62.8
click at [1120, 319] on div at bounding box center [1071, 247] width 510 height 236
